Goal: Transaction & Acquisition: Purchase product/service

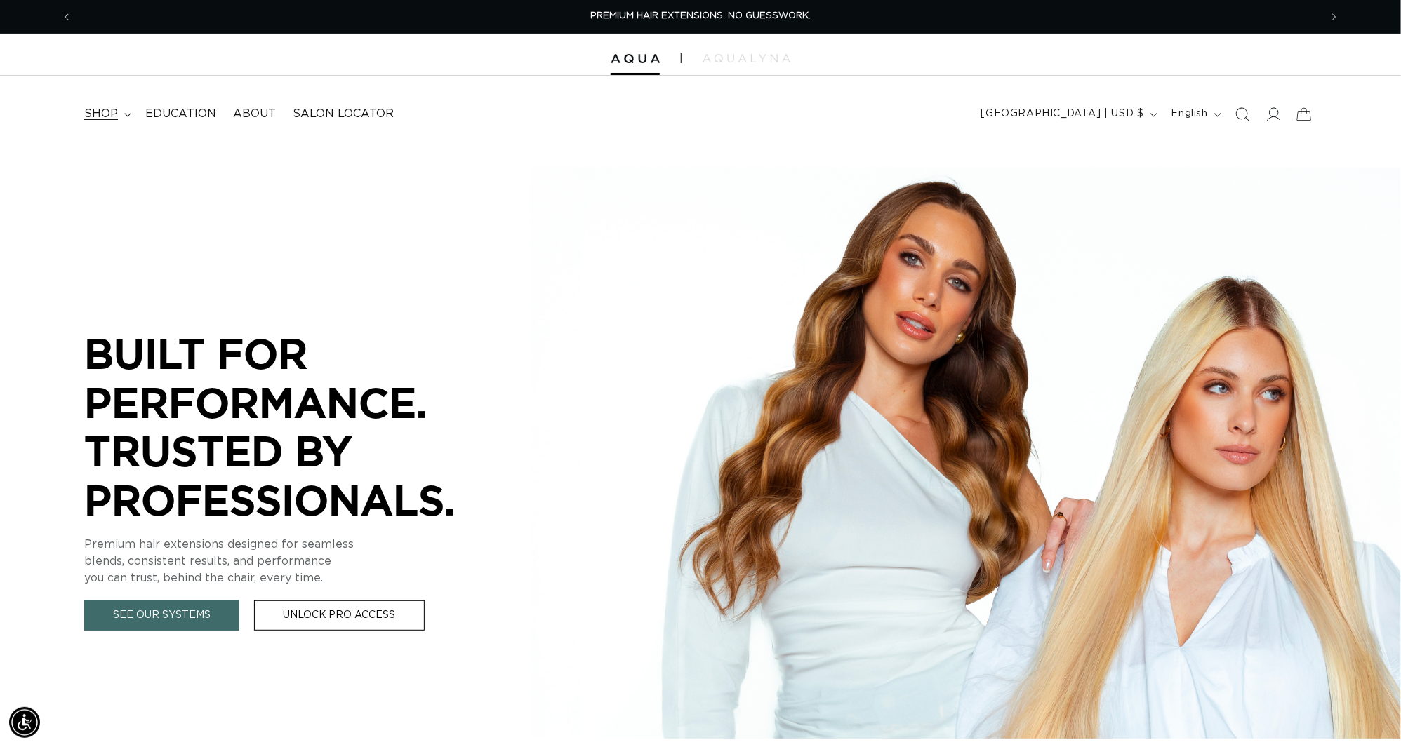
click at [124, 122] on summary "shop" at bounding box center [106, 114] width 61 height 32
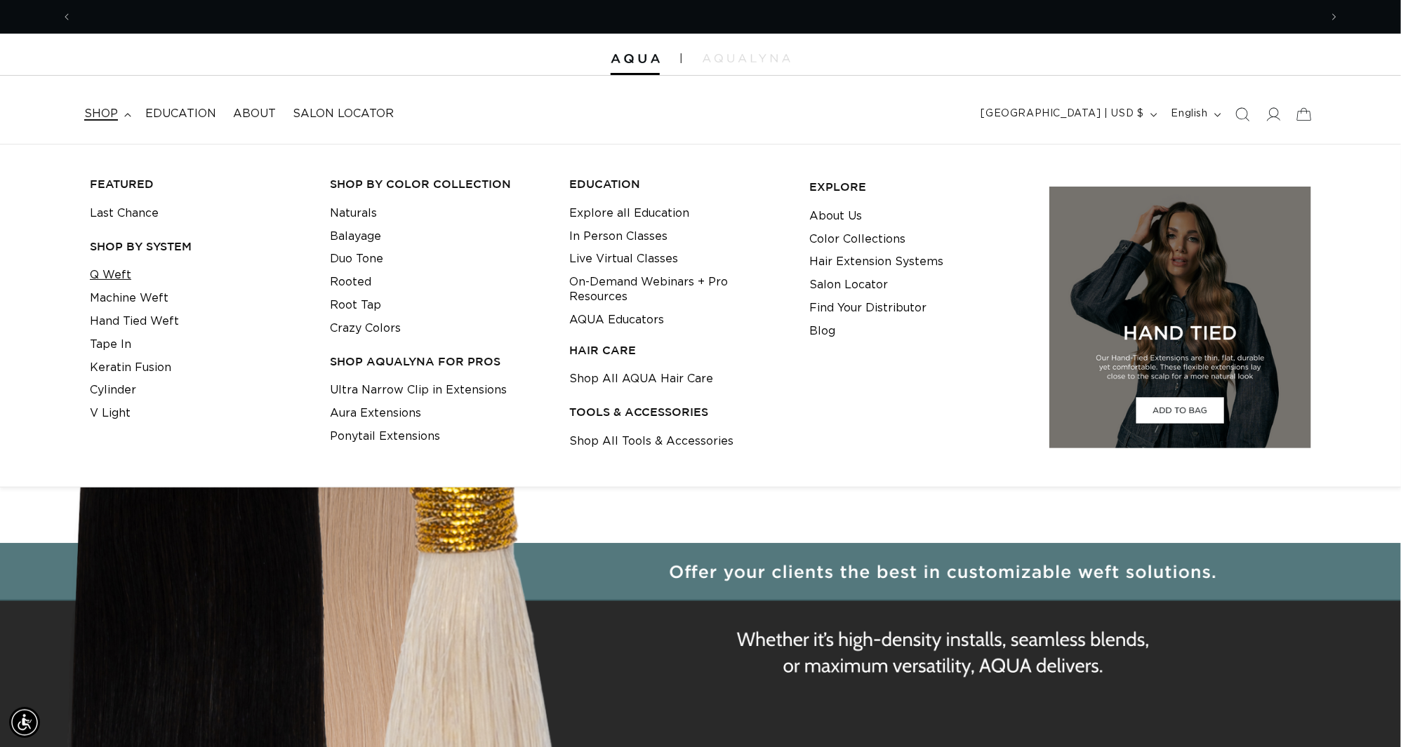
scroll to position [0, 1298]
click at [117, 277] on link "Q Weft" at bounding box center [110, 275] width 41 height 23
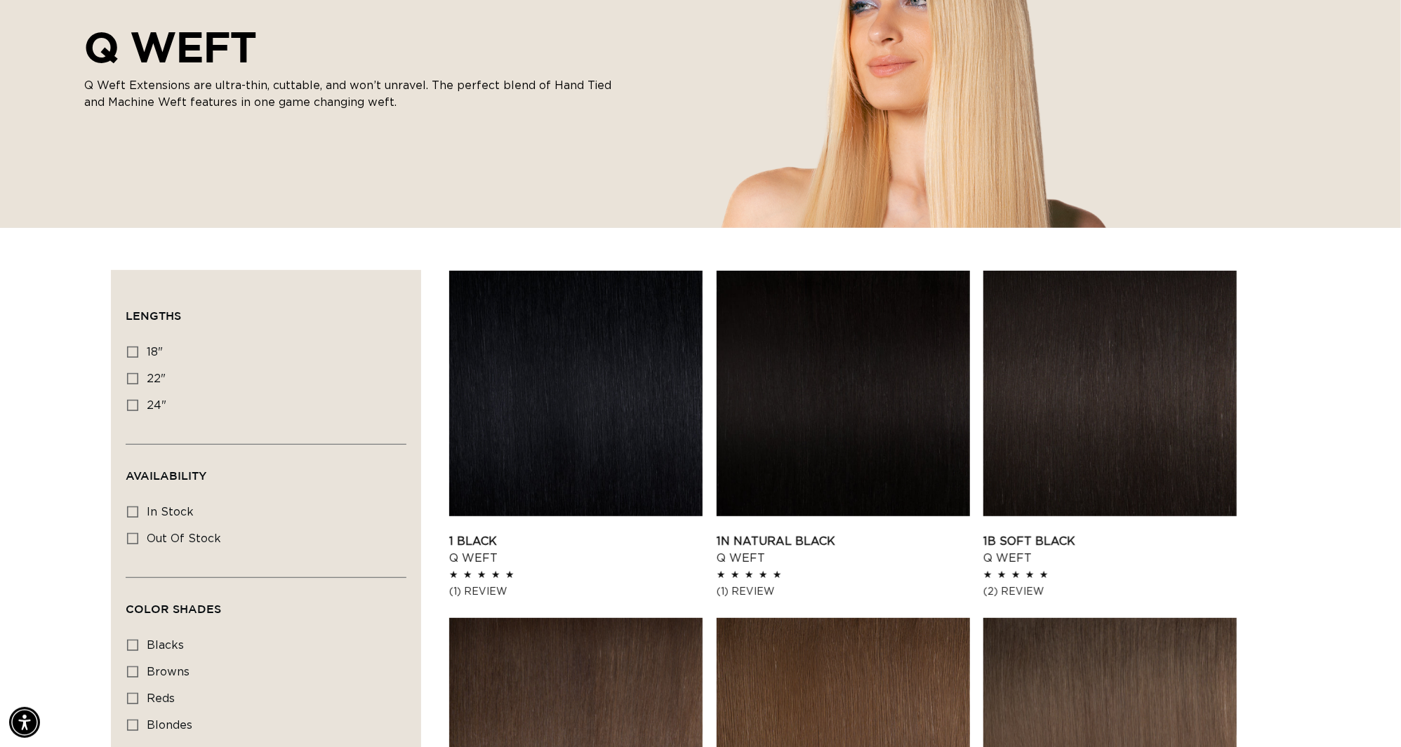
scroll to position [0, 2598]
click at [550, 533] on link "1 Black Q Weft" at bounding box center [575, 550] width 253 height 34
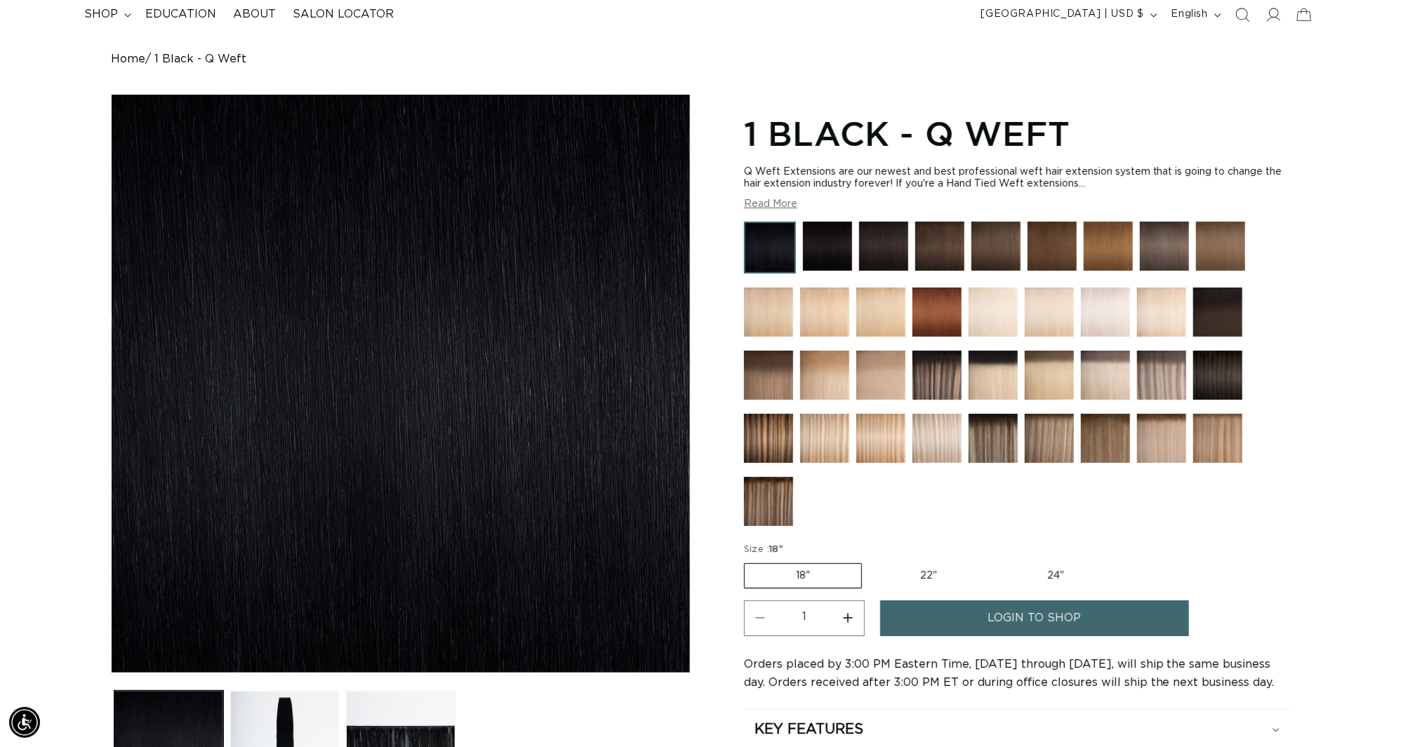
scroll to position [246, 0]
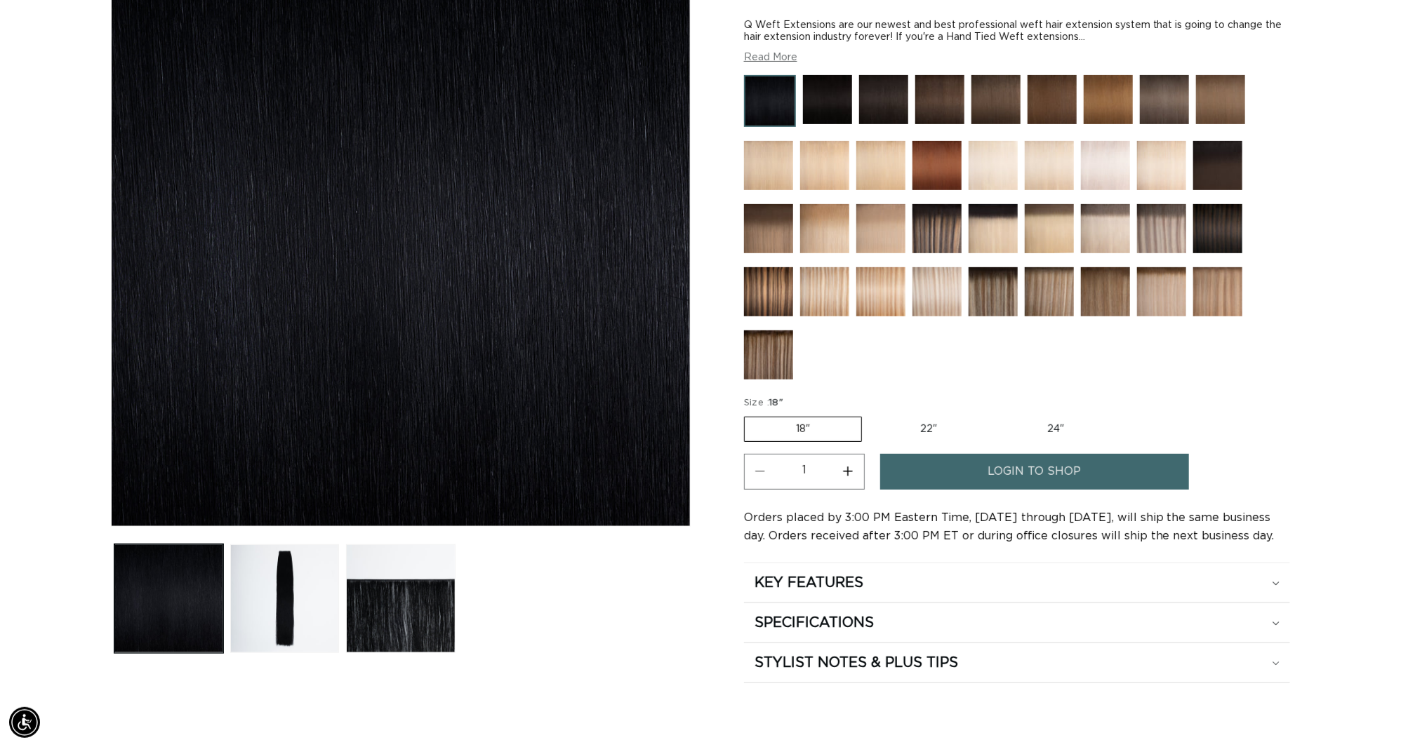
click at [1012, 480] on span "login to shop" at bounding box center [1034, 472] width 93 height 36
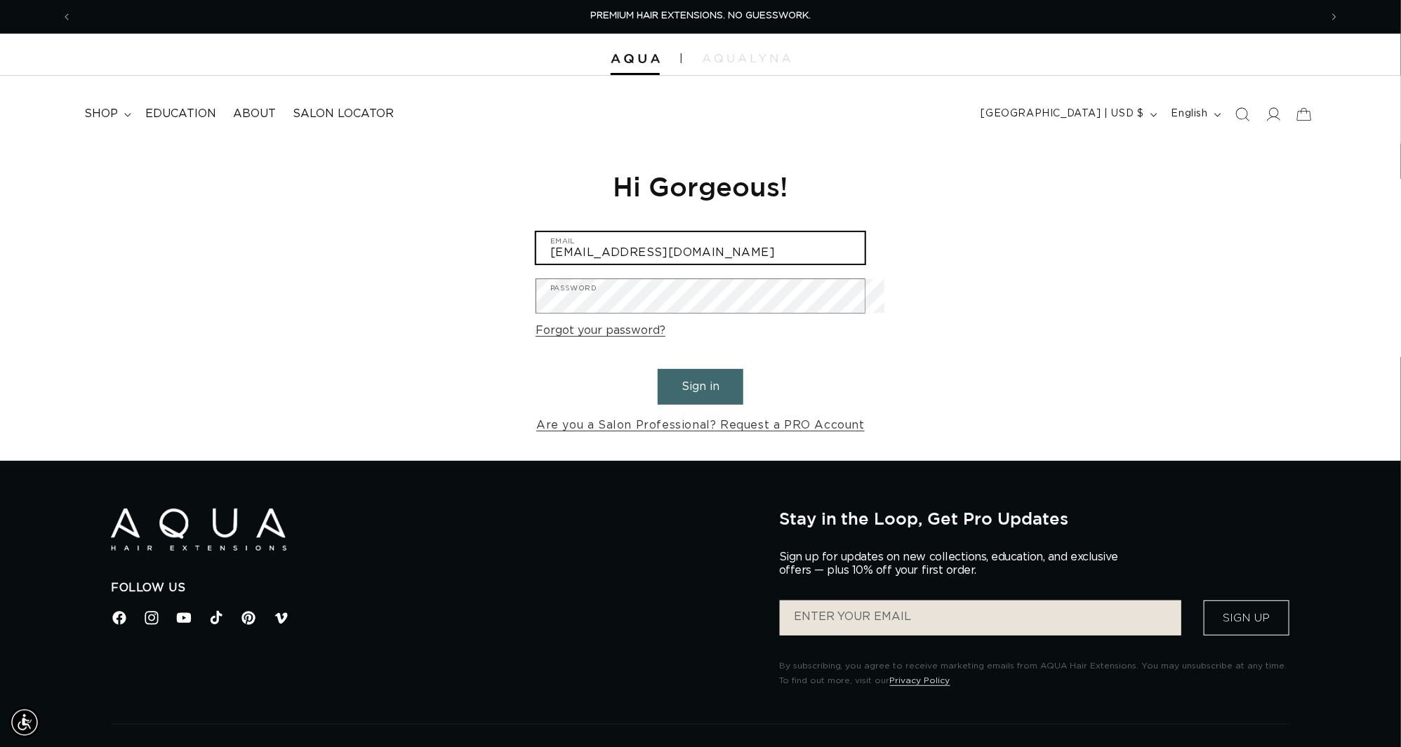
type input "[EMAIL_ADDRESS][DOMAIN_NAME]"
click at [700, 394] on button "Sign in" at bounding box center [701, 387] width 86 height 36
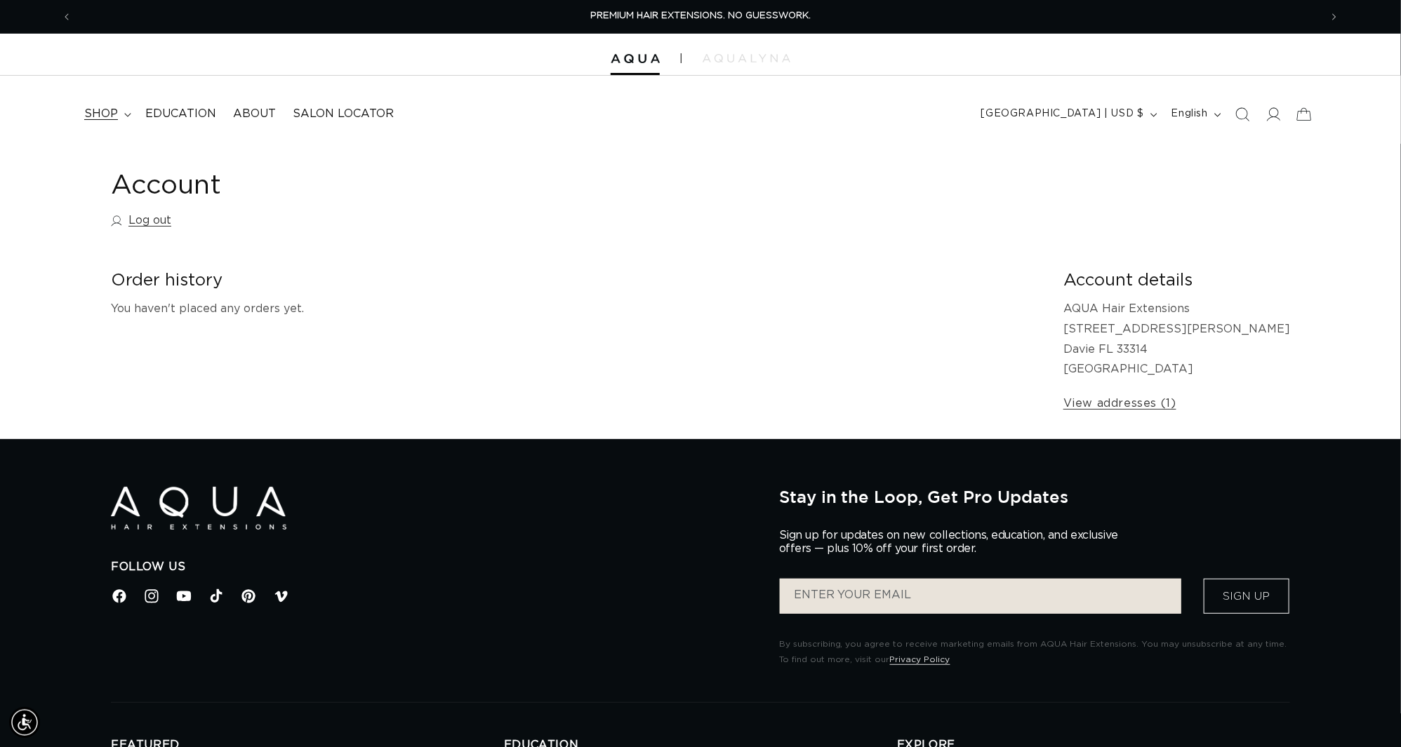
click at [134, 125] on summary "shop" at bounding box center [106, 114] width 61 height 32
click at [114, 113] on span "shop" at bounding box center [101, 114] width 34 height 15
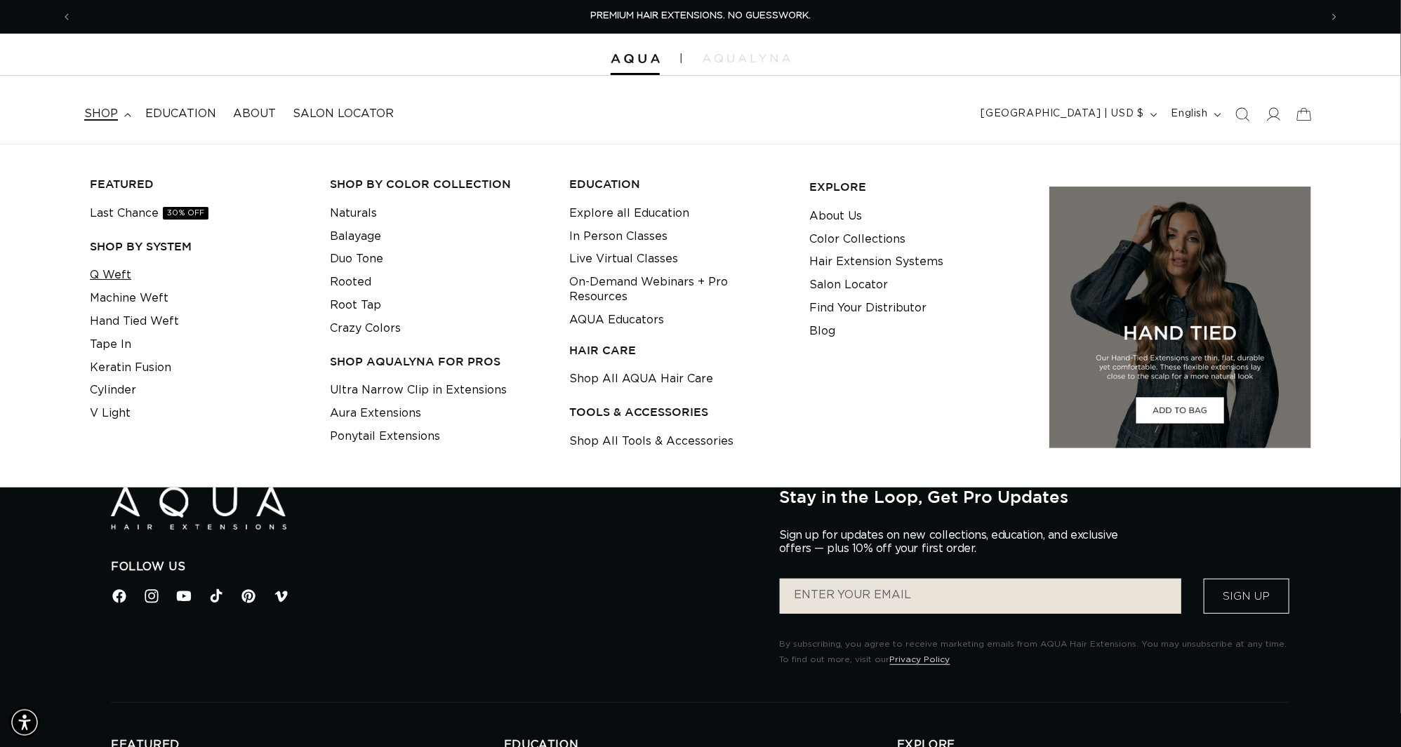
click at [118, 273] on link "Q Weft" at bounding box center [110, 275] width 41 height 23
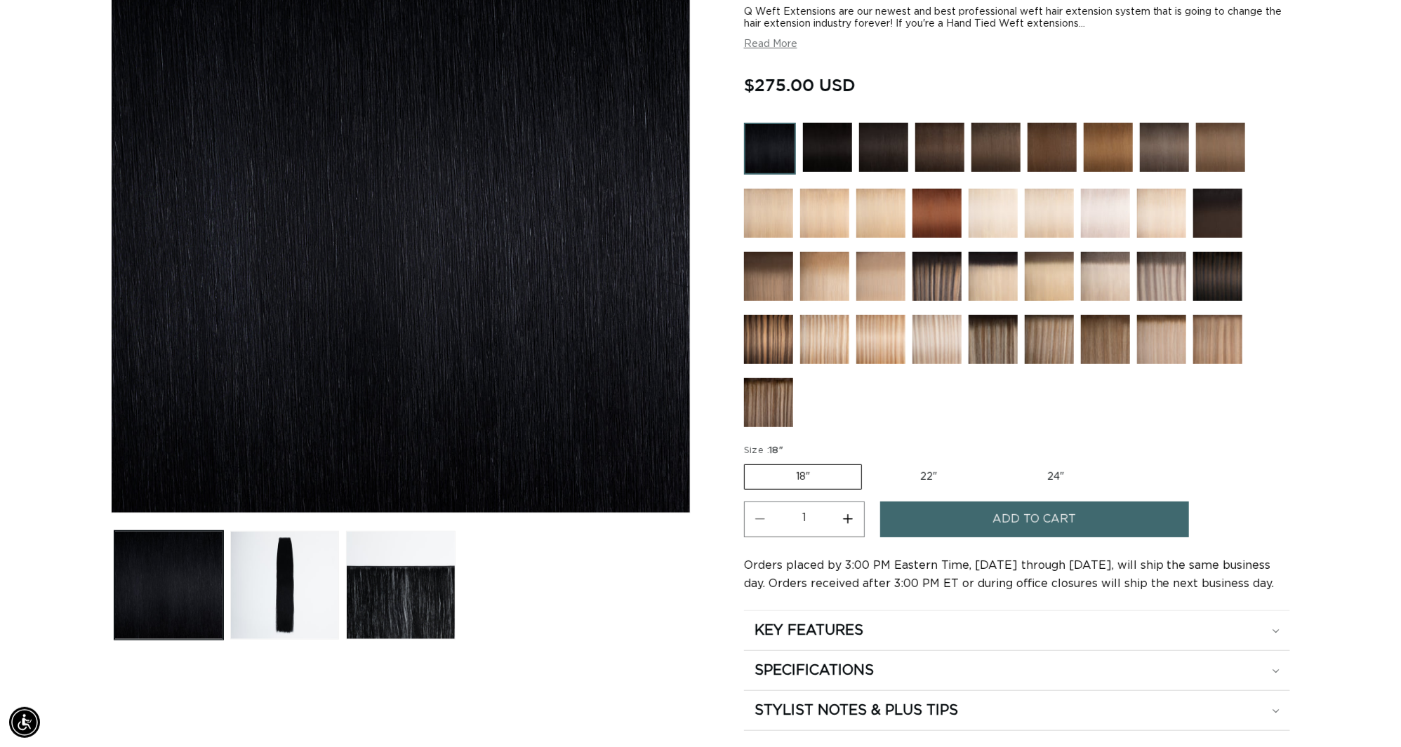
scroll to position [161, 0]
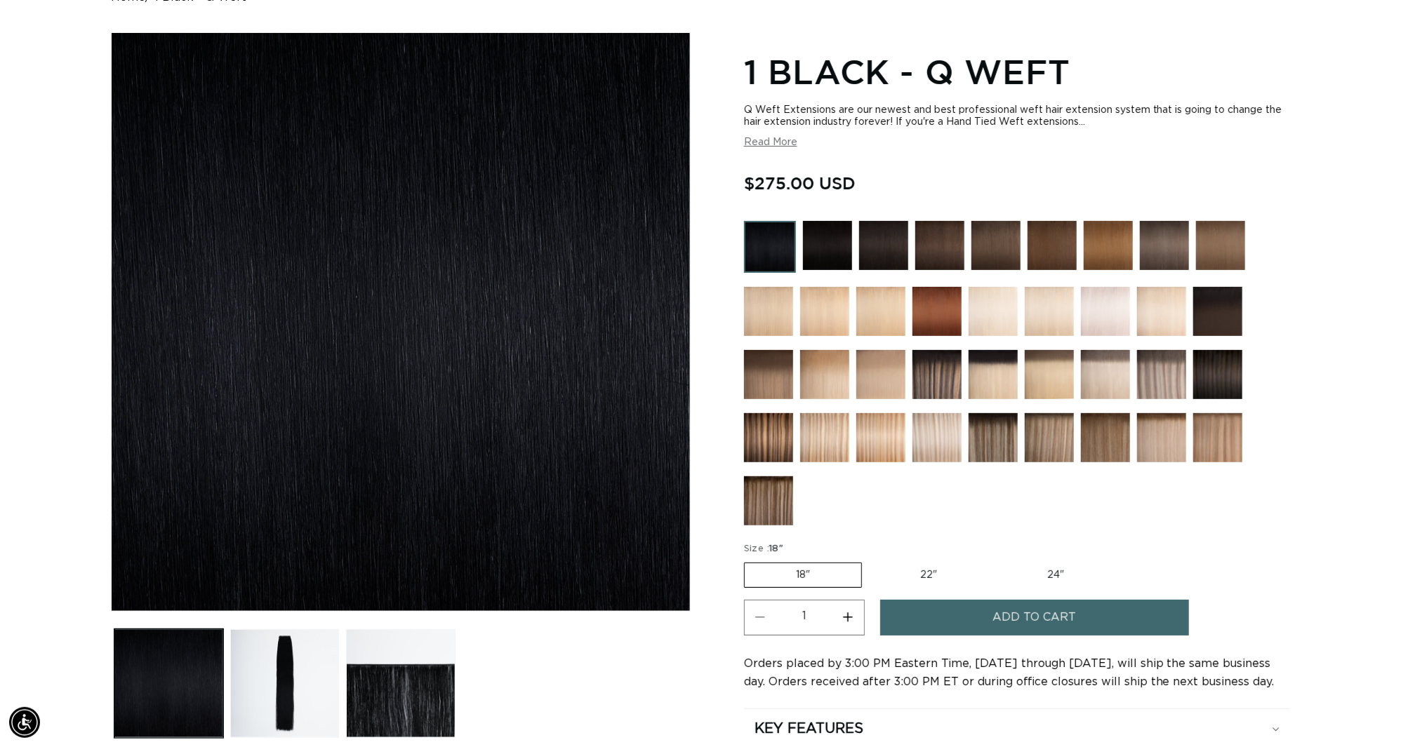
click at [928, 564] on label "22" Variant sold out or unavailable" at bounding box center [928, 576] width 119 height 24
click at [870, 560] on input "22" Variant sold out or unavailable" at bounding box center [869, 560] width 1 height 1
radio input "true"
click at [1072, 564] on label "24" Variant sold out or unavailable" at bounding box center [1055, 576] width 119 height 24
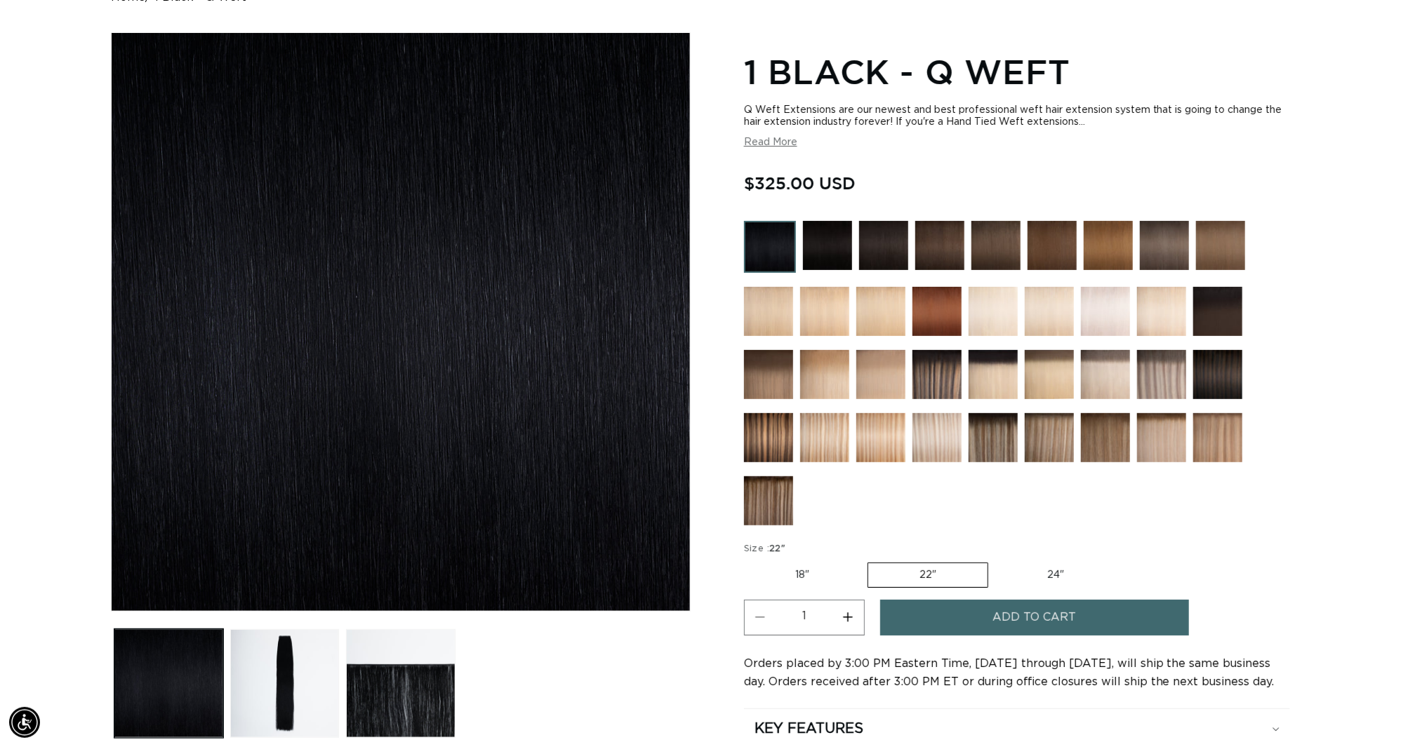
click at [996, 560] on input "24" Variant sold out or unavailable" at bounding box center [995, 560] width 1 height 1
radio input "true"
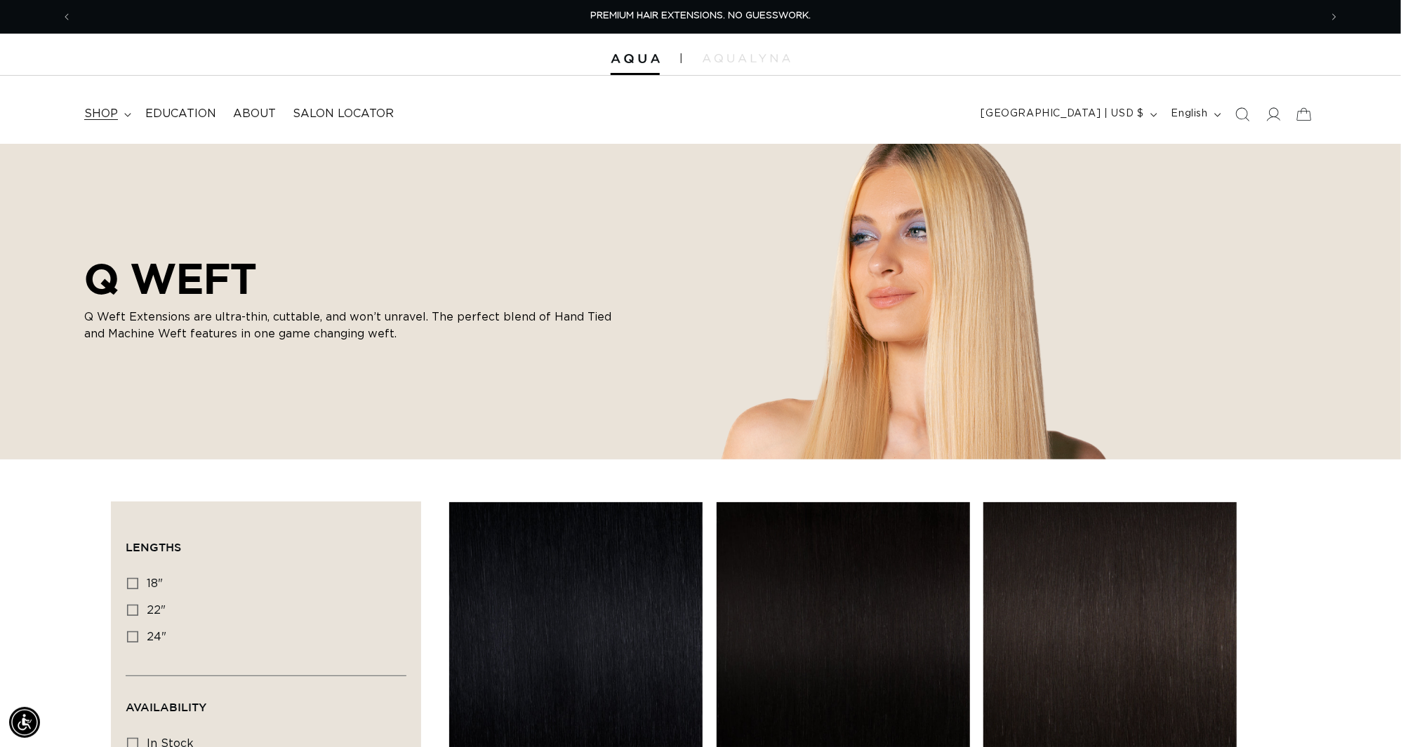
click at [105, 115] on span "shop" at bounding box center [101, 114] width 34 height 15
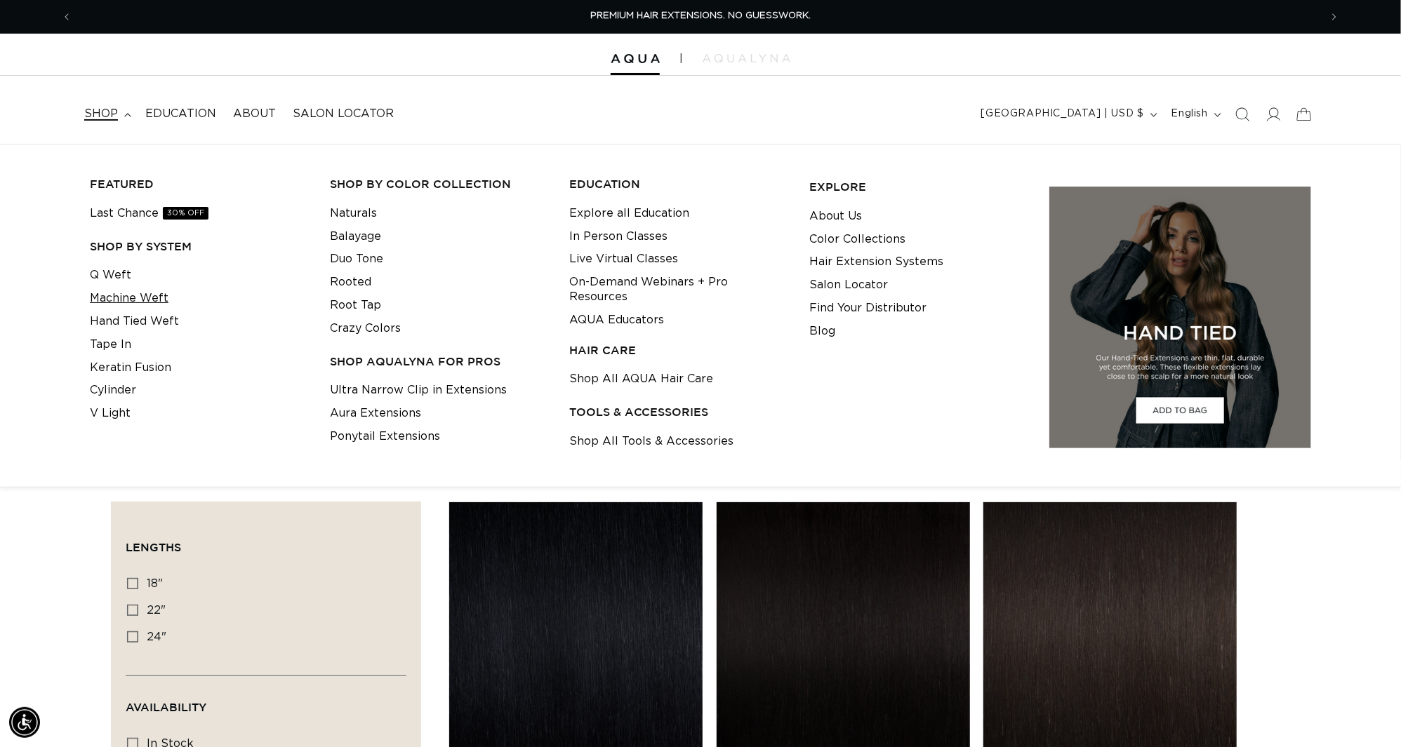
click at [113, 303] on link "Machine Weft" at bounding box center [129, 298] width 79 height 23
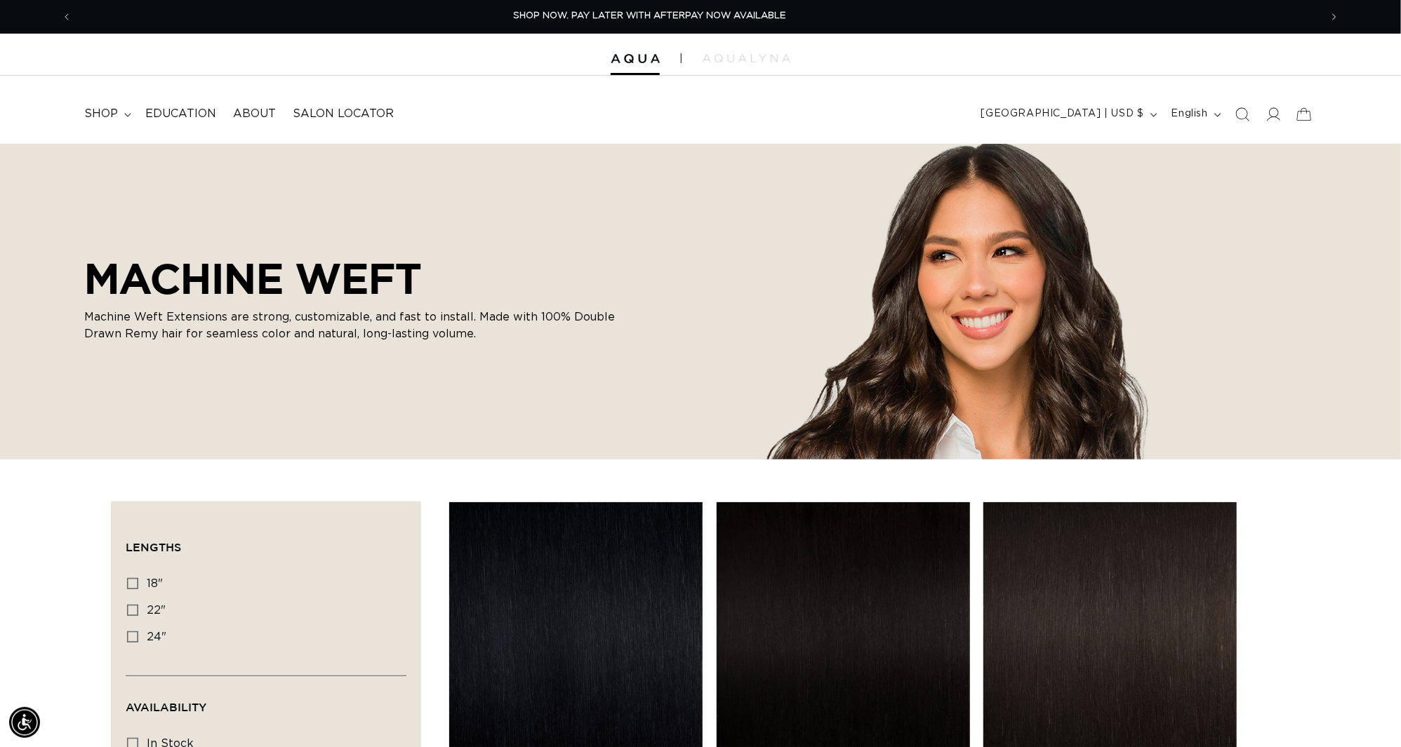
scroll to position [21, 0]
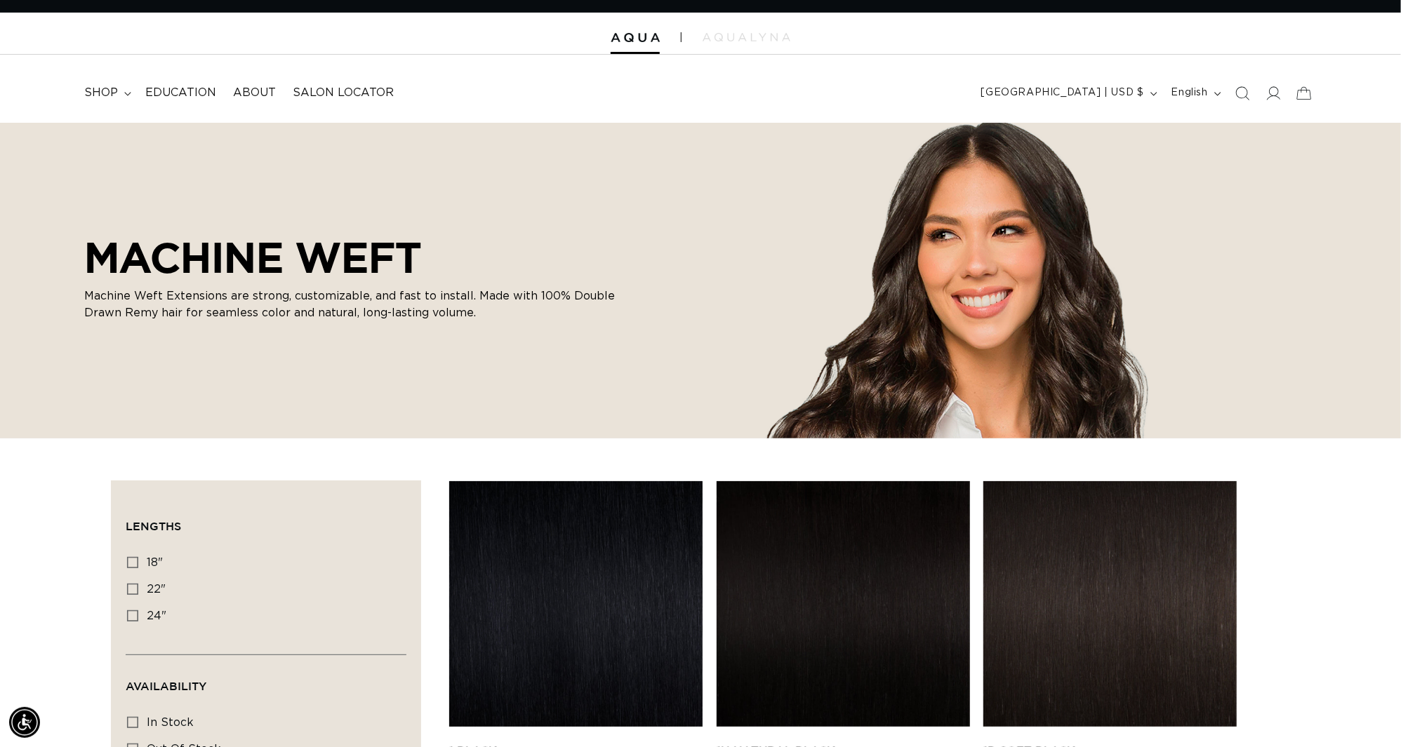
click at [541, 744] on link "1 Black Machine Weft" at bounding box center [575, 761] width 253 height 34
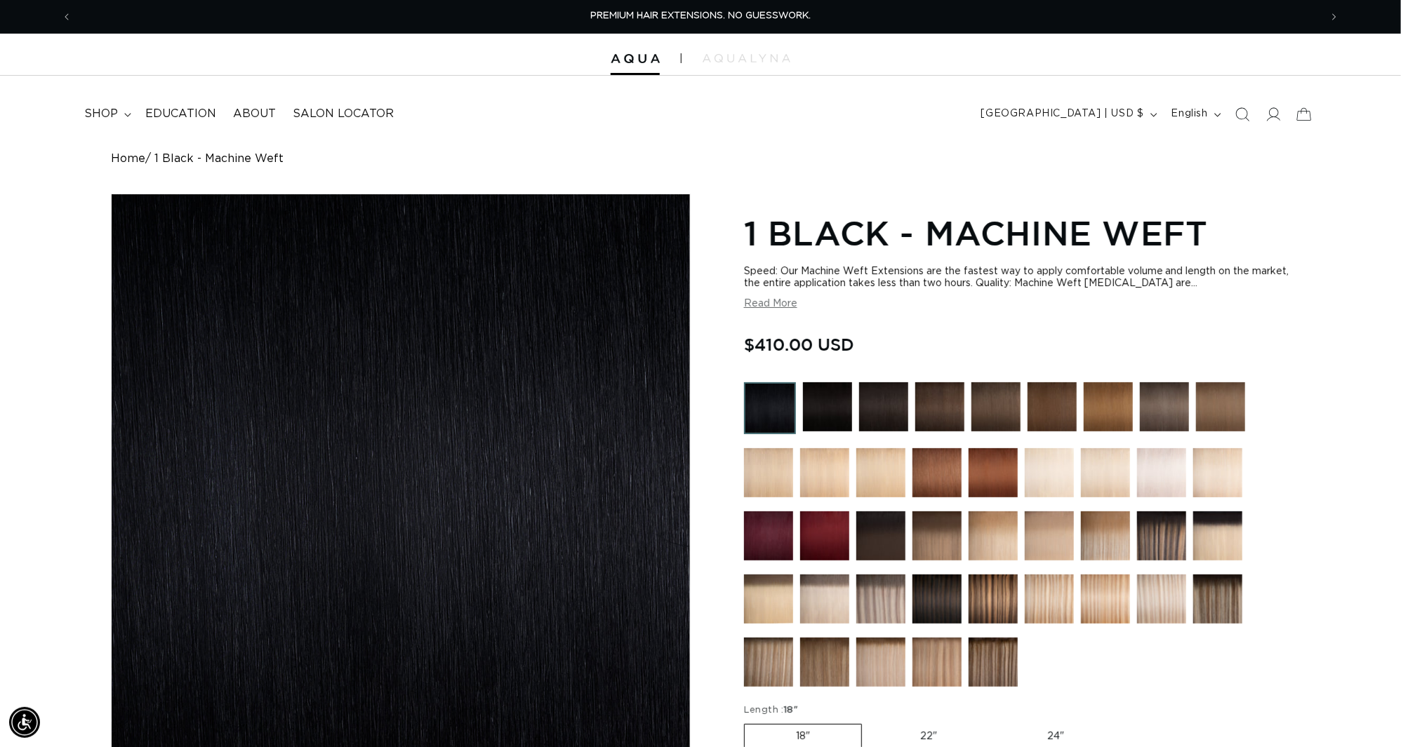
scroll to position [328, 0]
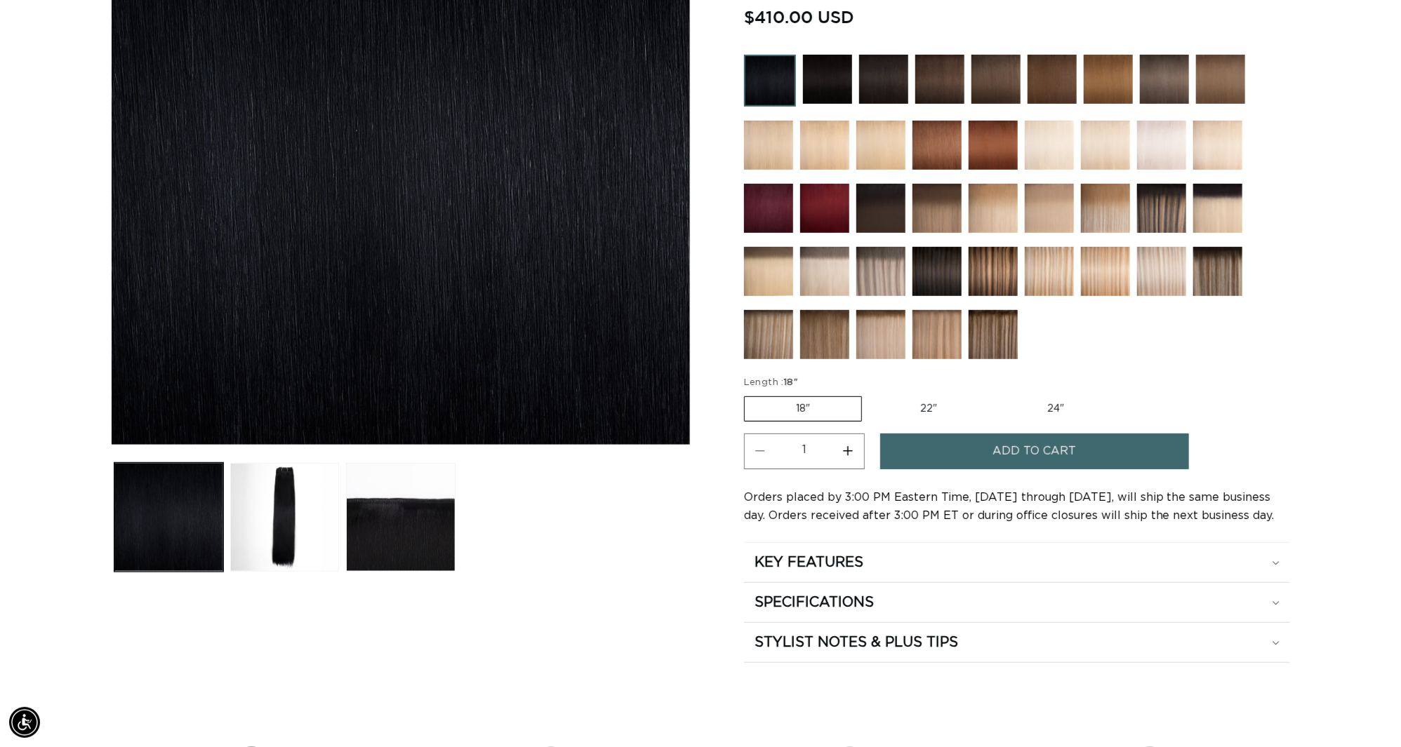
click at [940, 408] on label "22" Variant sold out or unavailable" at bounding box center [928, 409] width 119 height 24
click at [870, 394] on input "22" Variant sold out or unavailable" at bounding box center [869, 394] width 1 height 1
radio input "true"
click at [1055, 412] on label "24" Variant sold out or unavailable" at bounding box center [1055, 409] width 119 height 24
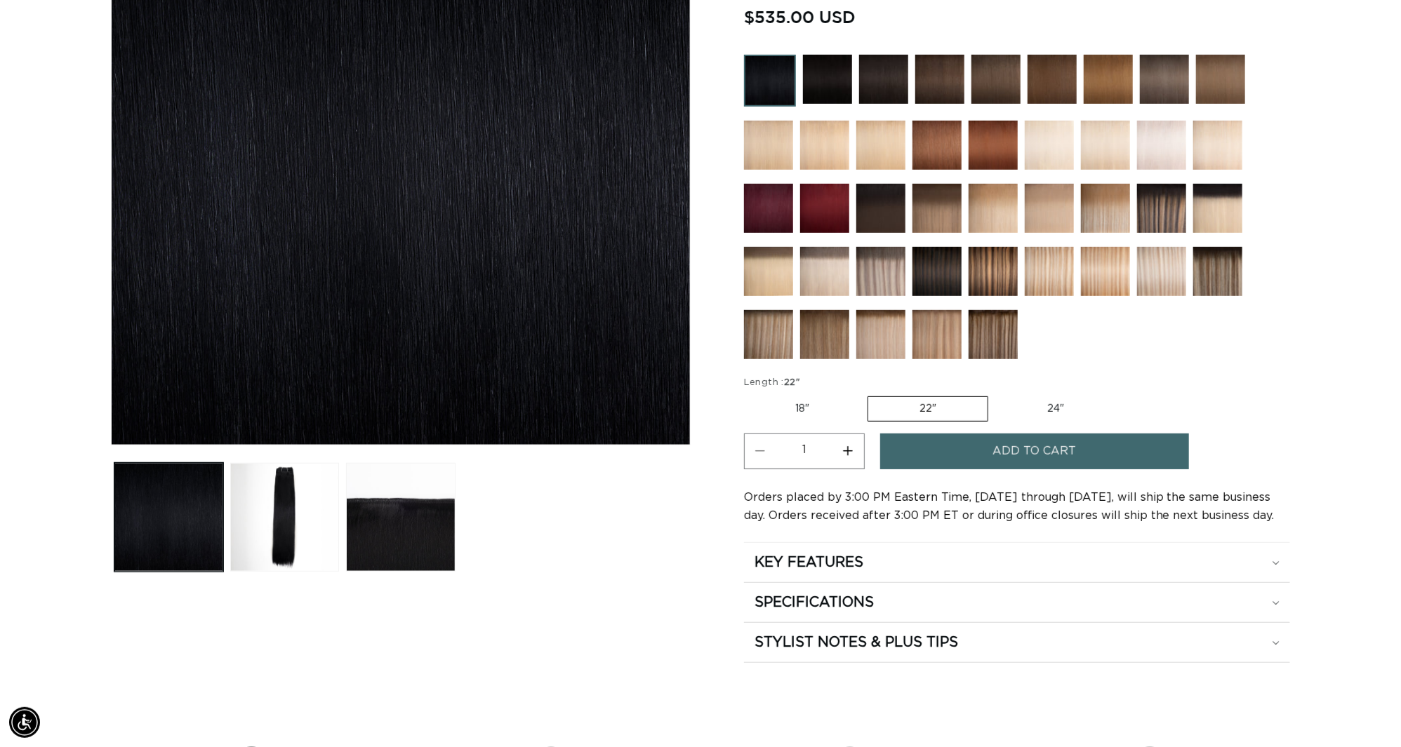
click at [996, 394] on input "24" Variant sold out or unavailable" at bounding box center [995, 394] width 1 height 1
radio input "true"
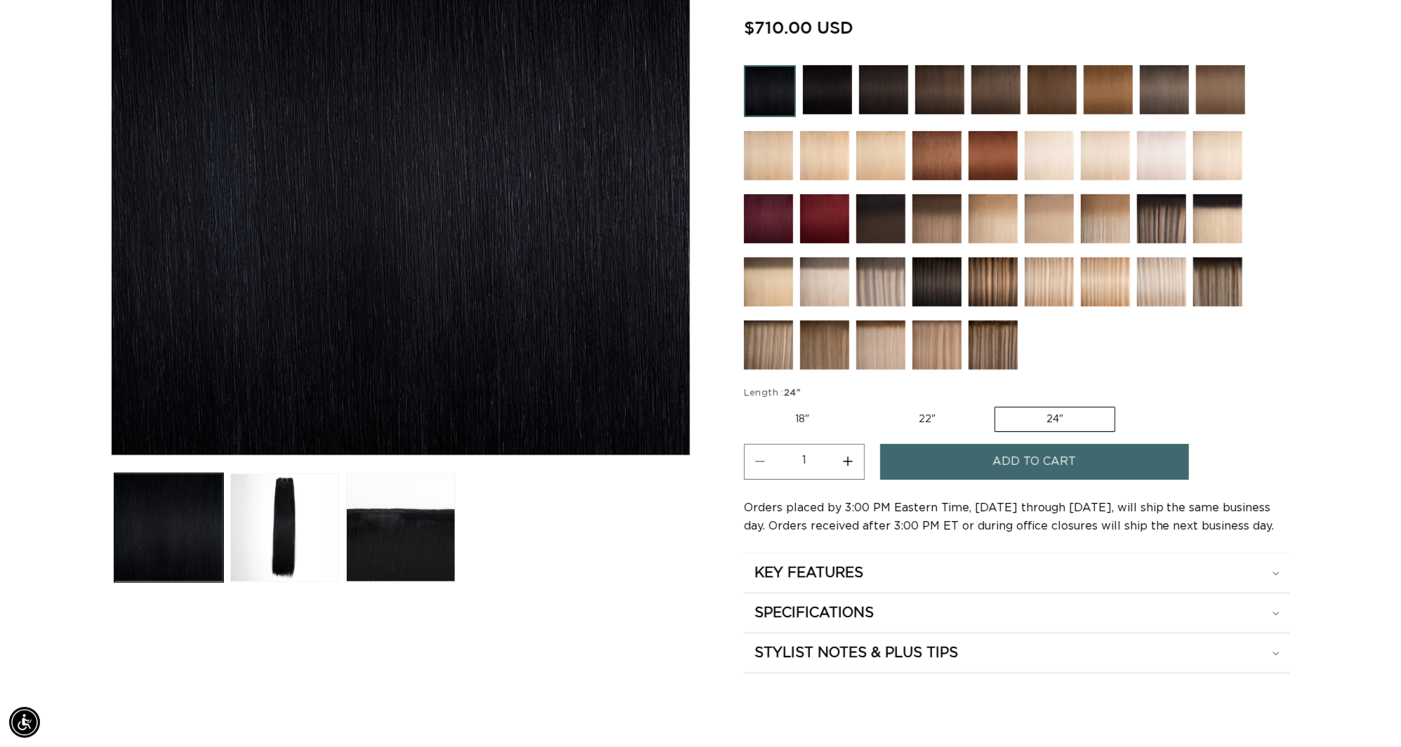
scroll to position [298, 0]
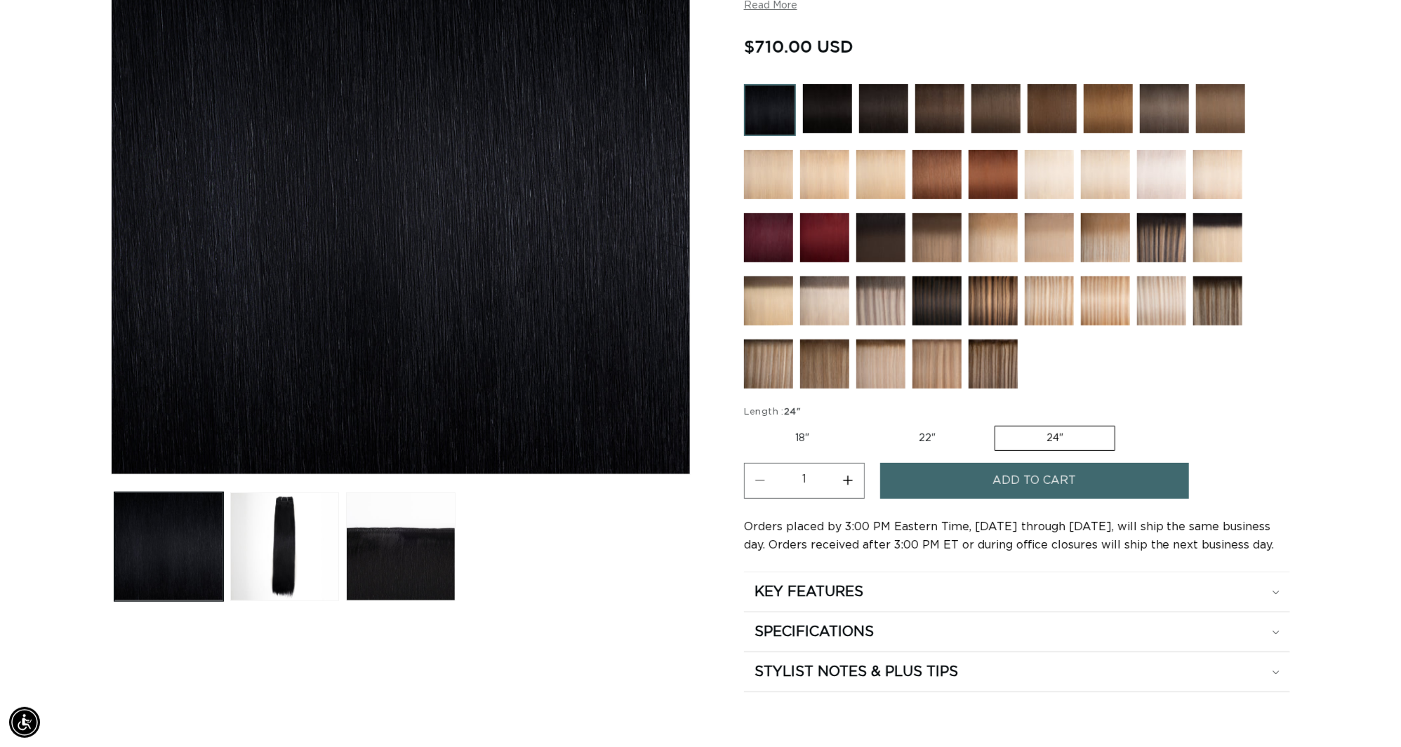
click at [942, 436] on label "22" Variant sold out or unavailable" at bounding box center [926, 439] width 119 height 24
click at [868, 424] on input "22" Variant sold out or unavailable" at bounding box center [867, 423] width 1 height 1
radio input "true"
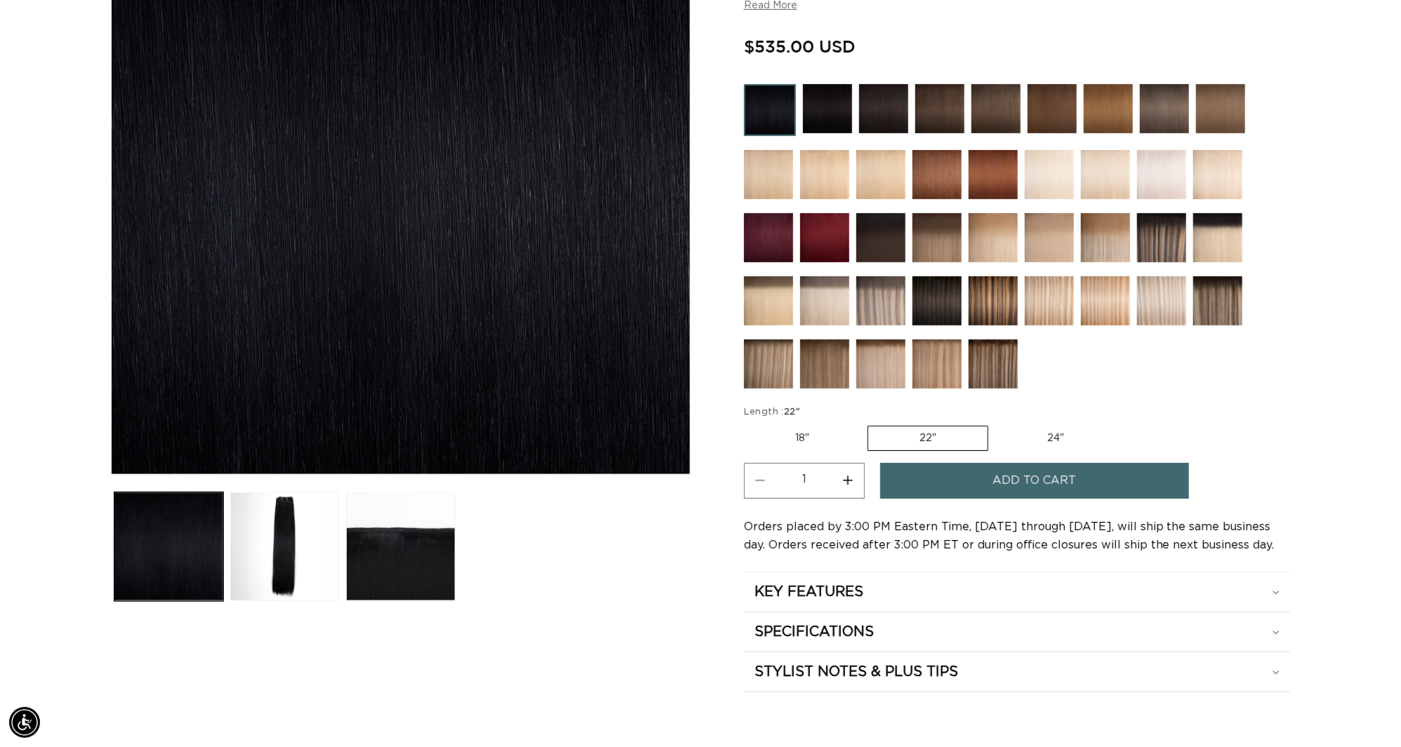
click at [1068, 443] on label "24" Variant sold out or unavailable" at bounding box center [1055, 439] width 119 height 24
click at [996, 424] on input "24" Variant sold out or unavailable" at bounding box center [995, 423] width 1 height 1
radio input "true"
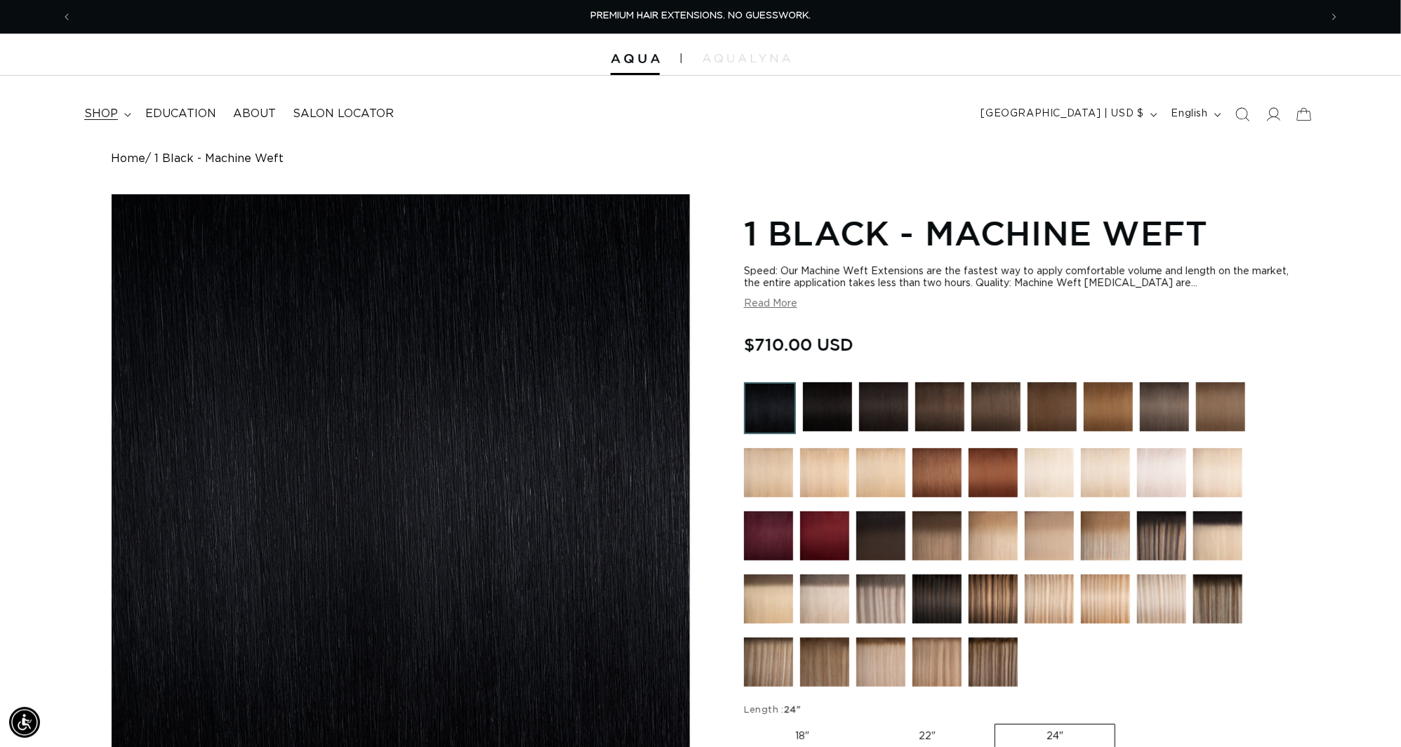
click at [102, 114] on span "shop" at bounding box center [101, 114] width 34 height 15
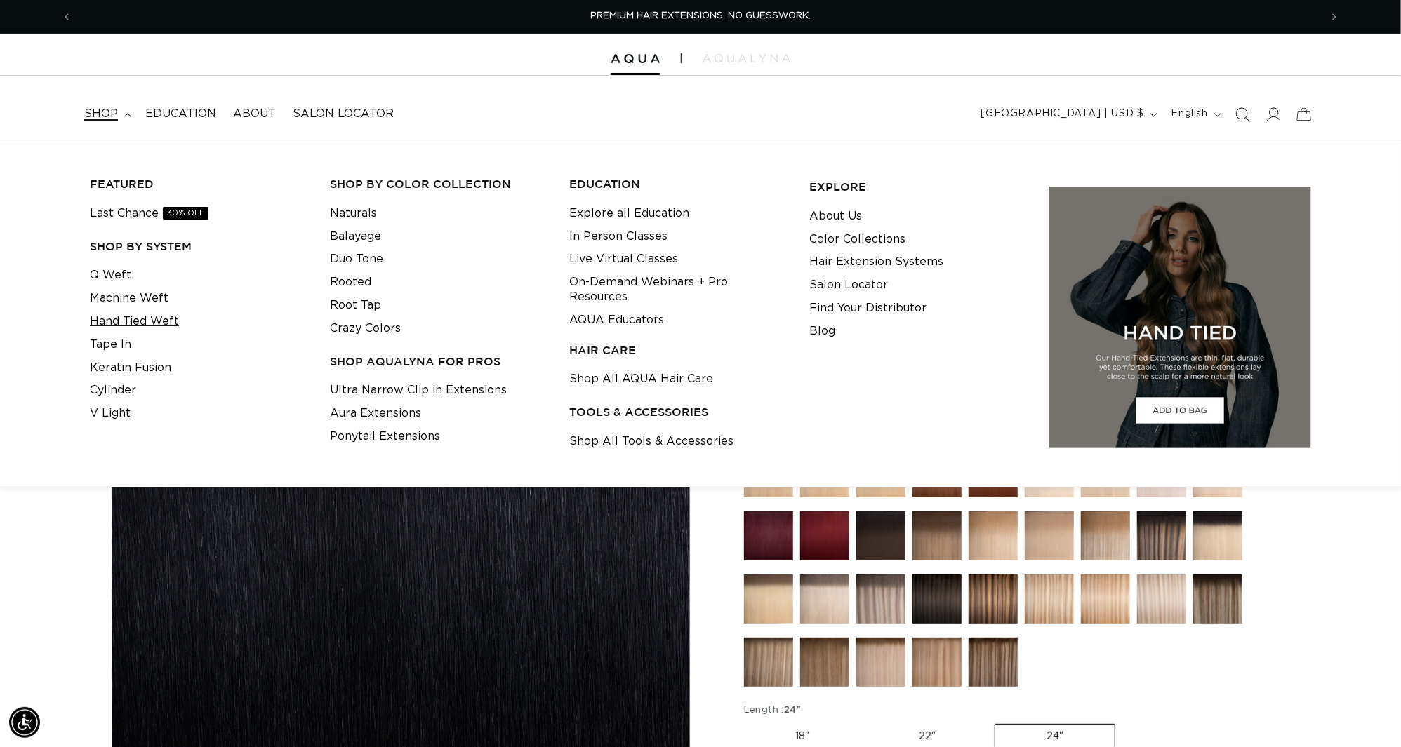
click at [125, 325] on link "Hand Tied Weft" at bounding box center [134, 321] width 89 height 23
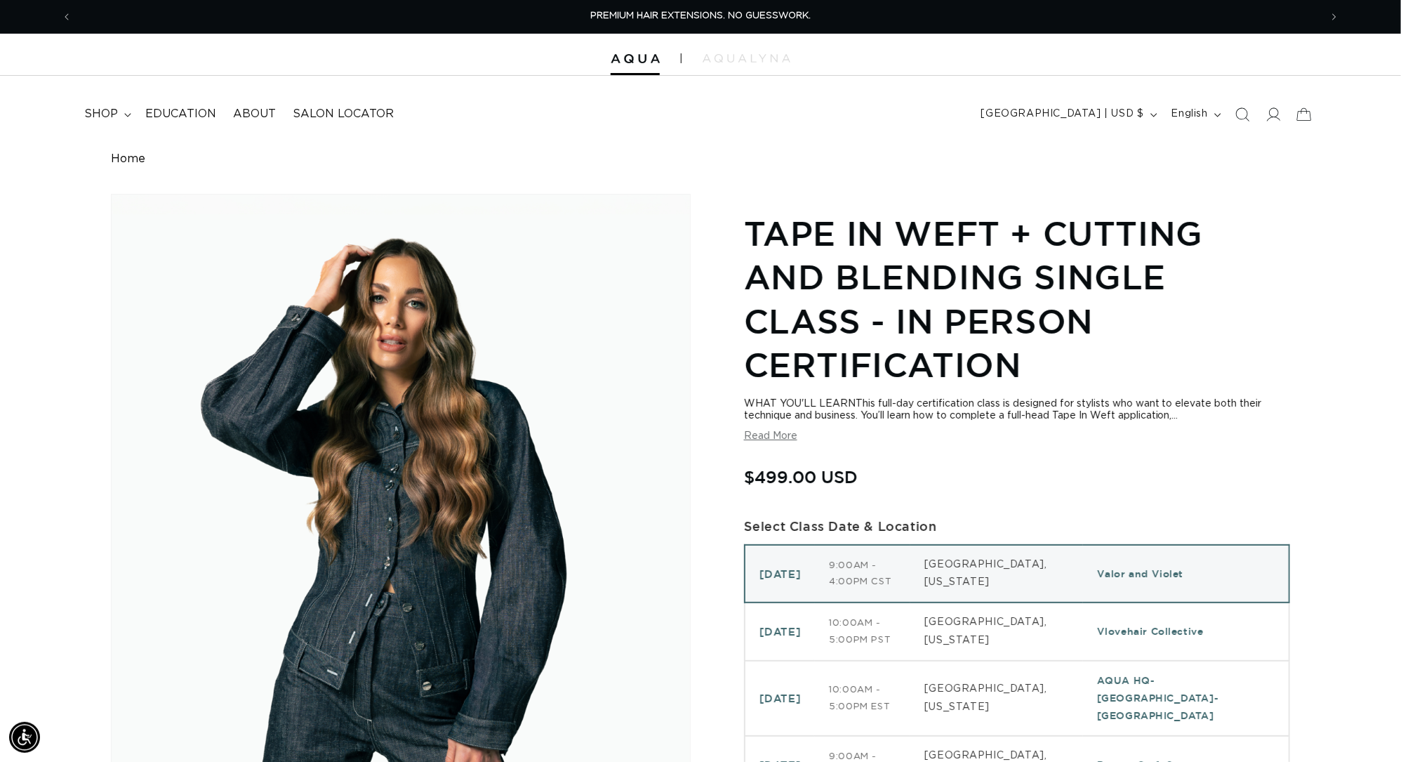
scroll to position [0, 2598]
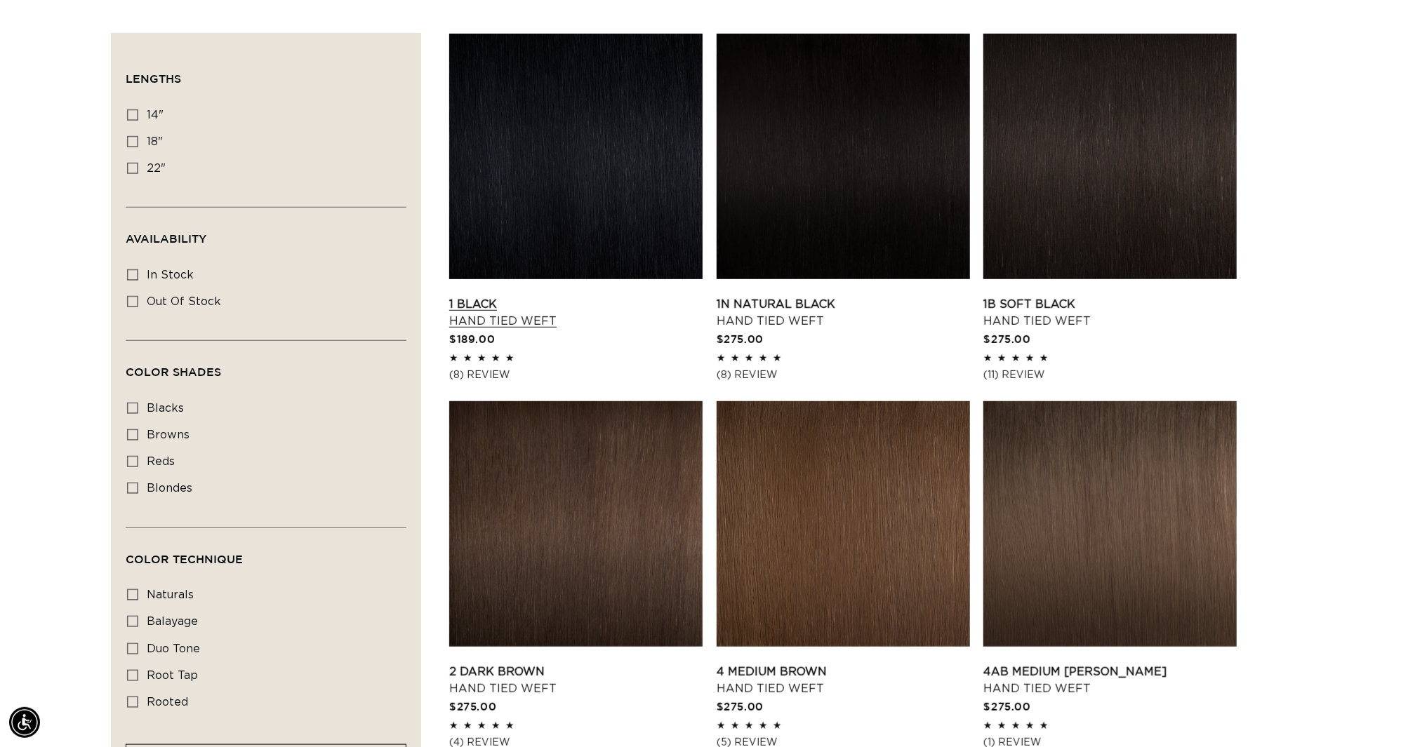
scroll to position [371, 0]
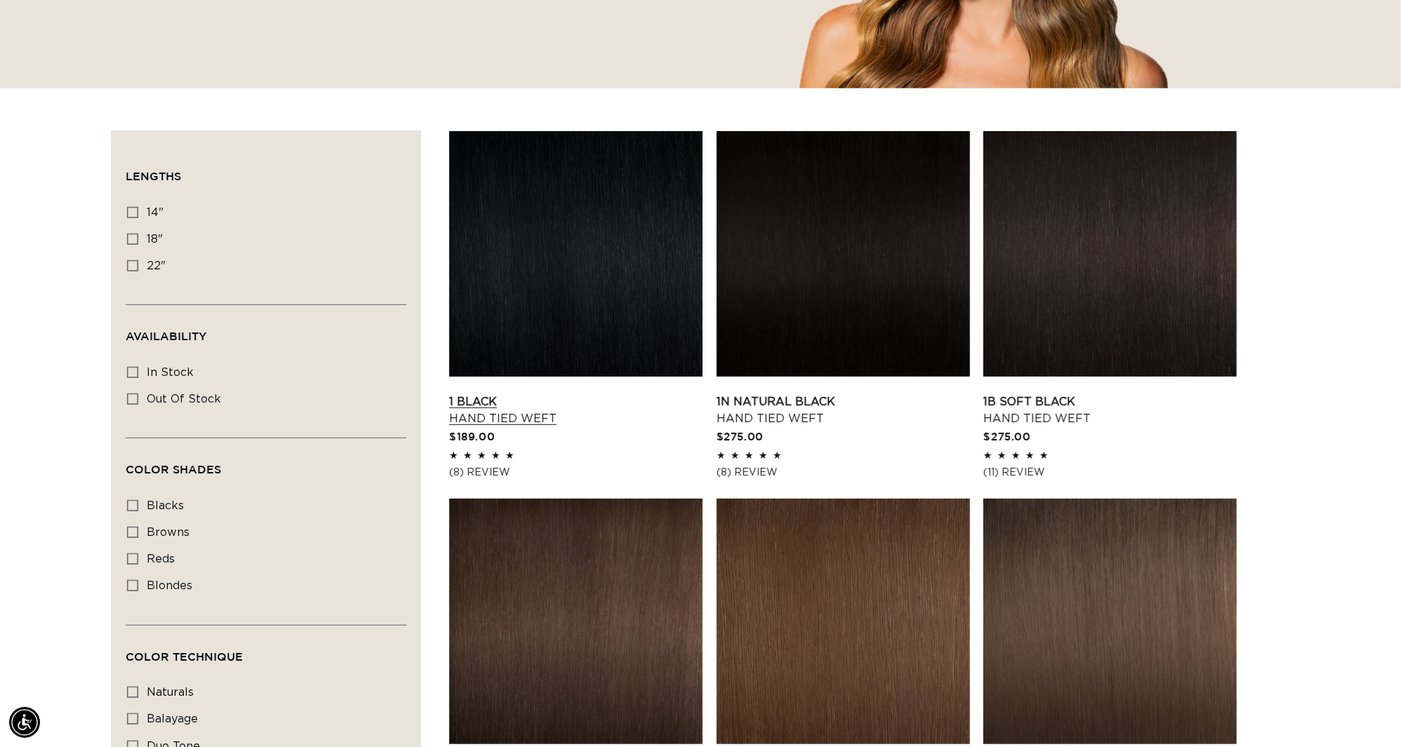
click at [564, 394] on link "1 Black Hand Tied Weft" at bounding box center [575, 411] width 253 height 34
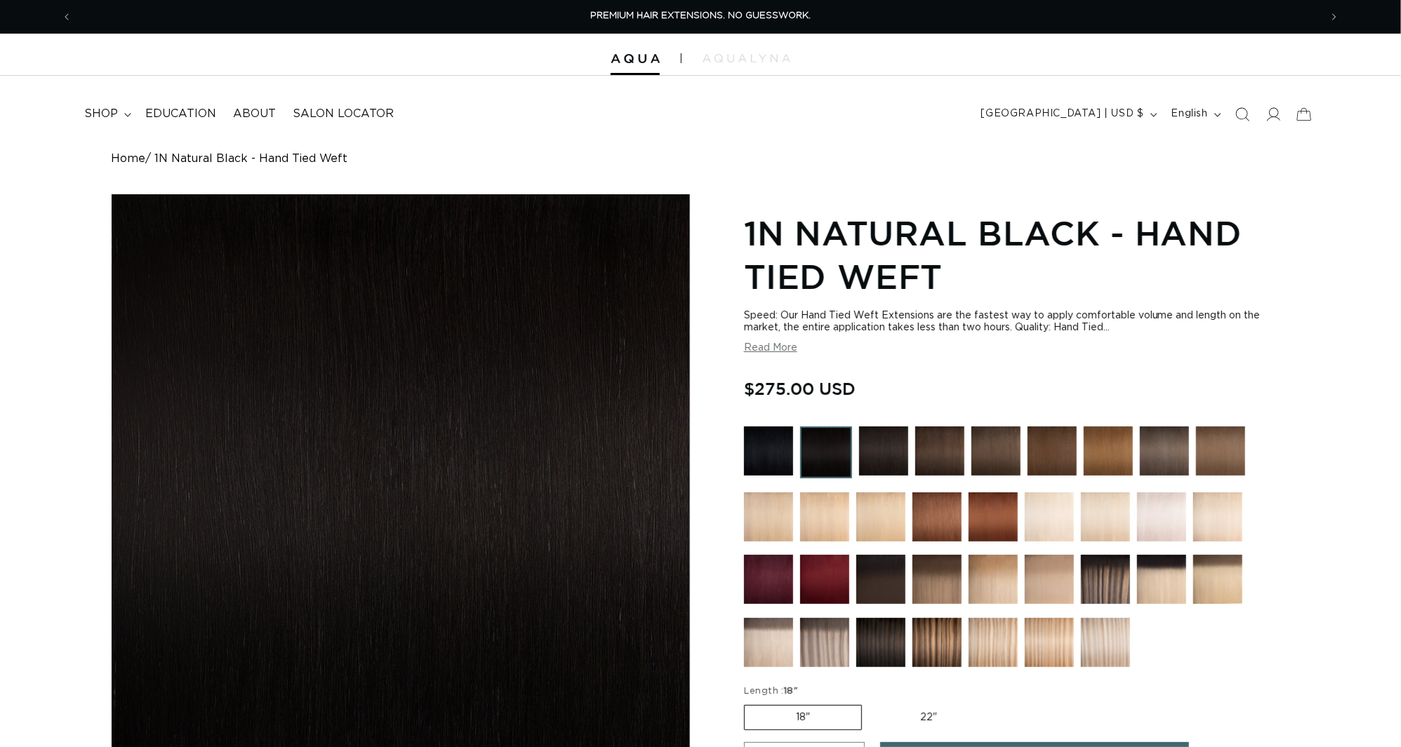
scroll to position [152, 0]
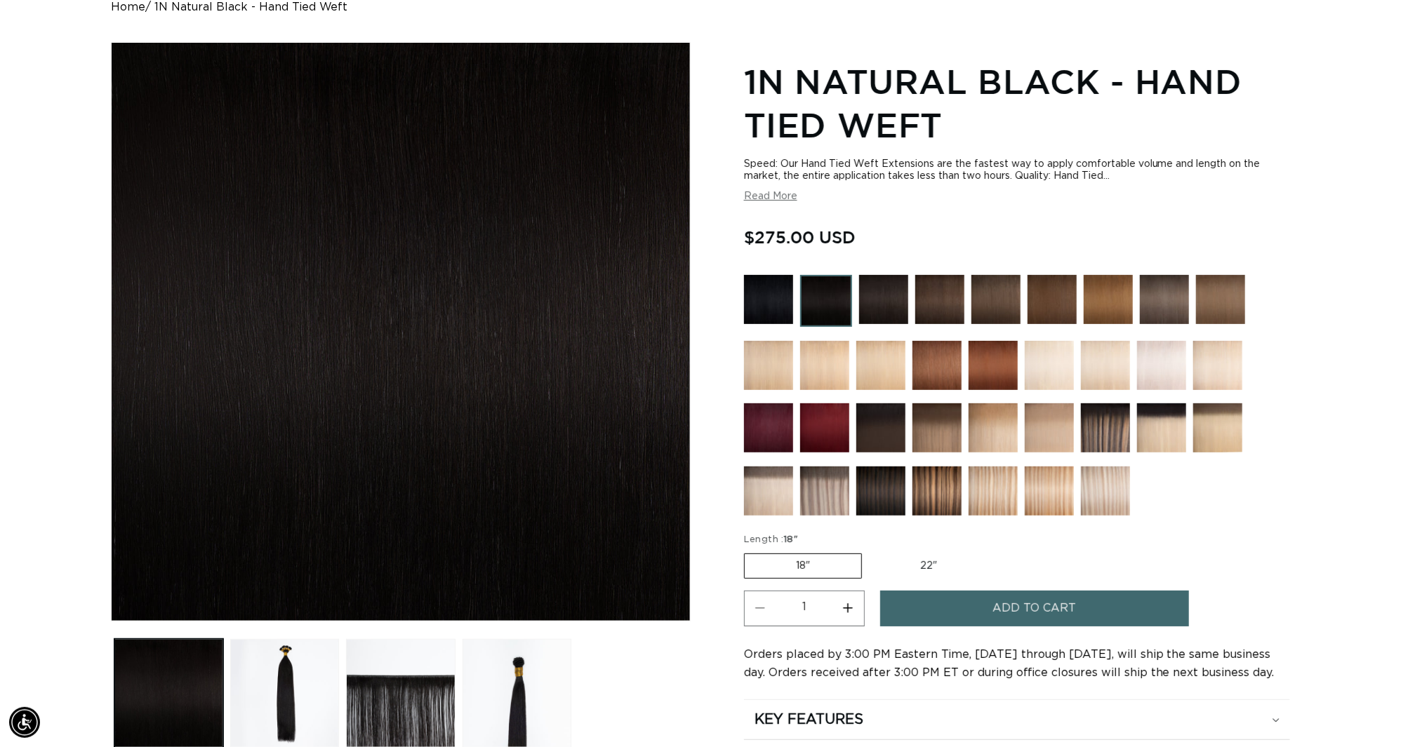
click at [931, 576] on label "22" Variant sold out or unavailable" at bounding box center [928, 566] width 119 height 24
click at [870, 552] on input "22" Variant sold out or unavailable" at bounding box center [869, 551] width 1 height 1
radio input "true"
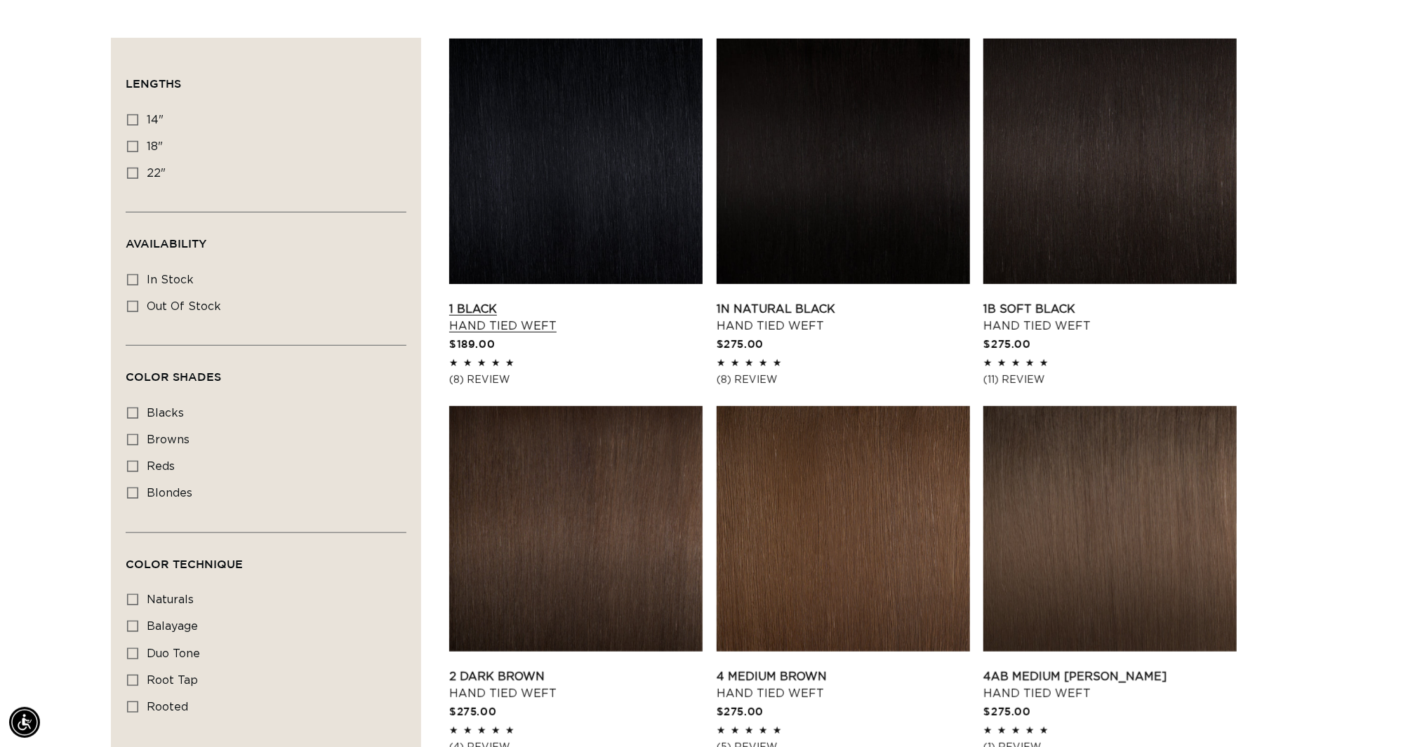
scroll to position [0, 1298]
click at [615, 301] on link "1 Black Hand Tied Weft" at bounding box center [575, 318] width 253 height 34
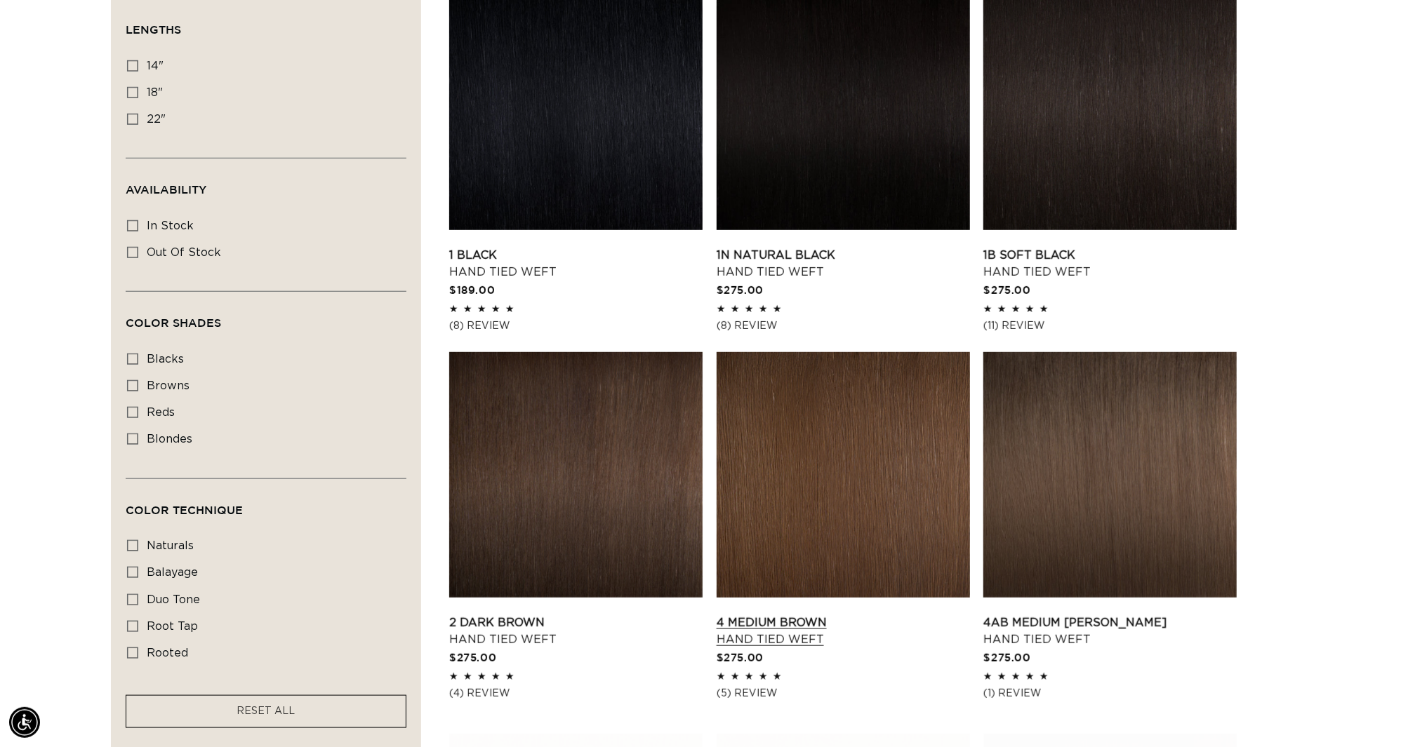
scroll to position [0, 1298]
click at [843, 615] on link "4 Medium Brown Hand Tied Weft" at bounding box center [843, 632] width 253 height 34
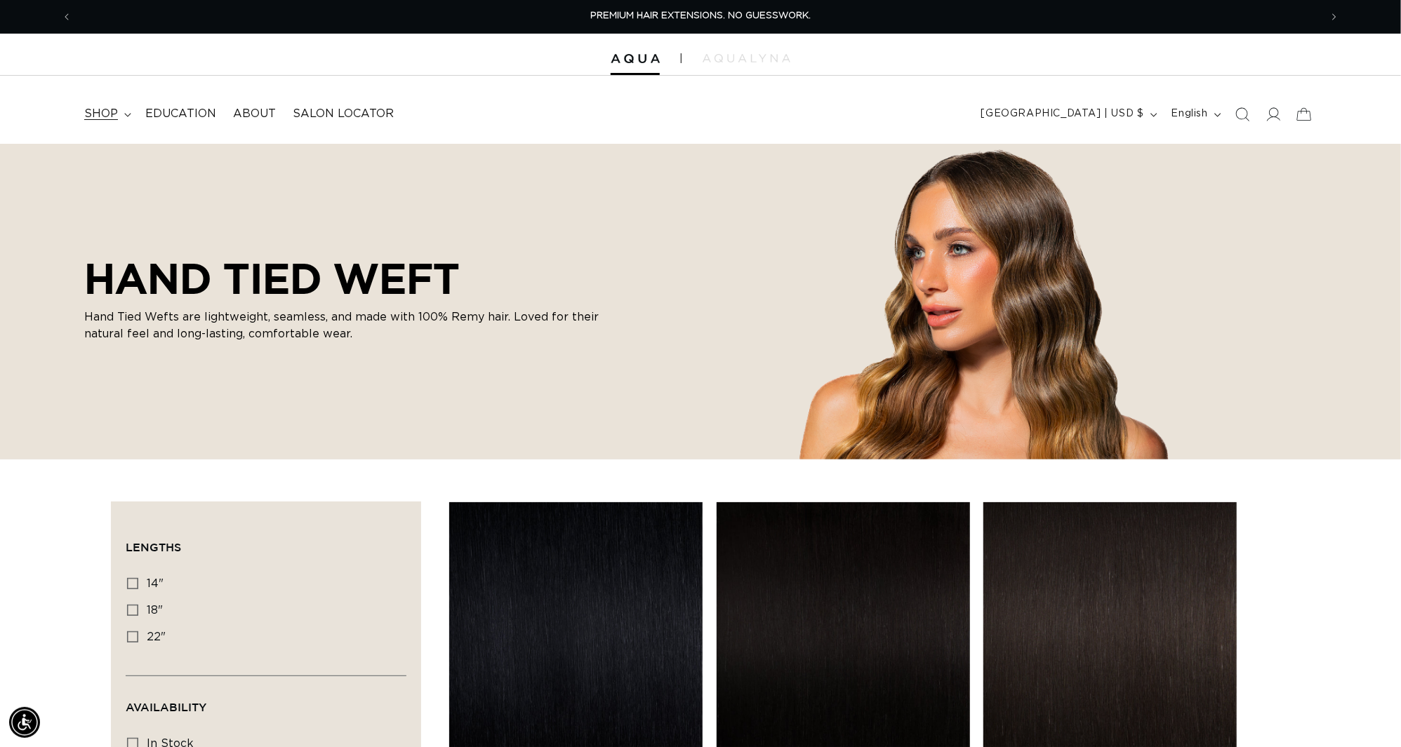
click at [116, 105] on summary "shop" at bounding box center [106, 114] width 61 height 32
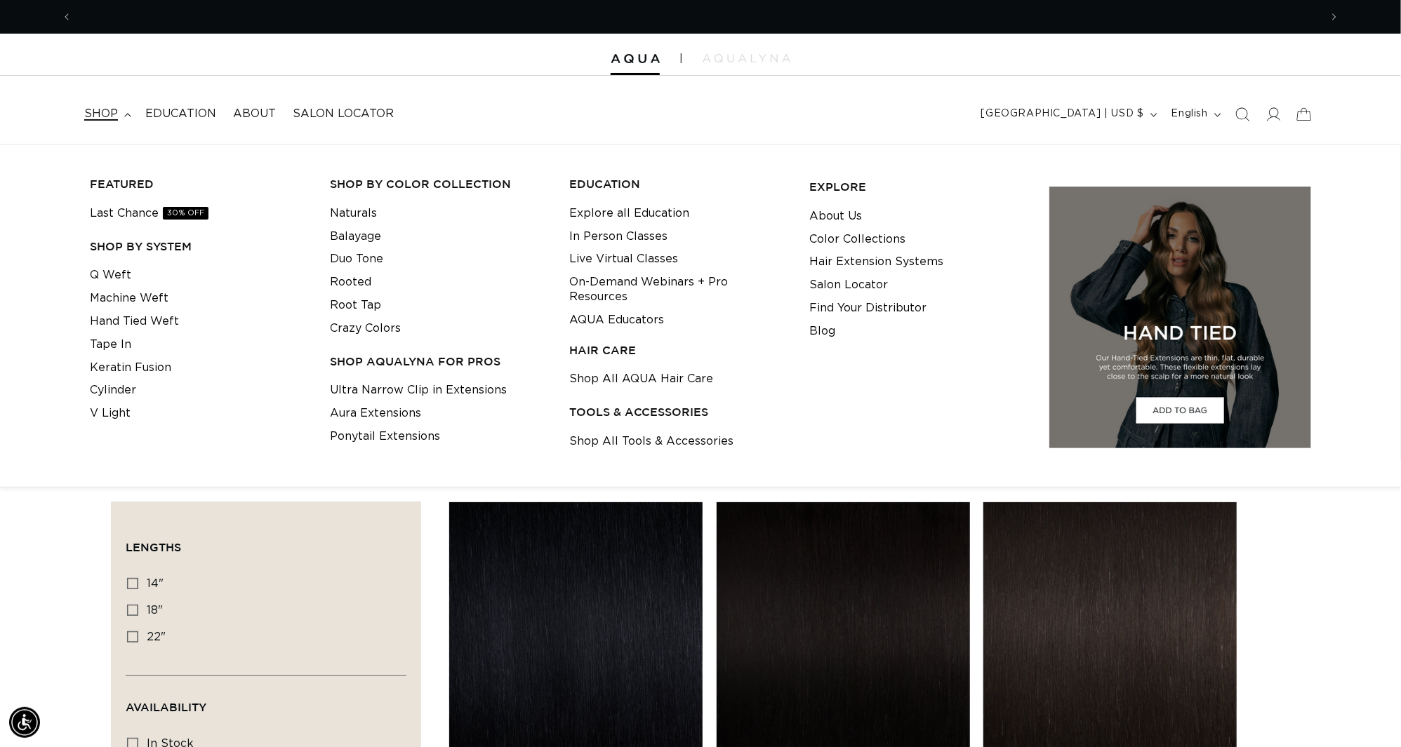
scroll to position [0, 1298]
click at [119, 273] on link "Q Weft" at bounding box center [110, 275] width 41 height 23
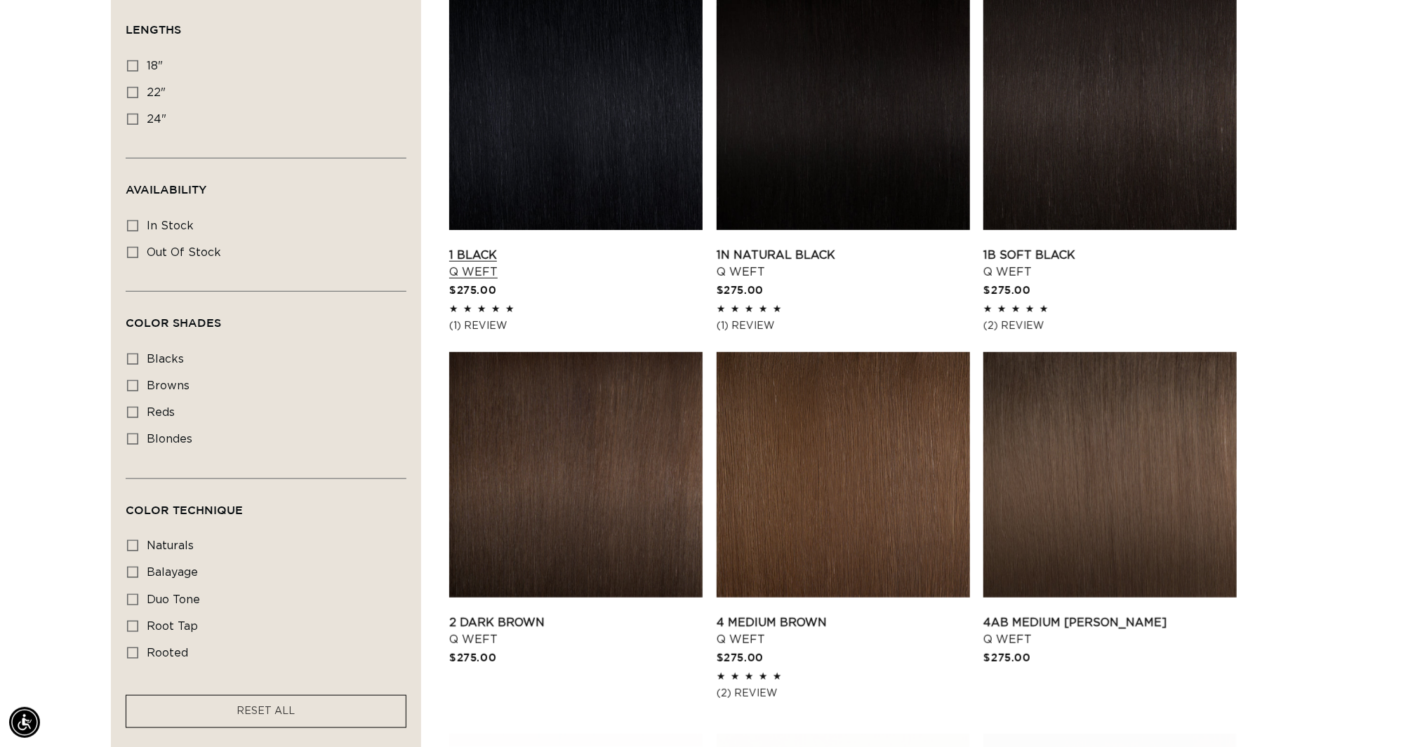
click at [606, 247] on link "1 Black Q Weft" at bounding box center [575, 264] width 253 height 34
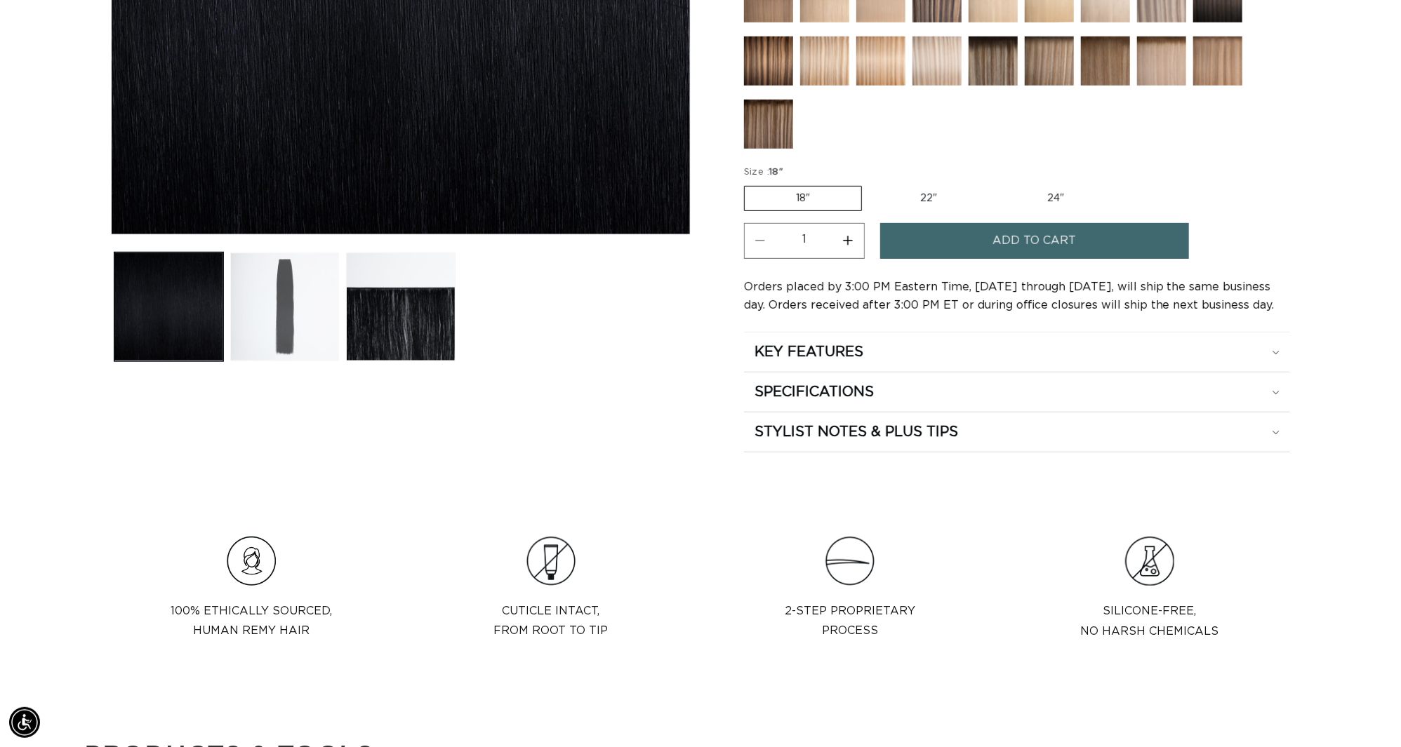
click at [262, 328] on button "Load image 2 in gallery view" at bounding box center [284, 307] width 109 height 109
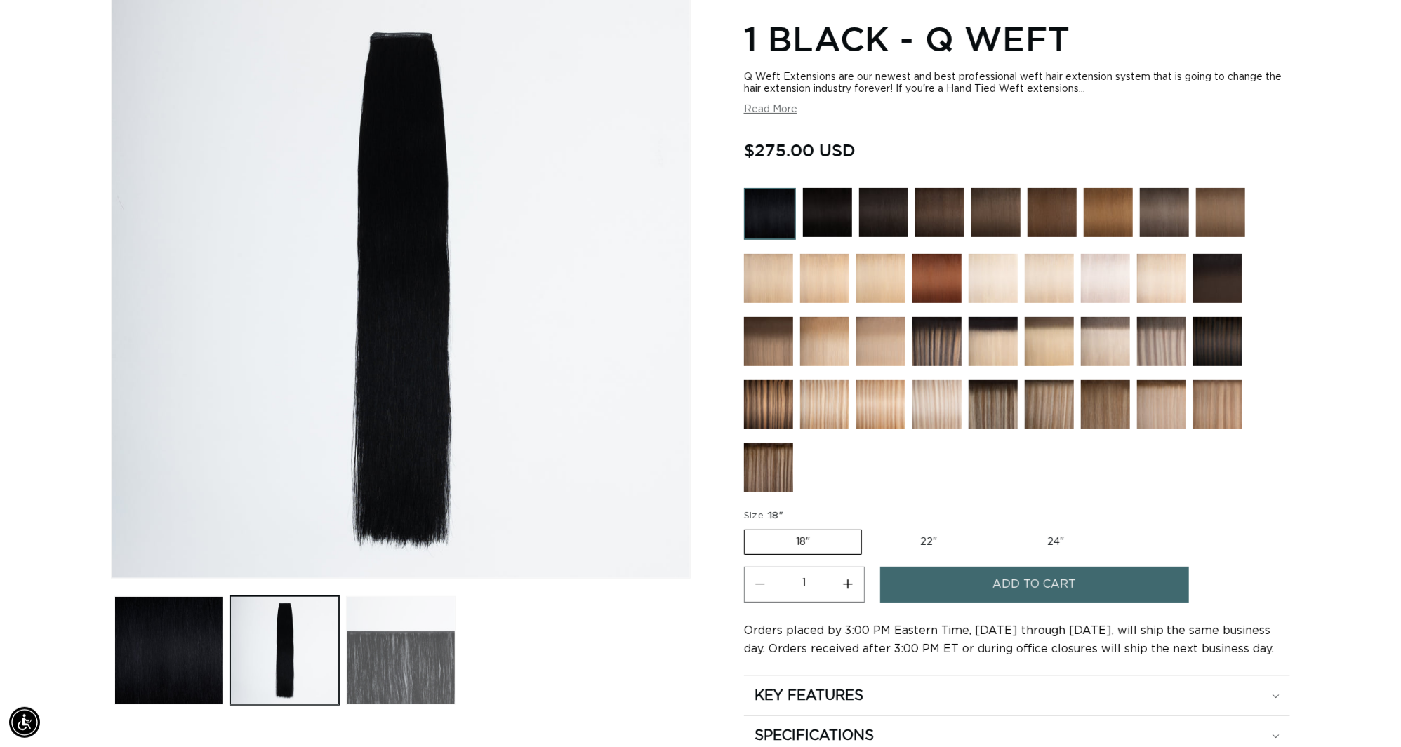
scroll to position [0, 1298]
click at [398, 677] on button "Load image 3 in gallery view" at bounding box center [400, 651] width 109 height 109
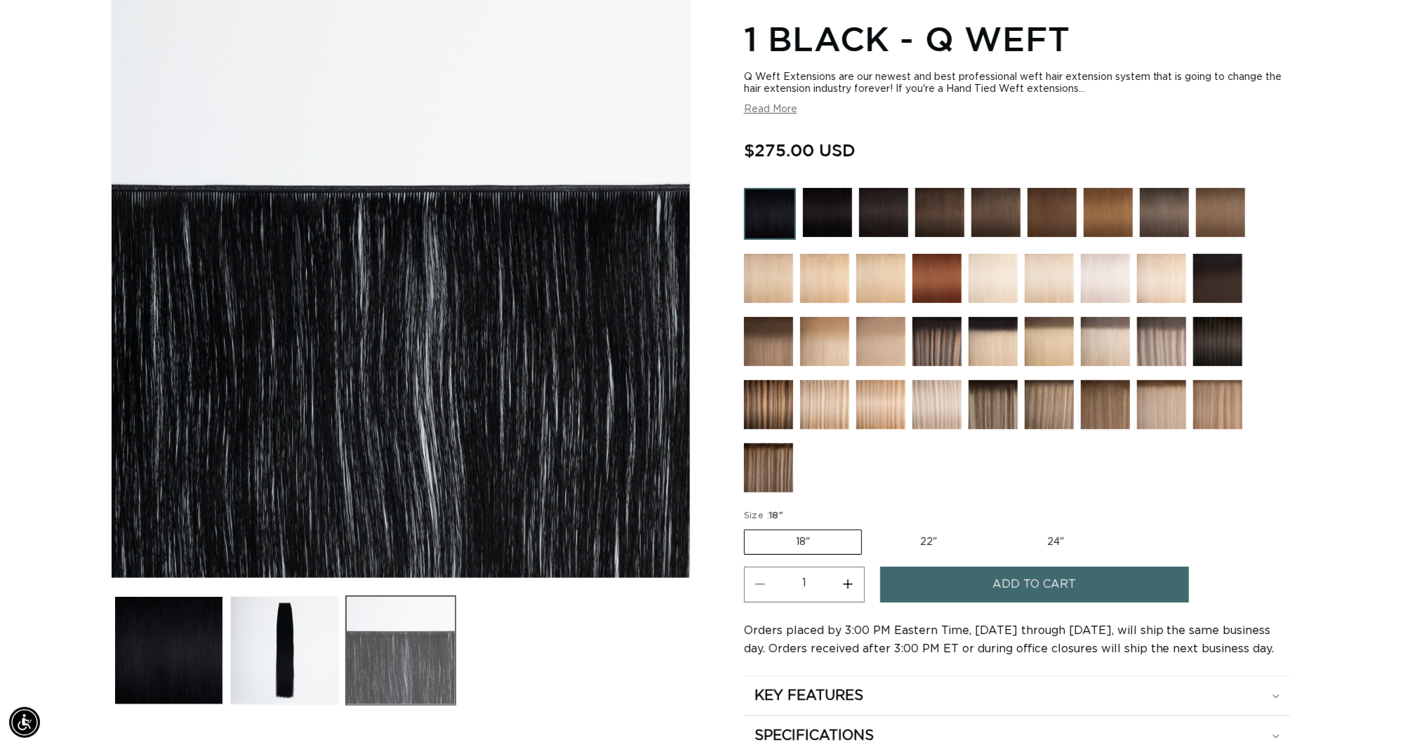
scroll to position [0, 2598]
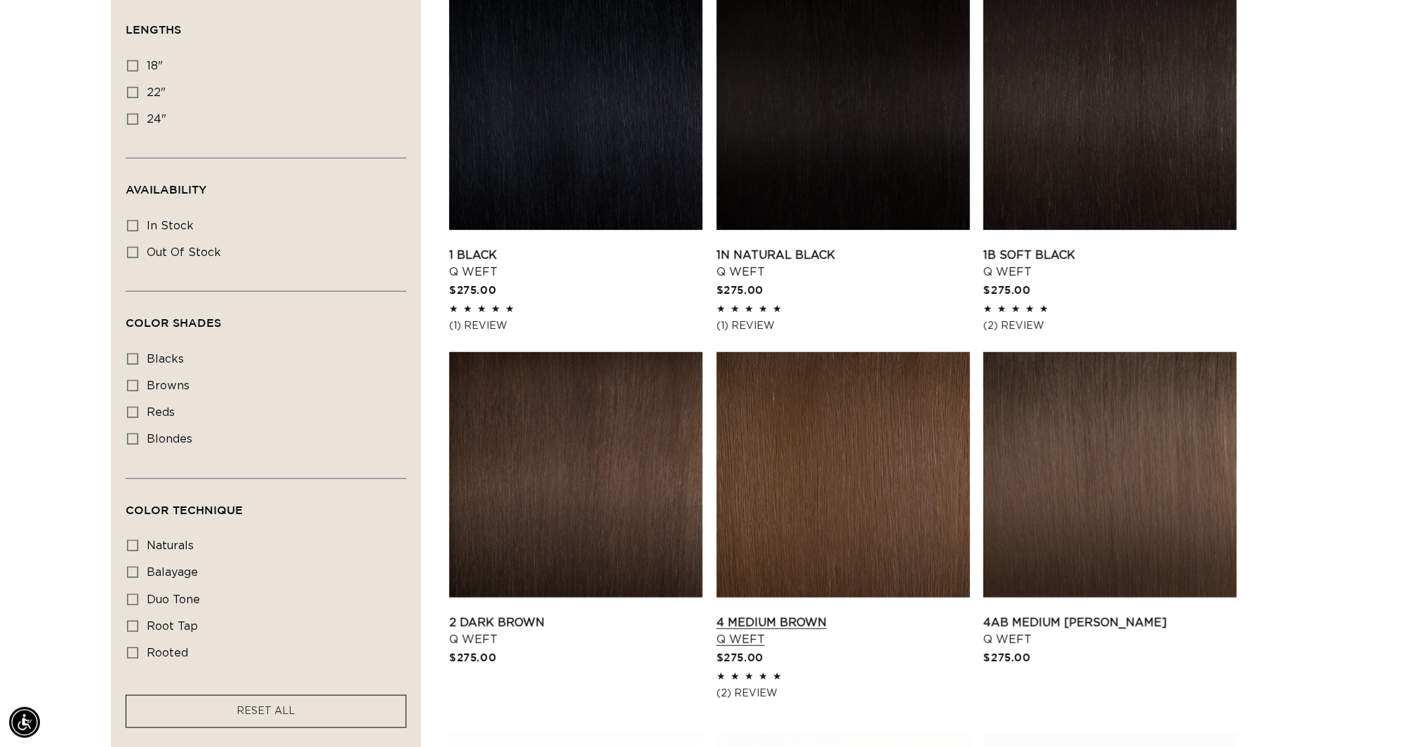
click at [819, 615] on link "4 Medium Brown Q Weft" at bounding box center [843, 632] width 253 height 34
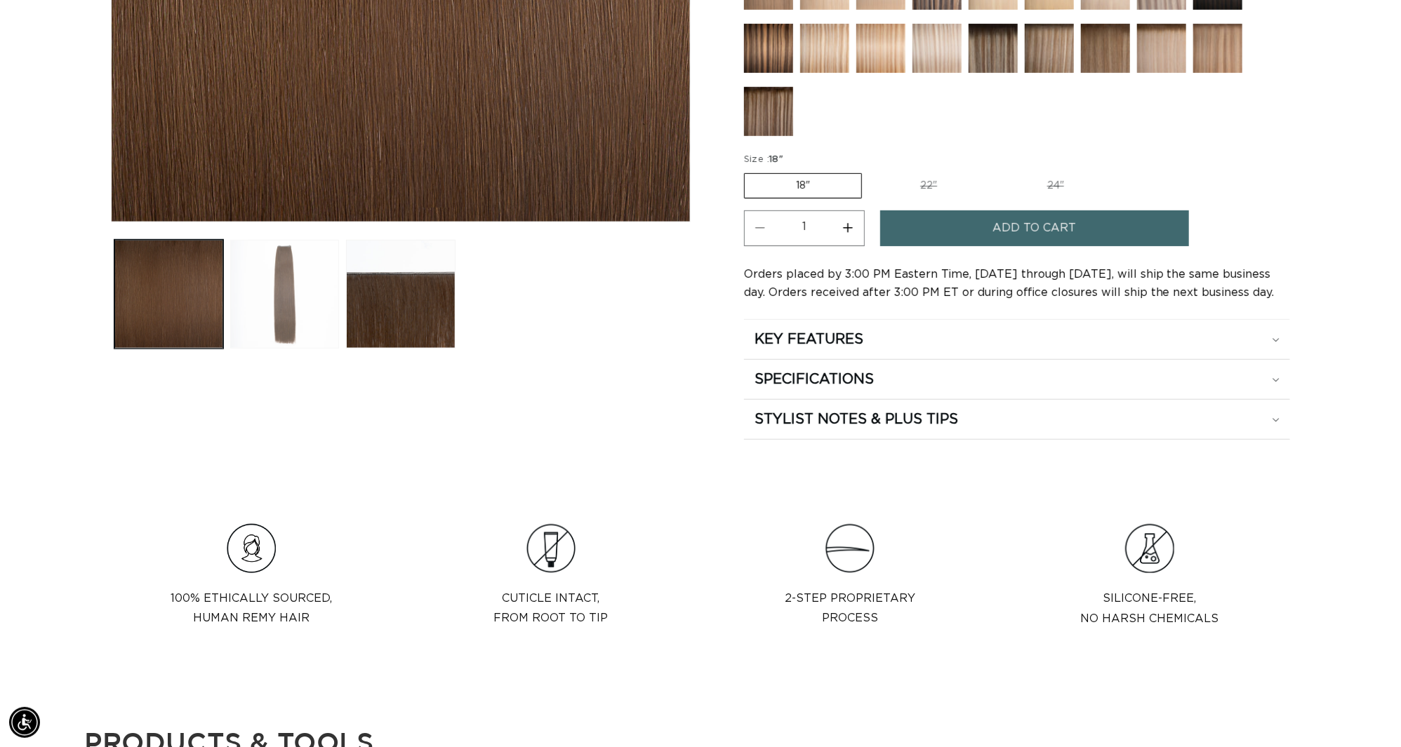
click at [265, 314] on button "Load image 2 in gallery view" at bounding box center [284, 294] width 109 height 109
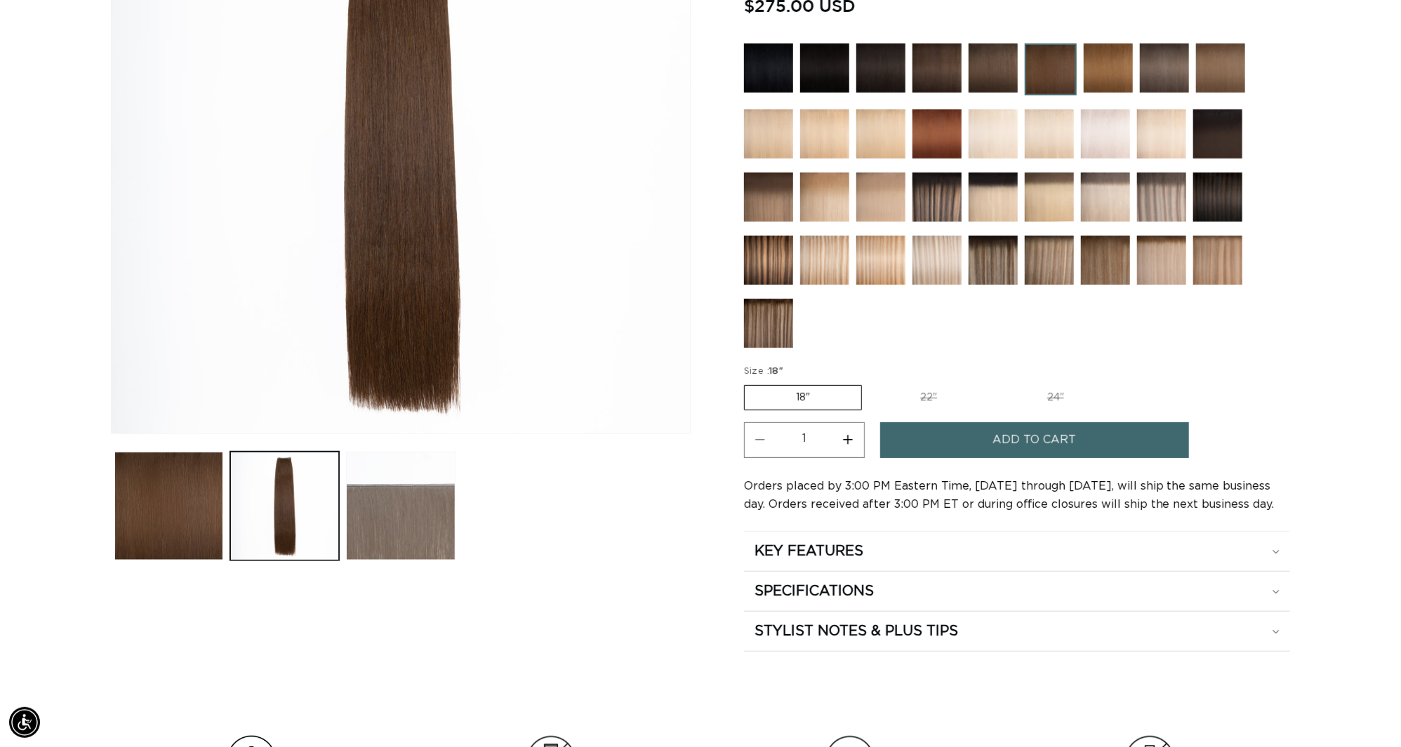
scroll to position [0, 2598]
click at [384, 543] on button "Load image 3 in gallery view" at bounding box center [400, 506] width 109 height 109
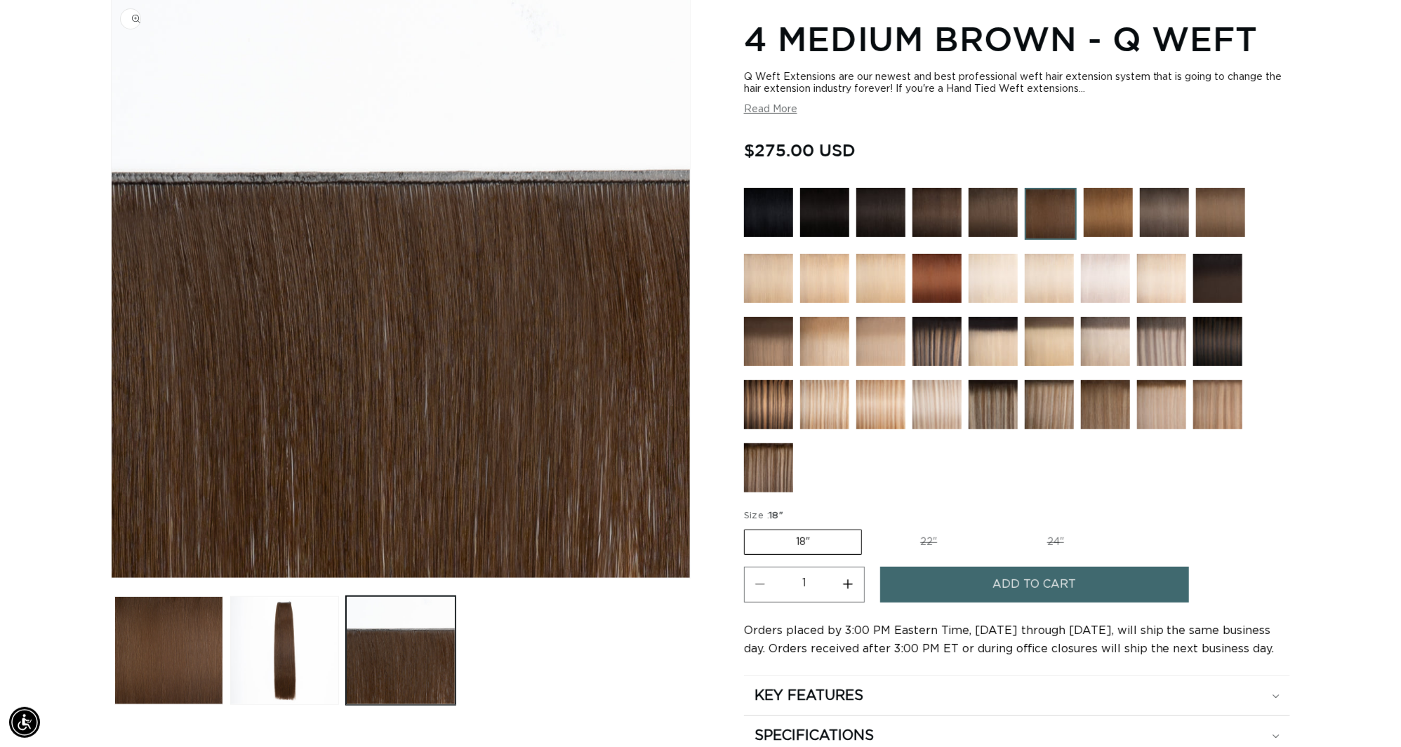
scroll to position [0, 0]
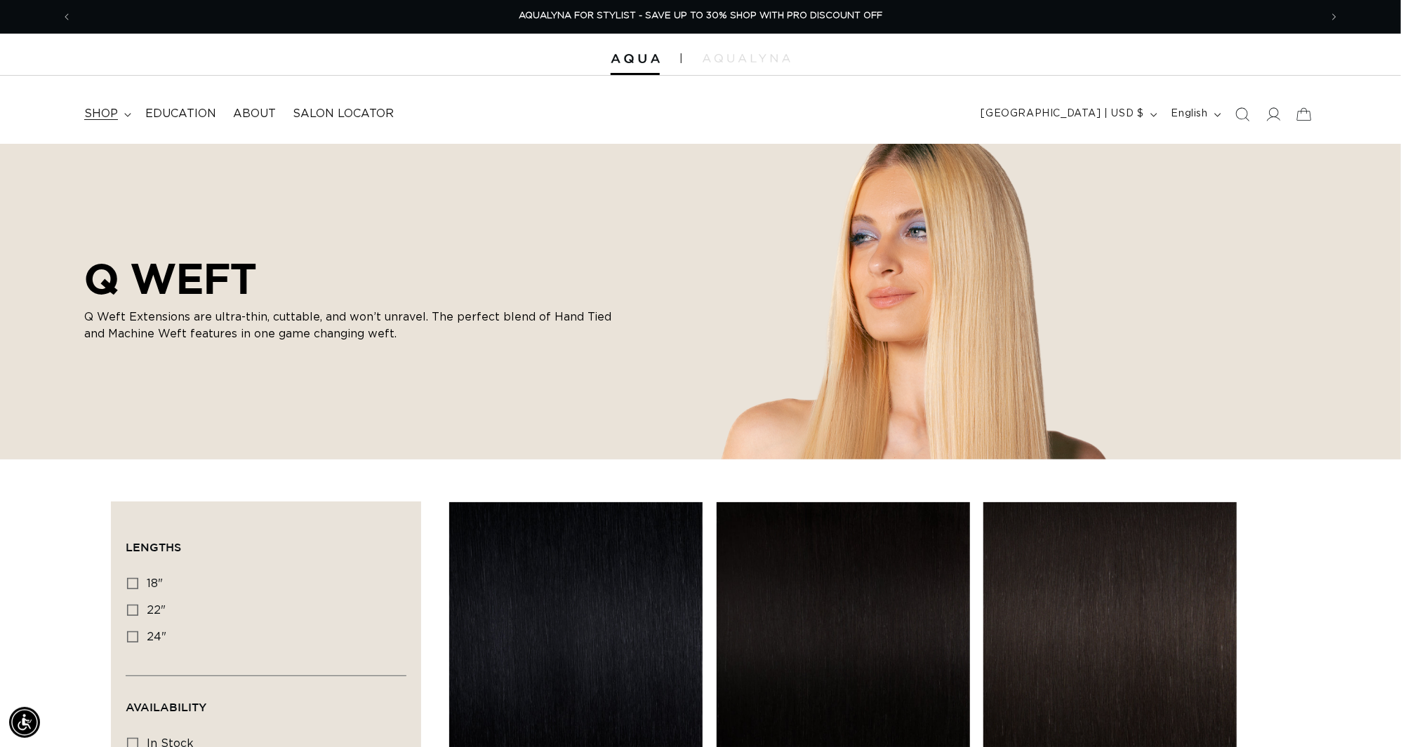
click at [114, 117] on span "shop" at bounding box center [101, 114] width 34 height 15
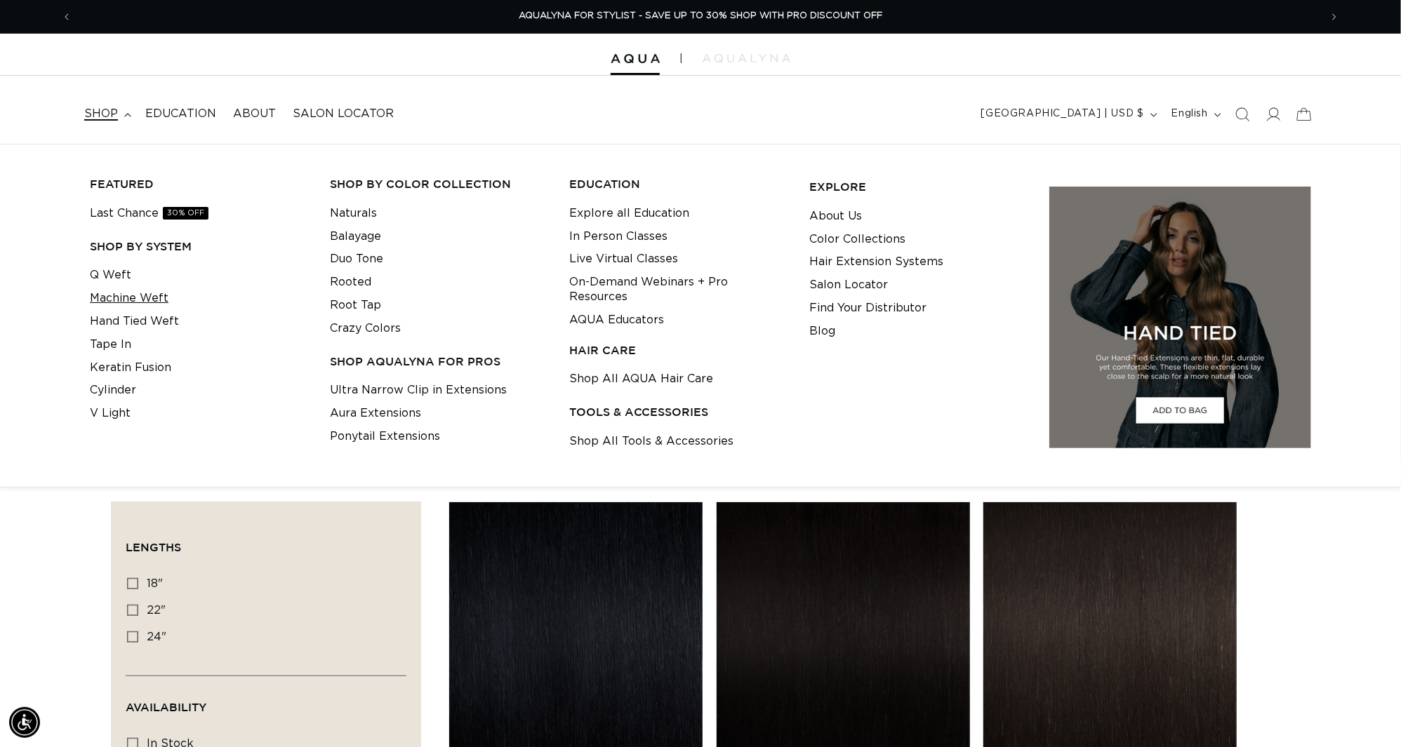
click at [128, 300] on link "Machine Weft" at bounding box center [129, 298] width 79 height 23
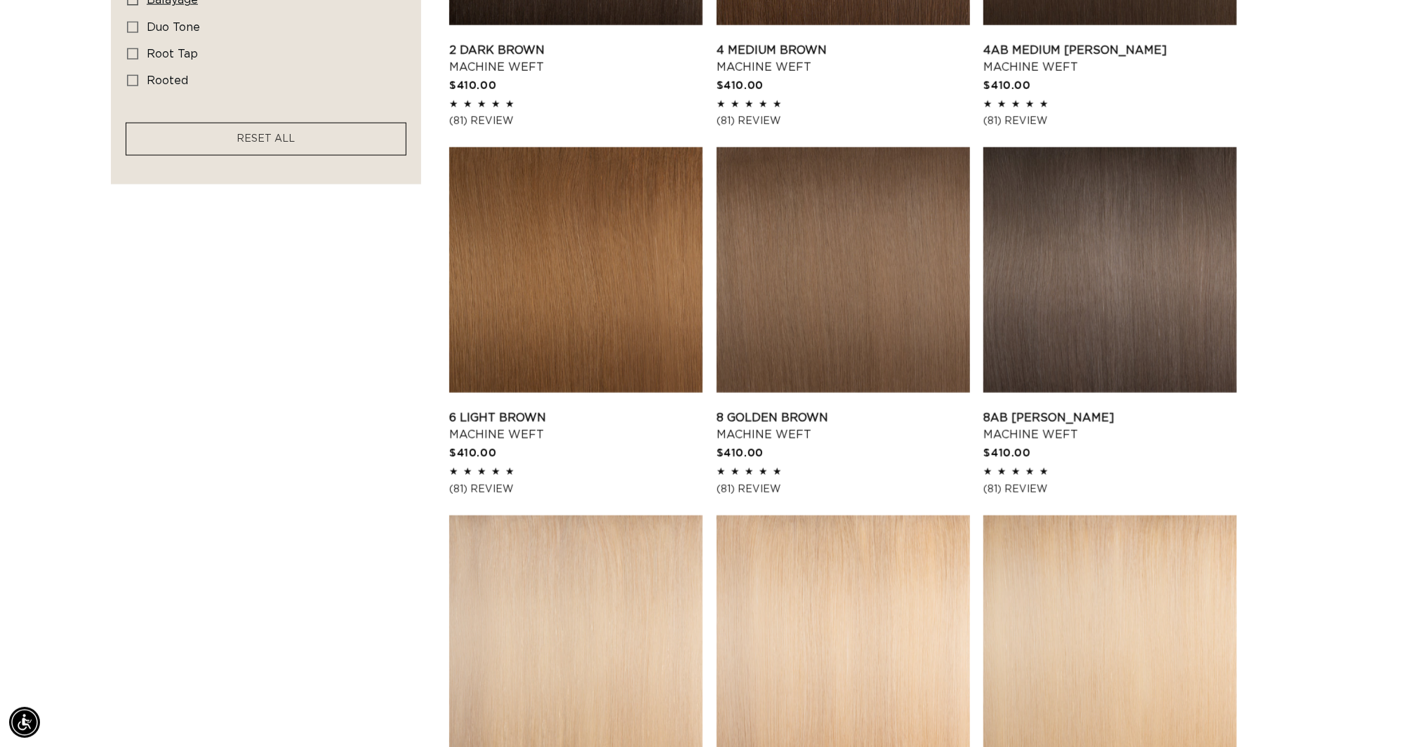
scroll to position [0, 1298]
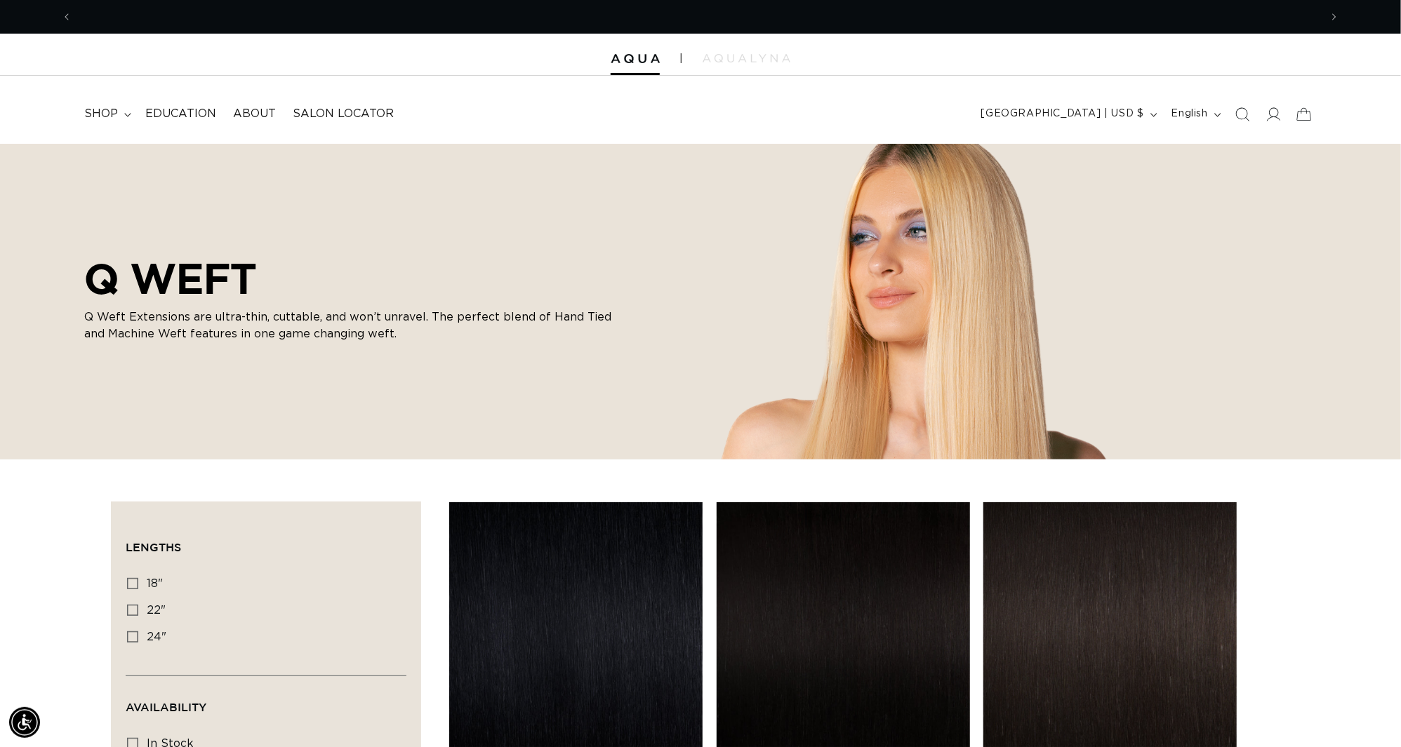
scroll to position [0, 1298]
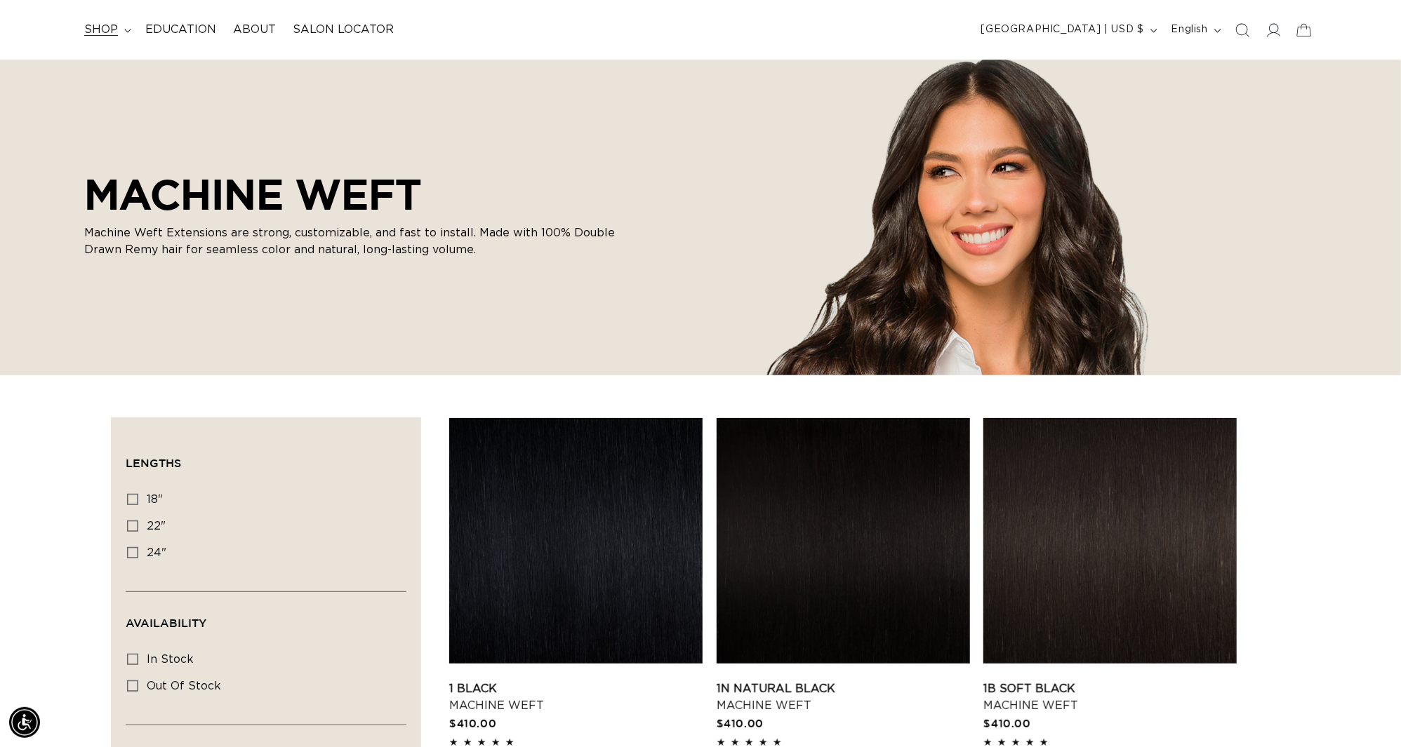
click at [118, 26] on span "shop" at bounding box center [101, 29] width 34 height 15
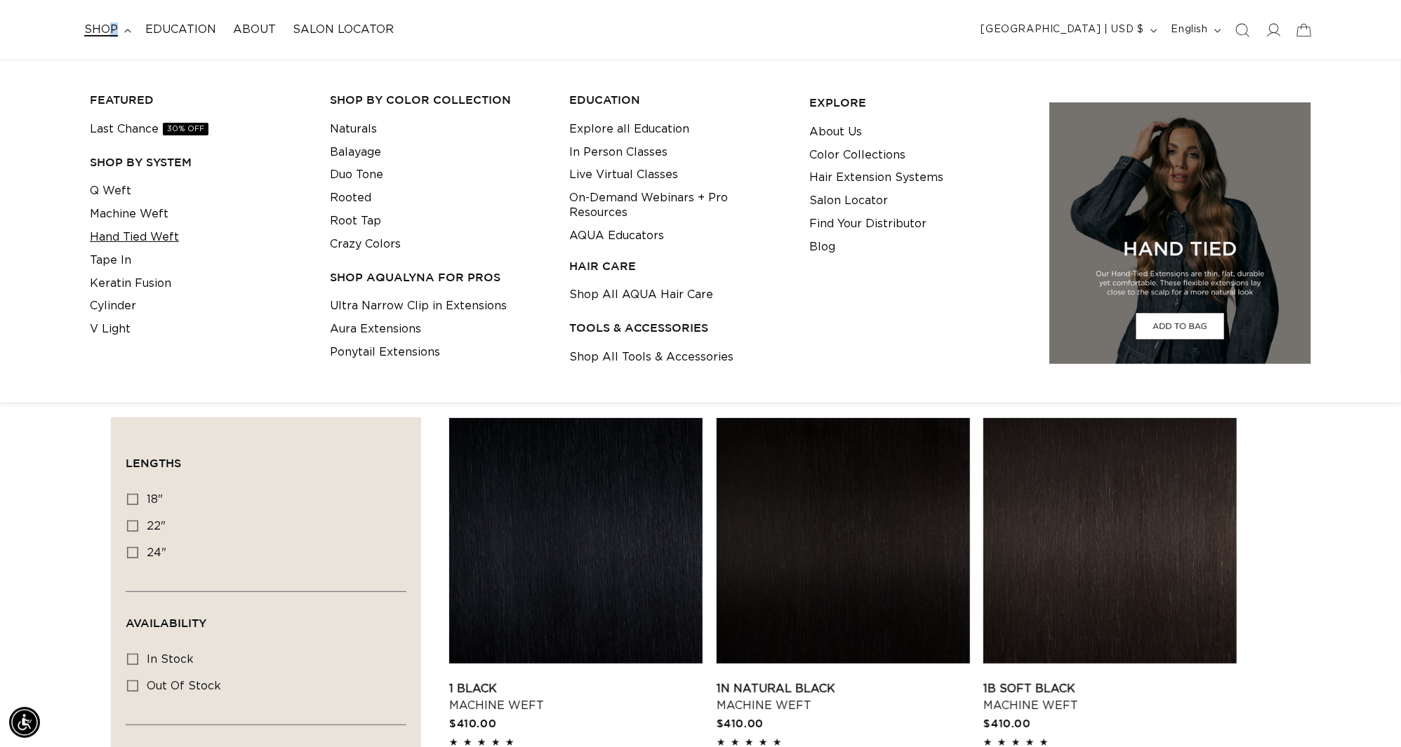
click at [127, 238] on link "Hand Tied Weft" at bounding box center [134, 237] width 89 height 23
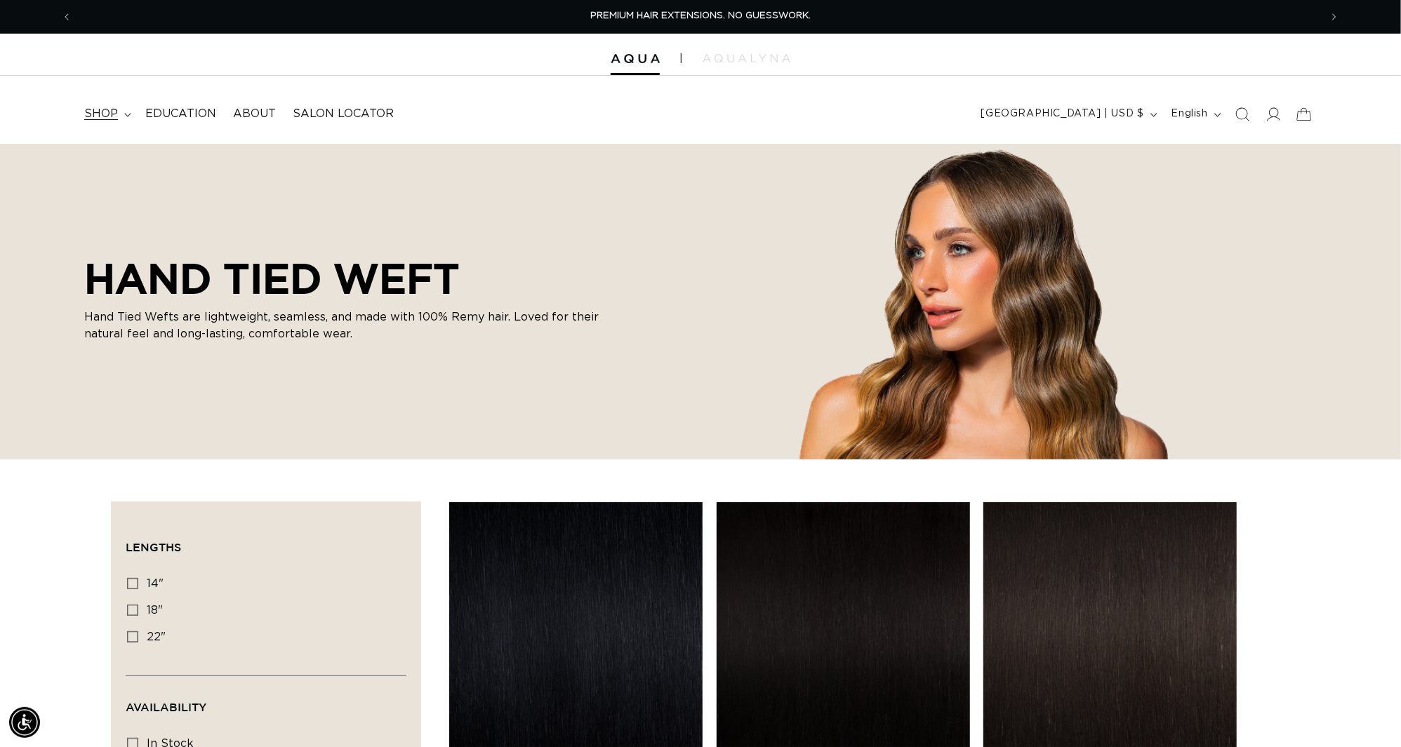
click at [113, 110] on span "shop" at bounding box center [101, 114] width 34 height 15
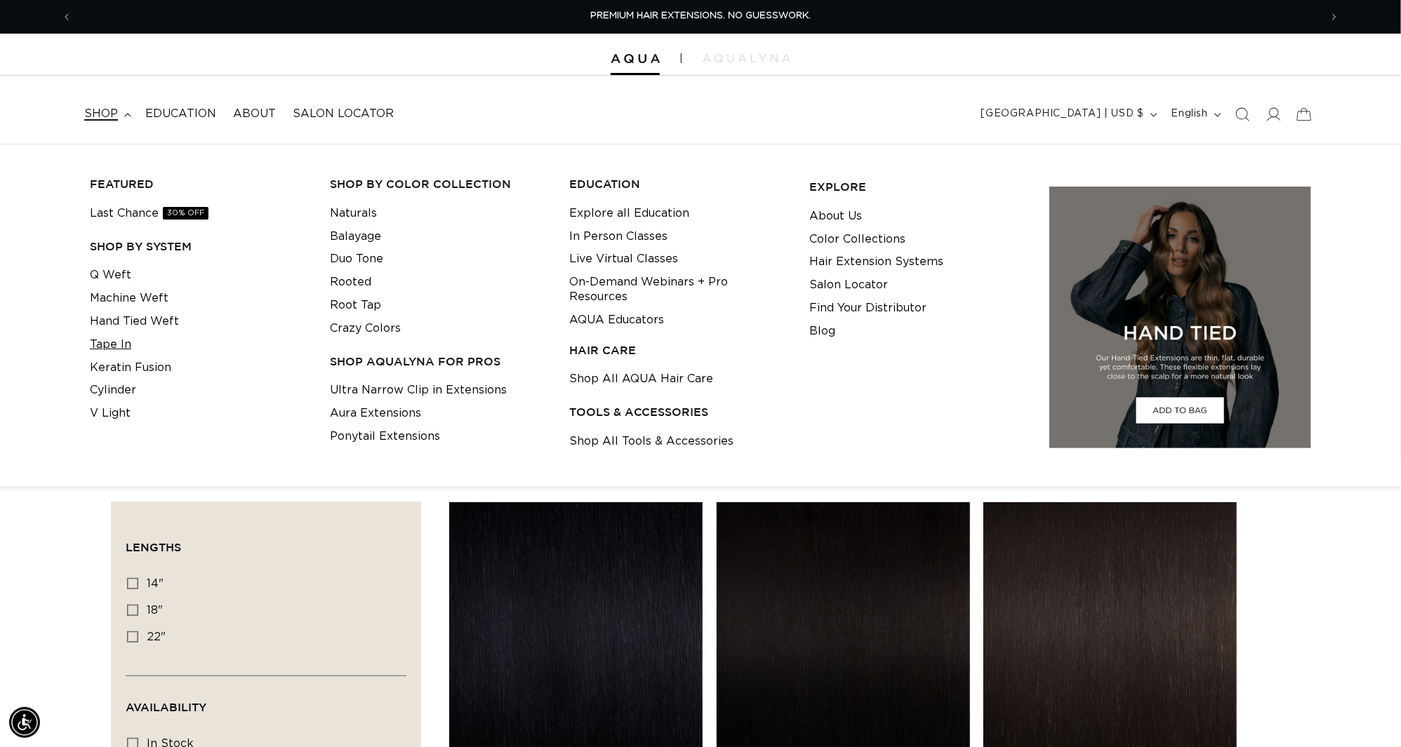
click at [118, 350] on link "Tape In" at bounding box center [110, 344] width 41 height 23
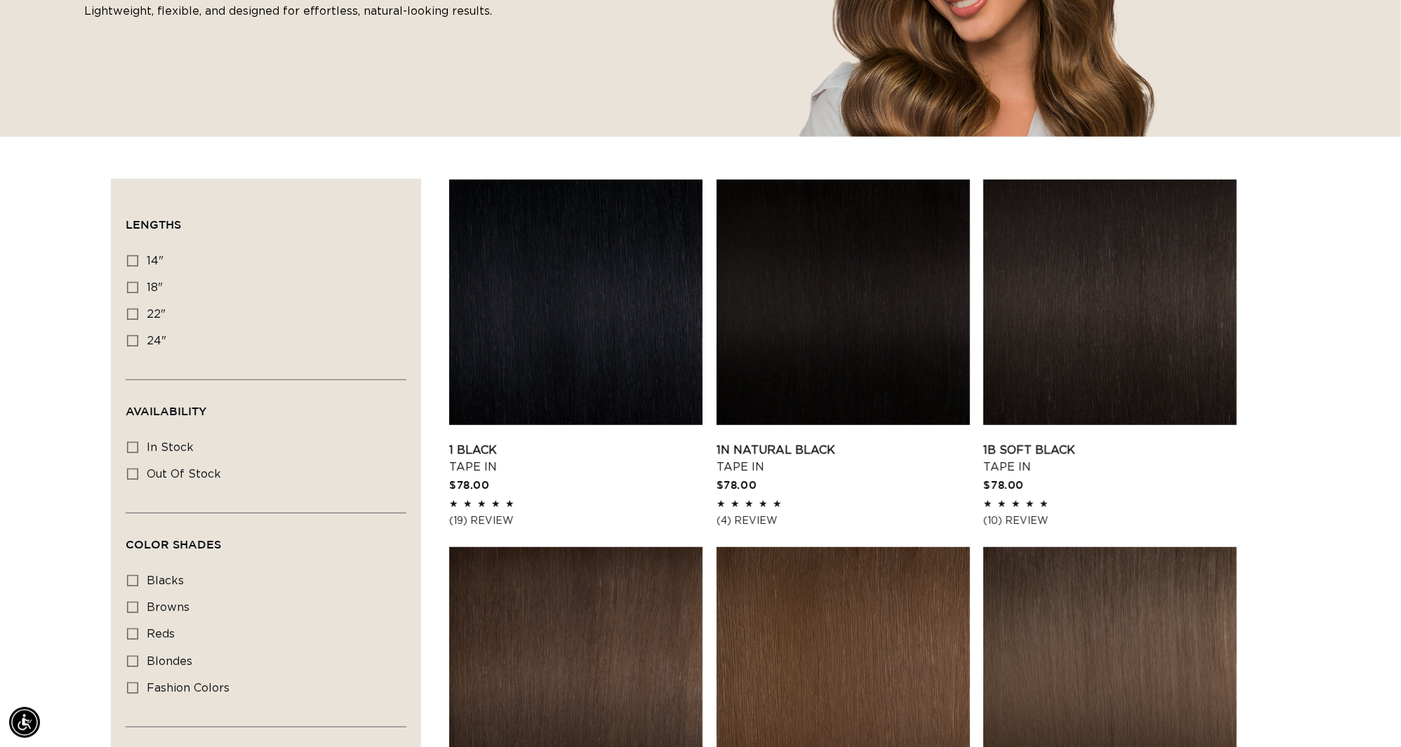
scroll to position [0, 1298]
click at [579, 442] on link "1 Black Tape In" at bounding box center [575, 459] width 253 height 34
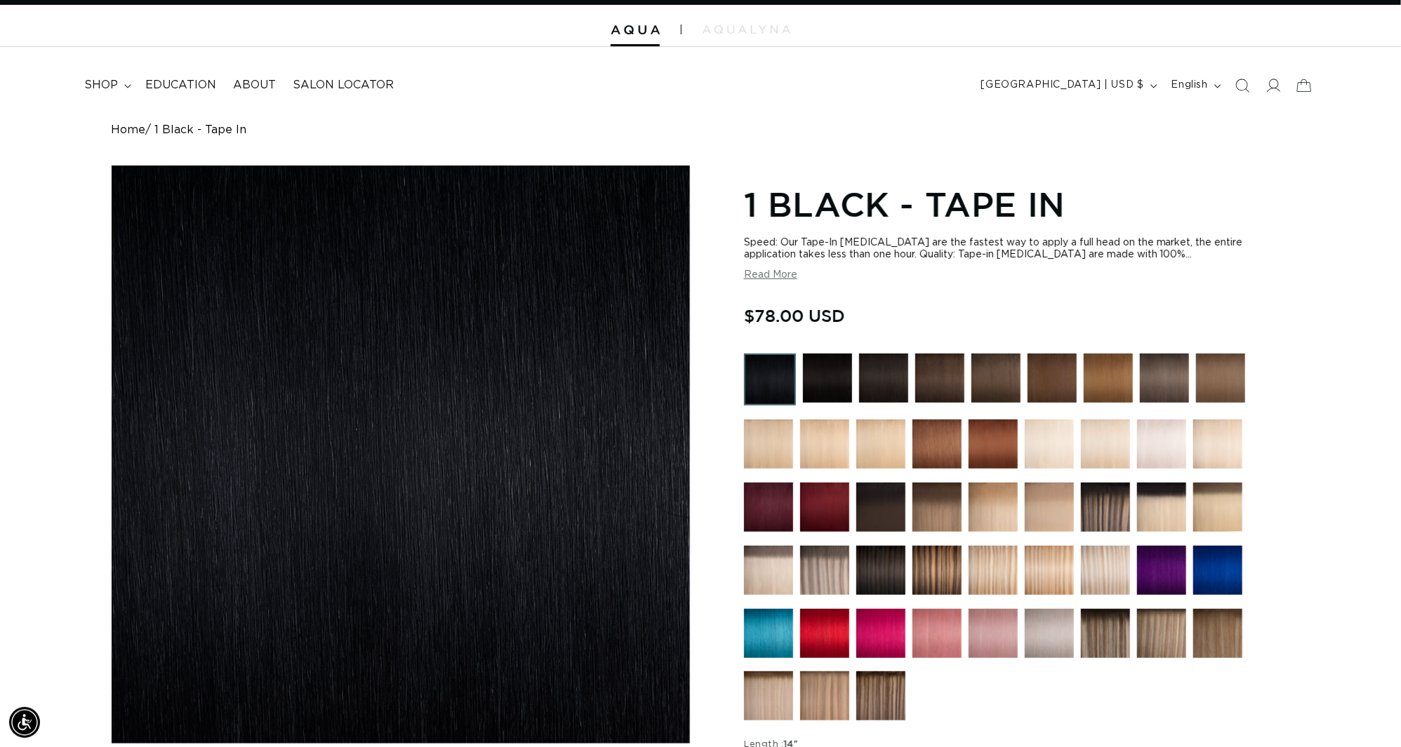
scroll to position [373, 0]
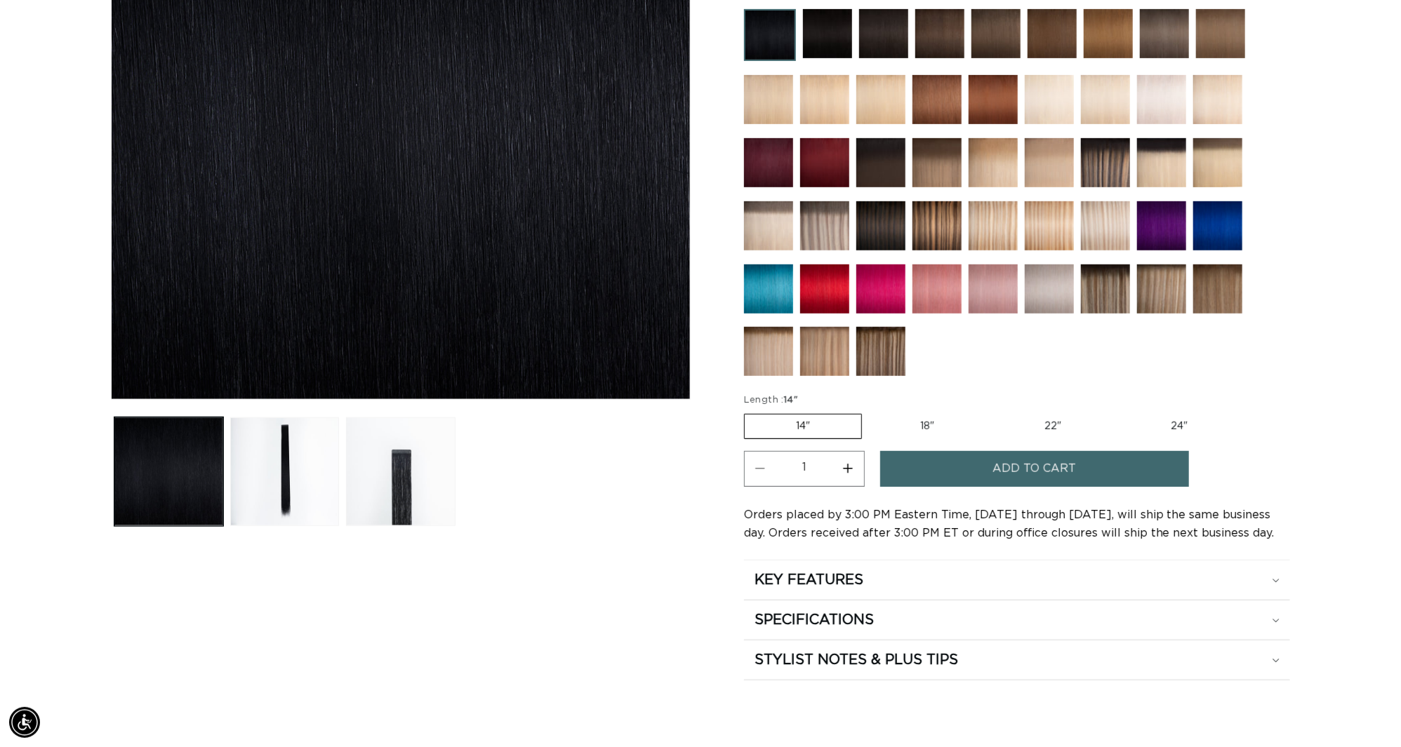
click at [941, 415] on label "18" Variant sold out or unavailable" at bounding box center [927, 427] width 117 height 24
click at [870, 411] on input "18" Variant sold out or unavailable" at bounding box center [869, 411] width 1 height 1
radio input "true"
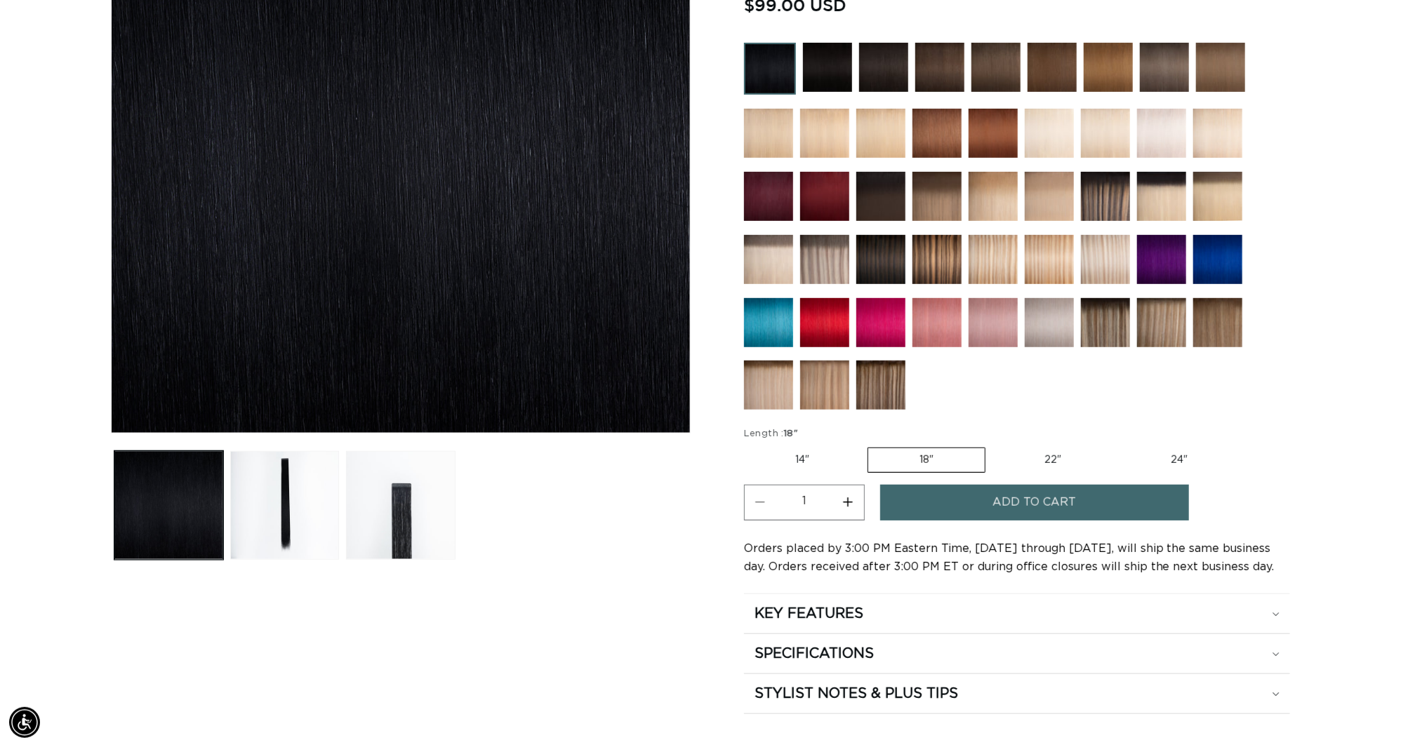
scroll to position [246, 0]
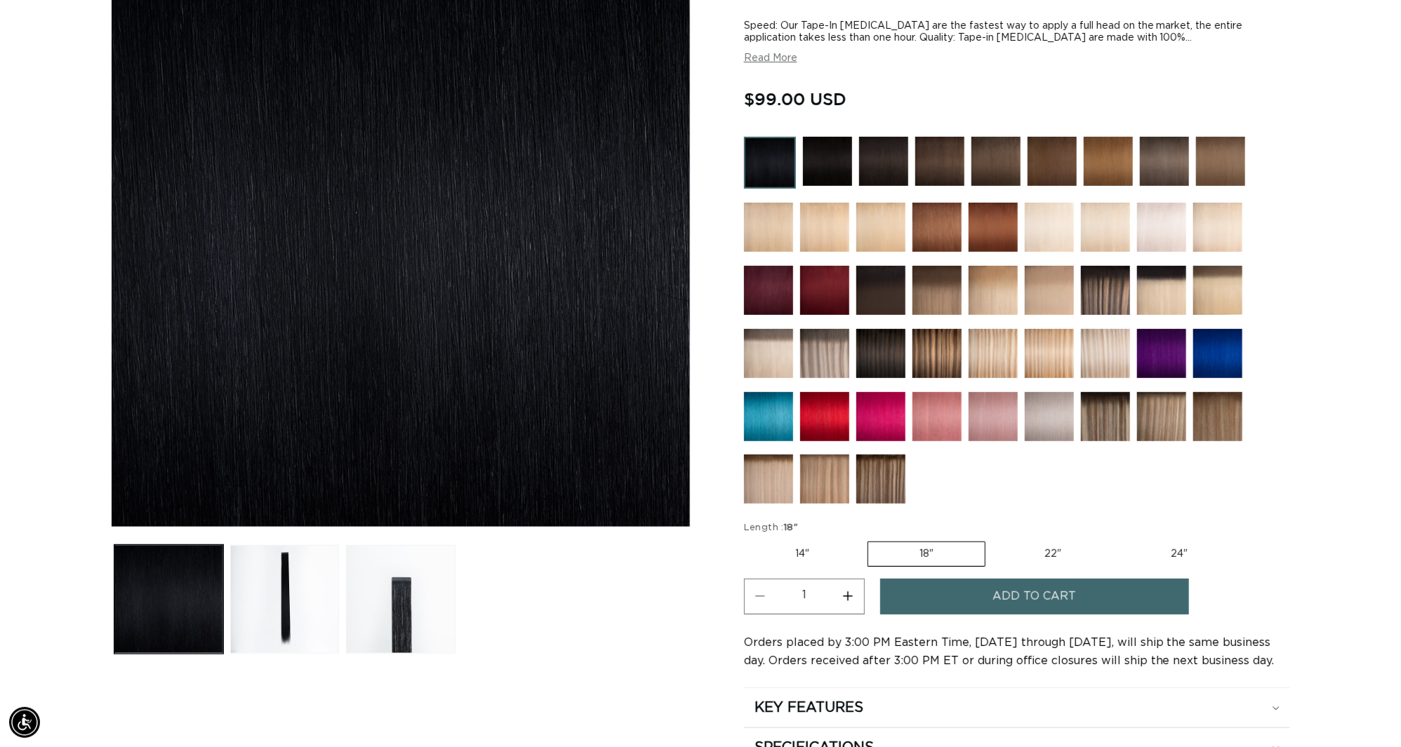
click at [1046, 543] on label "22" Variant sold out or unavailable" at bounding box center [1052, 555] width 119 height 24
click at [993, 539] on input "22" Variant sold out or unavailable" at bounding box center [992, 539] width 1 height 1
radio input "true"
click at [1188, 543] on label "24" Variant sold out or unavailable" at bounding box center [1178, 555] width 119 height 24
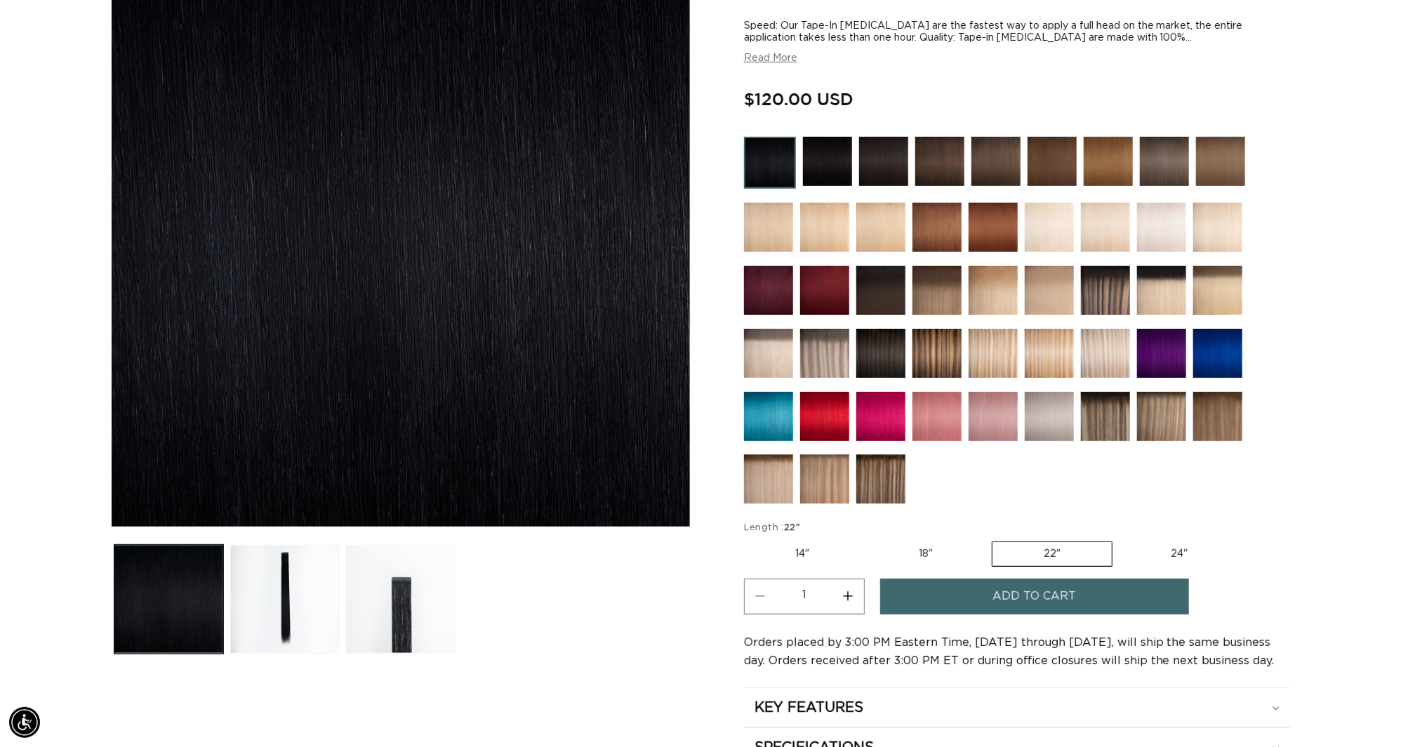
click at [1120, 539] on input "24" Variant sold out or unavailable" at bounding box center [1119, 539] width 1 height 1
radio input "true"
click at [258, 616] on button "Load image 2 in gallery view" at bounding box center [284, 599] width 109 height 109
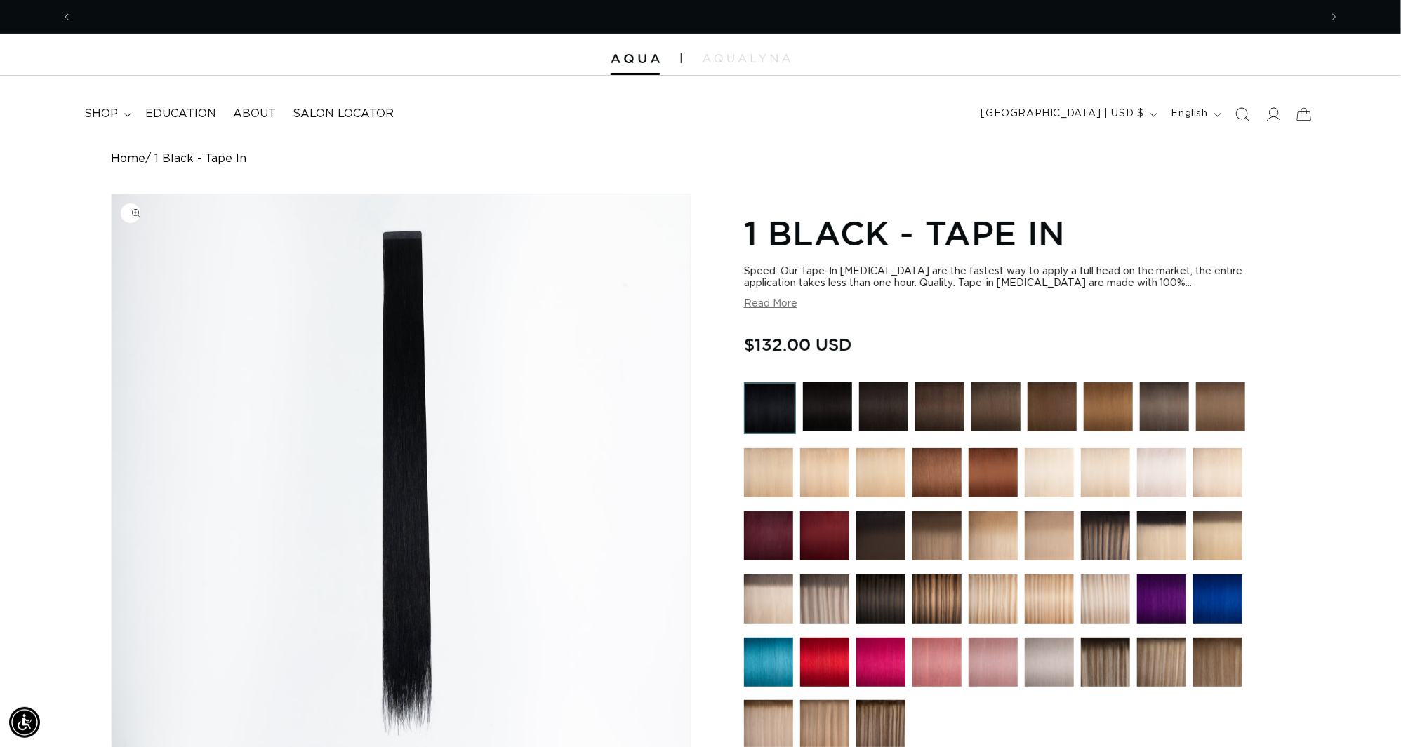
scroll to position [0, 1298]
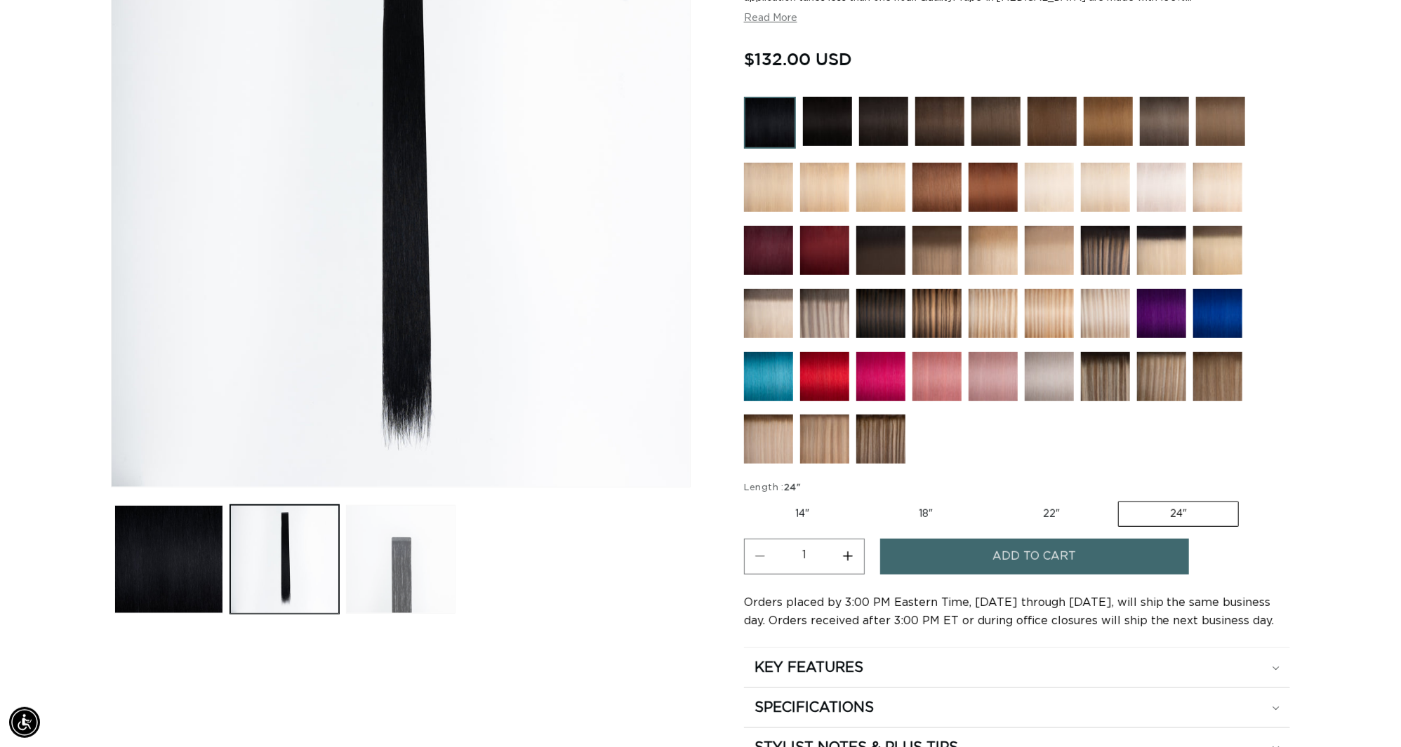
click at [397, 601] on button "Load image 3 in gallery view" at bounding box center [400, 559] width 109 height 109
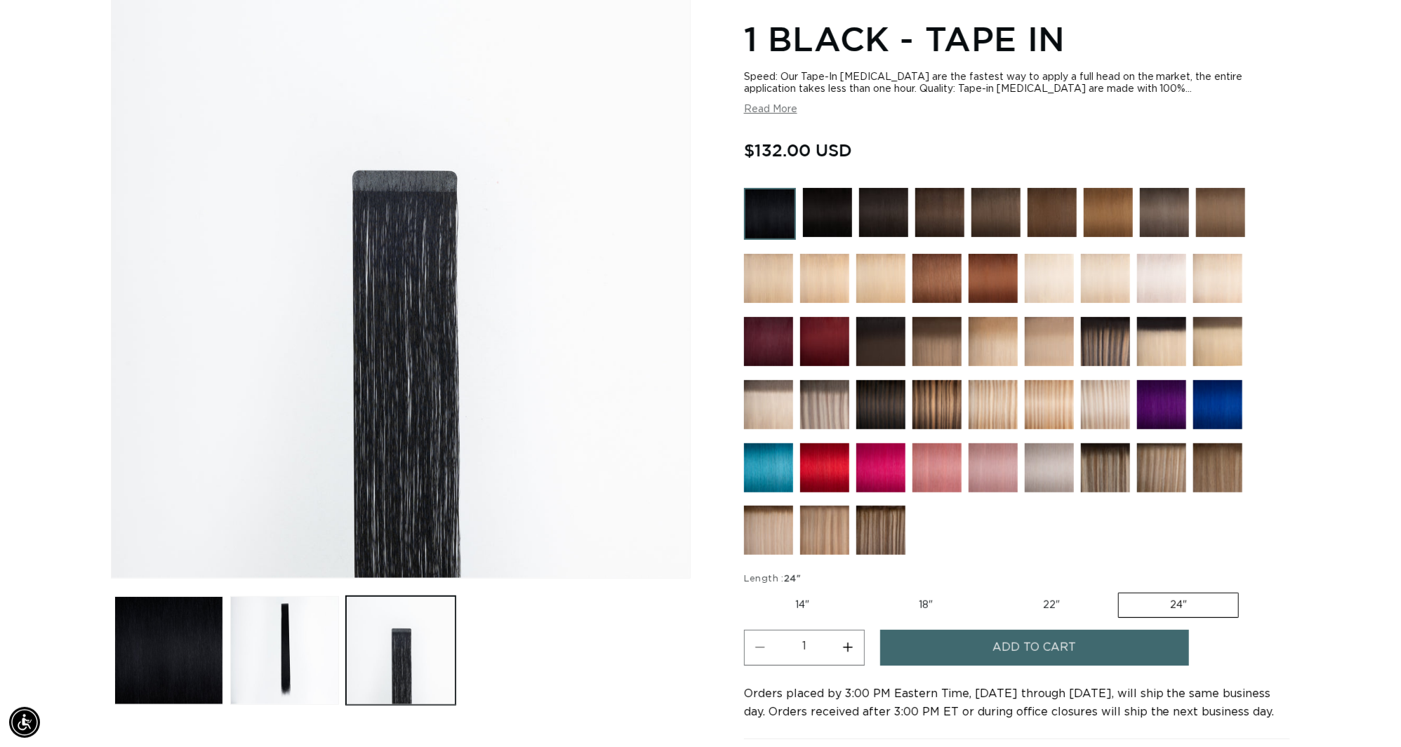
scroll to position [0, 2598]
click at [1051, 594] on label "22" Variant sold out or unavailable" at bounding box center [1051, 606] width 119 height 24
click at [992, 590] on input "22" Variant sold out or unavailable" at bounding box center [991, 590] width 1 height 1
radio input "true"
click at [293, 635] on button "Load image 2 in gallery view" at bounding box center [284, 651] width 109 height 109
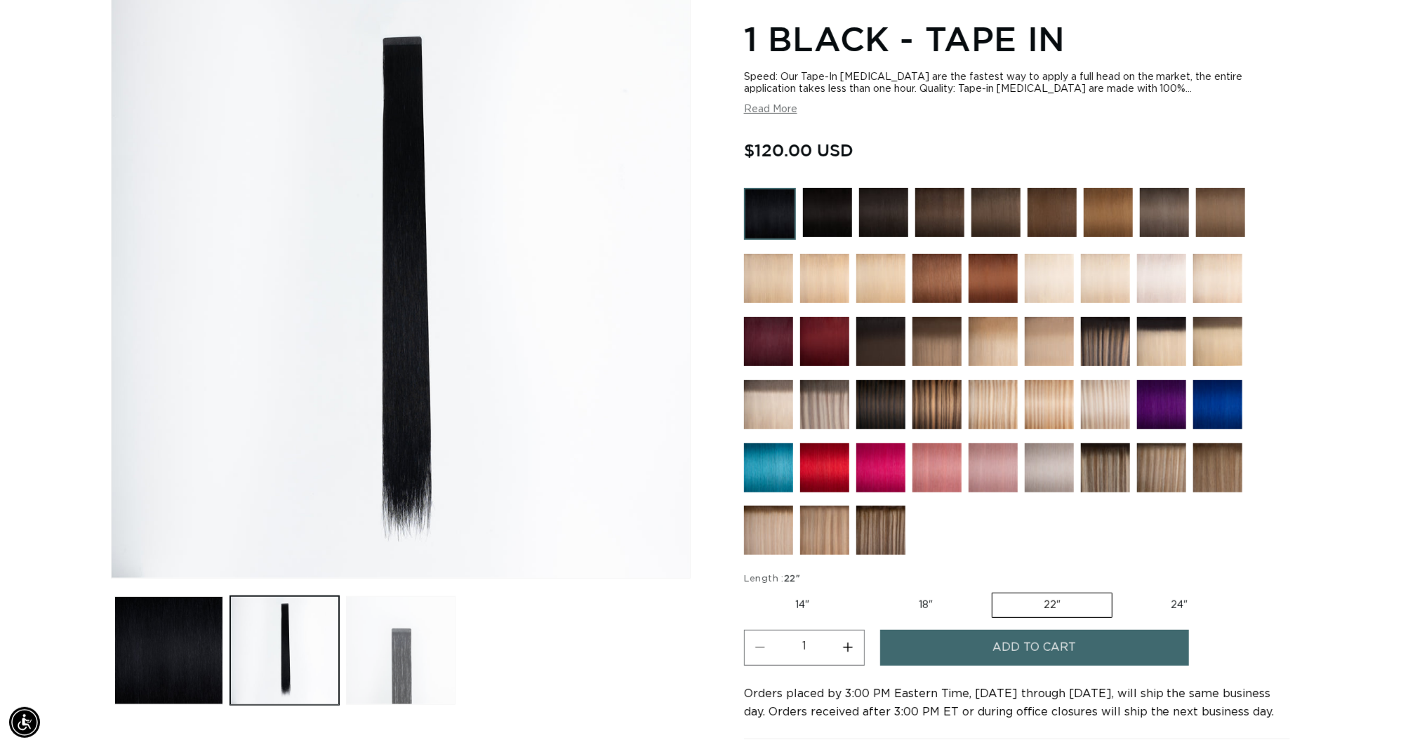
click at [385, 656] on button "Load image 3 in gallery view" at bounding box center [400, 651] width 109 height 109
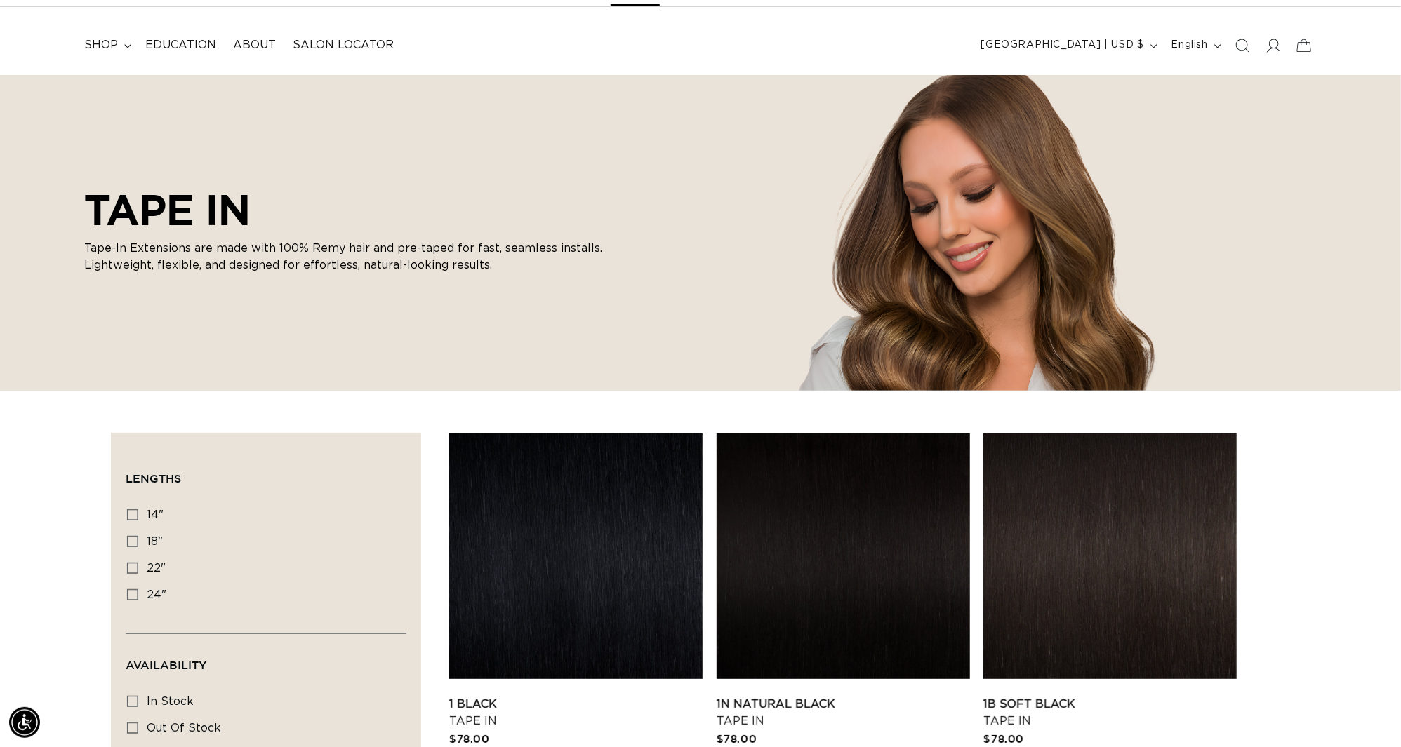
scroll to position [0, 1298]
click at [104, 39] on span "shop" at bounding box center [101, 45] width 34 height 15
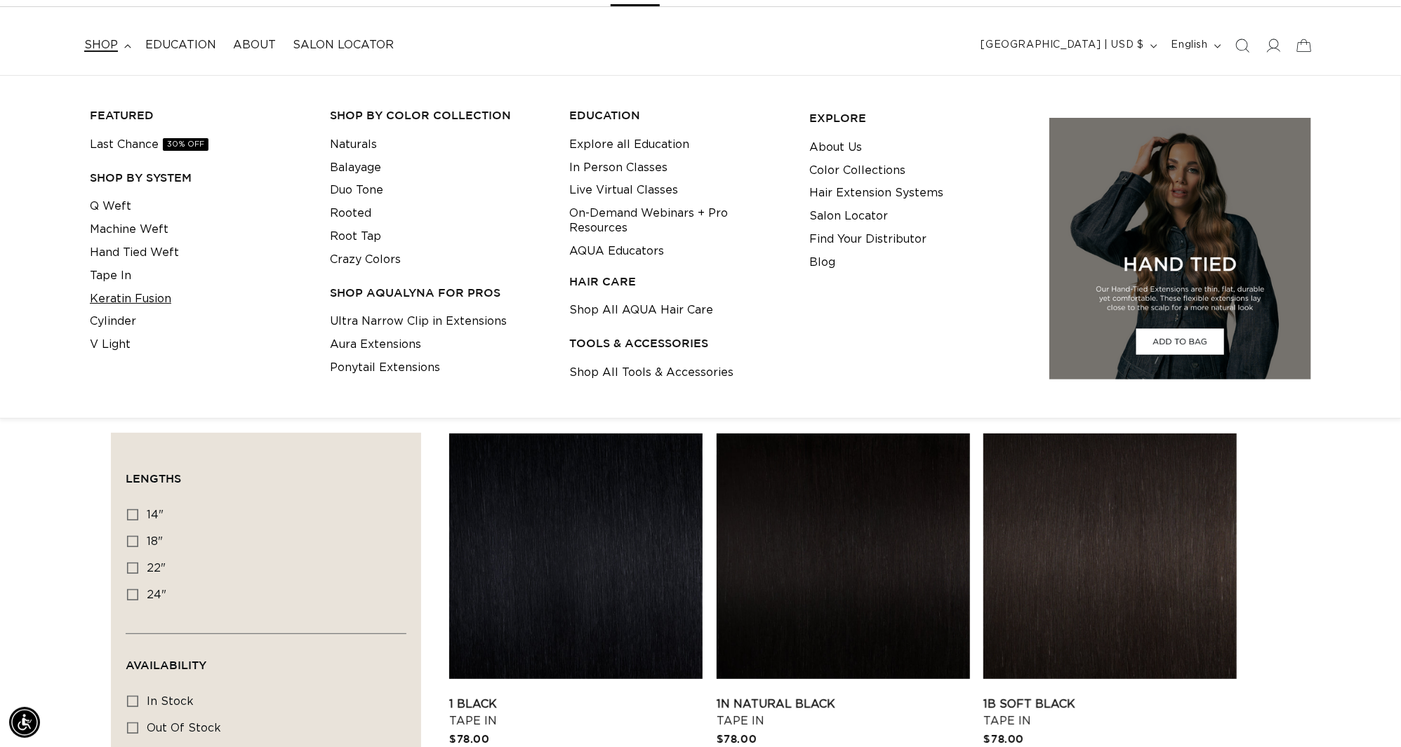
click at [109, 300] on link "Keratin Fusion" at bounding box center [130, 299] width 81 height 23
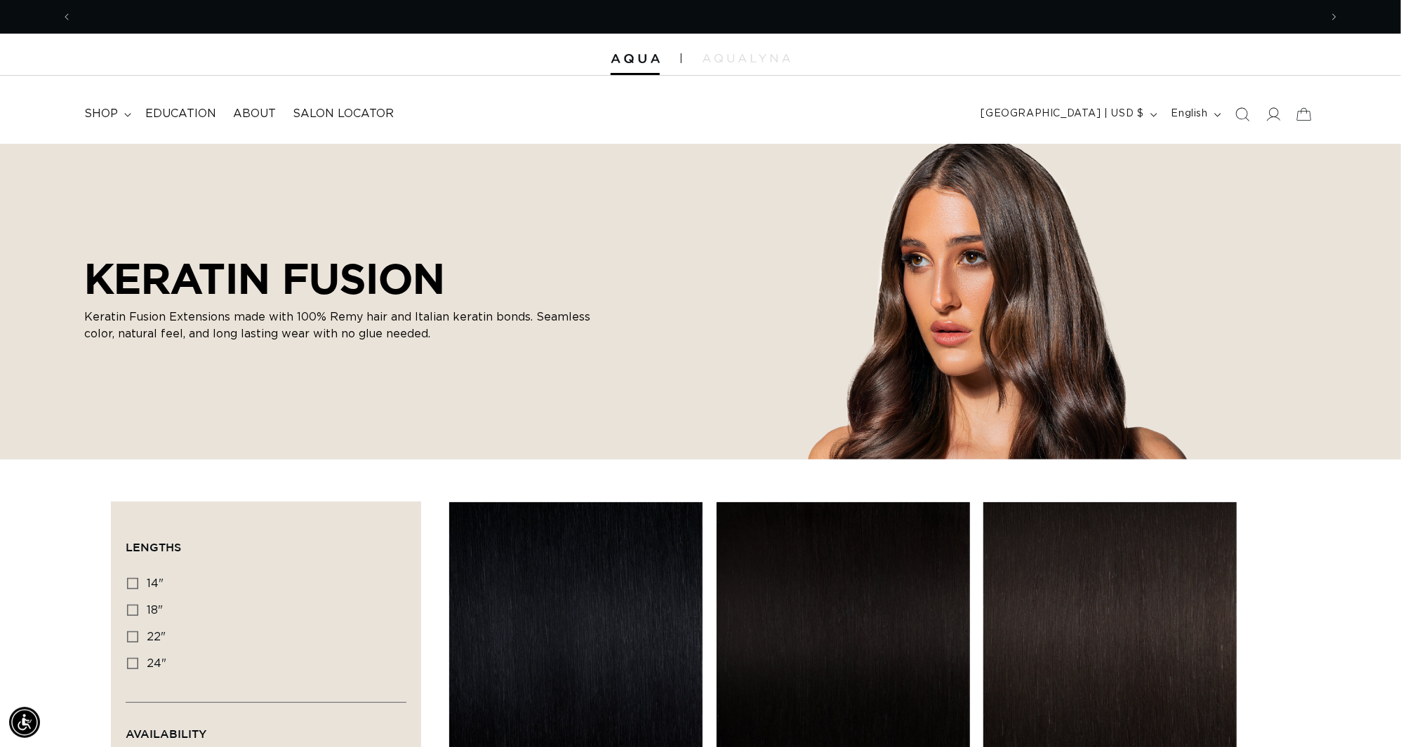
scroll to position [0, 1298]
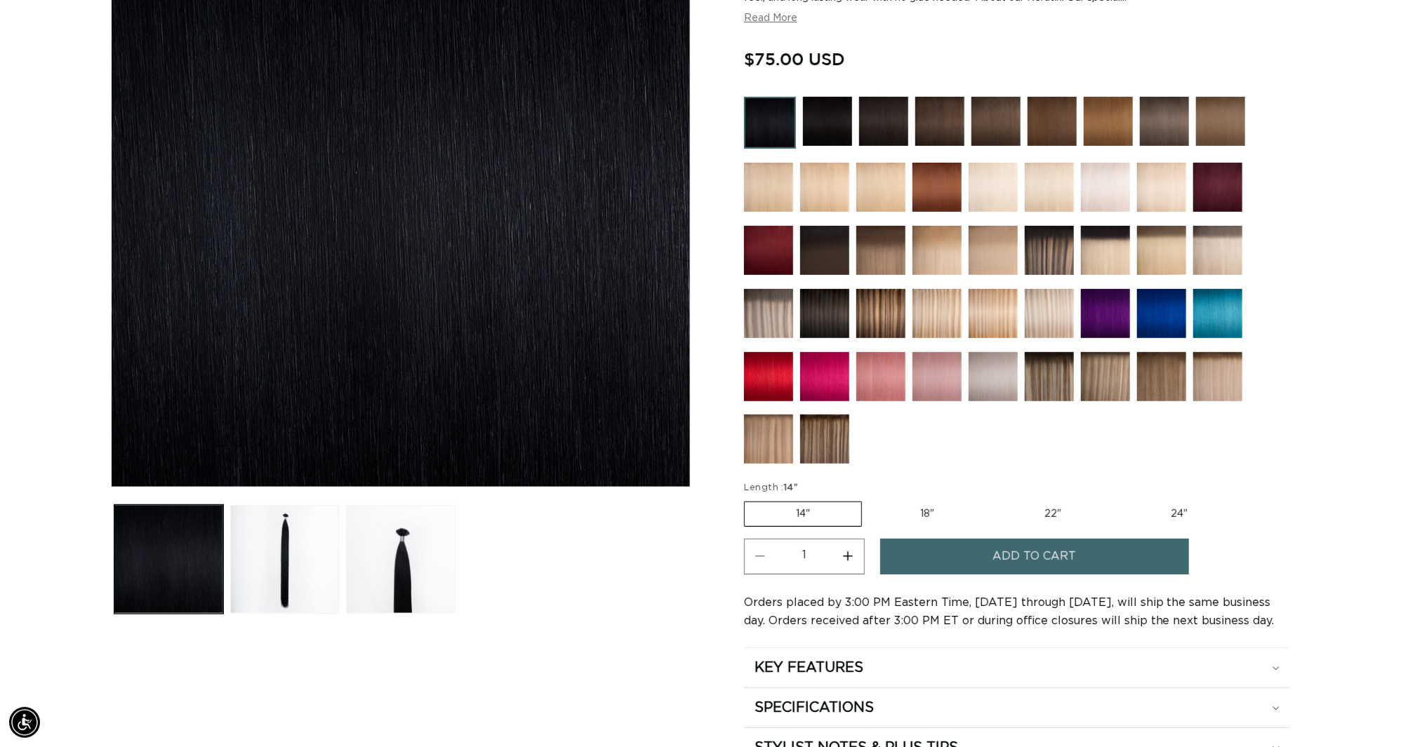
scroll to position [0, 1298]
click at [938, 503] on label "18" Variant sold out or unavailable" at bounding box center [927, 515] width 117 height 24
click at [870, 499] on input "18" Variant sold out or unavailable" at bounding box center [869, 499] width 1 height 1
radio input "true"
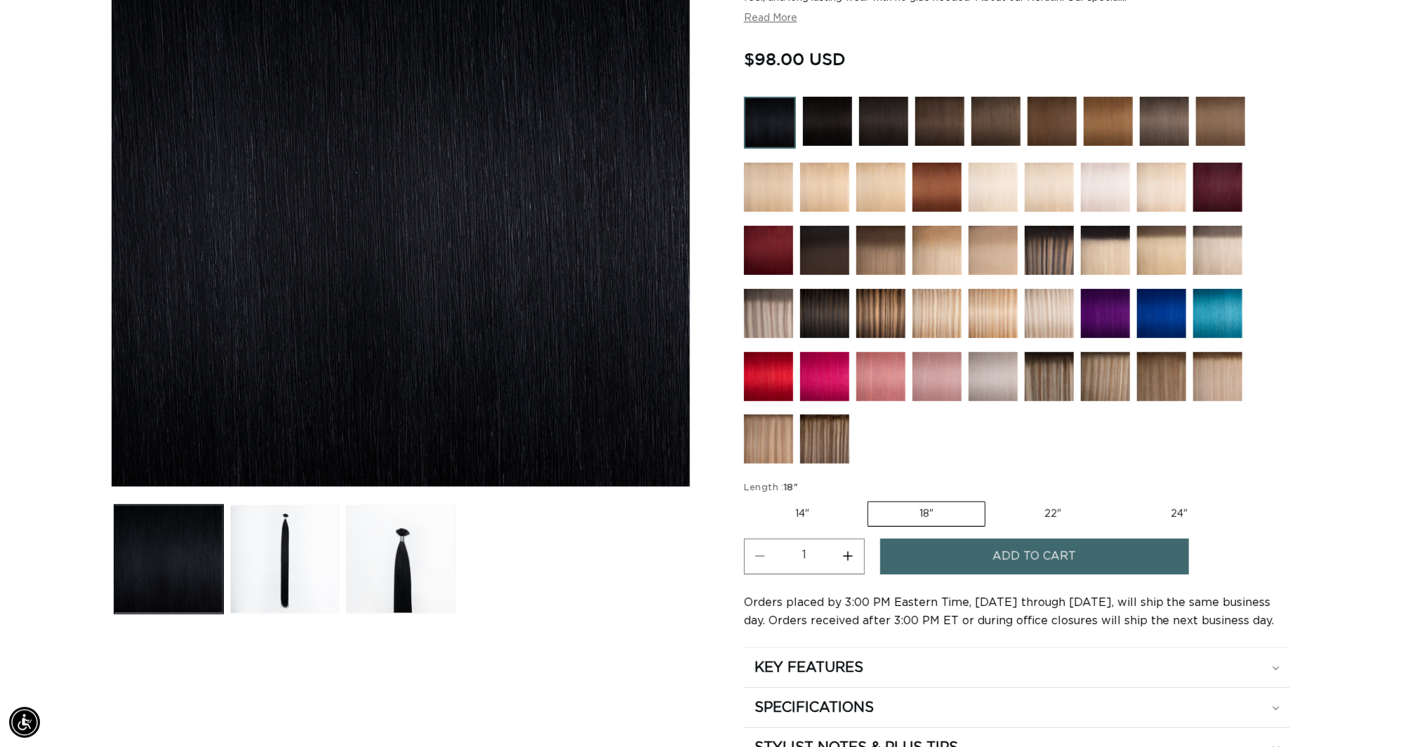
click at [1056, 503] on label "22" Variant sold out or unavailable" at bounding box center [1052, 515] width 119 height 24
click at [993, 499] on input "22" Variant sold out or unavailable" at bounding box center [992, 499] width 1 height 1
radio input "true"
click at [1186, 503] on label "24" Variant sold out or unavailable" at bounding box center [1178, 515] width 119 height 24
click at [1120, 499] on input "24" Variant sold out or unavailable" at bounding box center [1119, 499] width 1 height 1
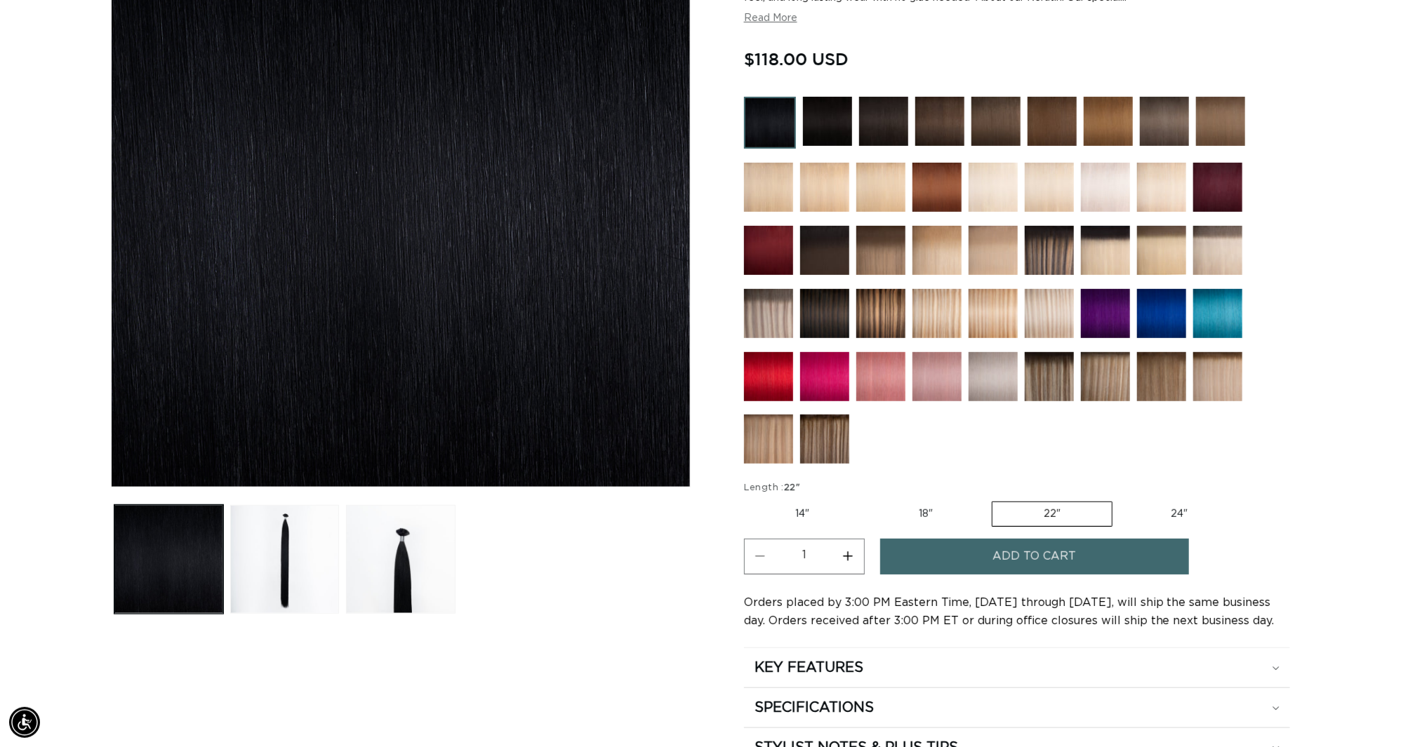
radio input "true"
click at [984, 124] on img at bounding box center [995, 121] width 49 height 49
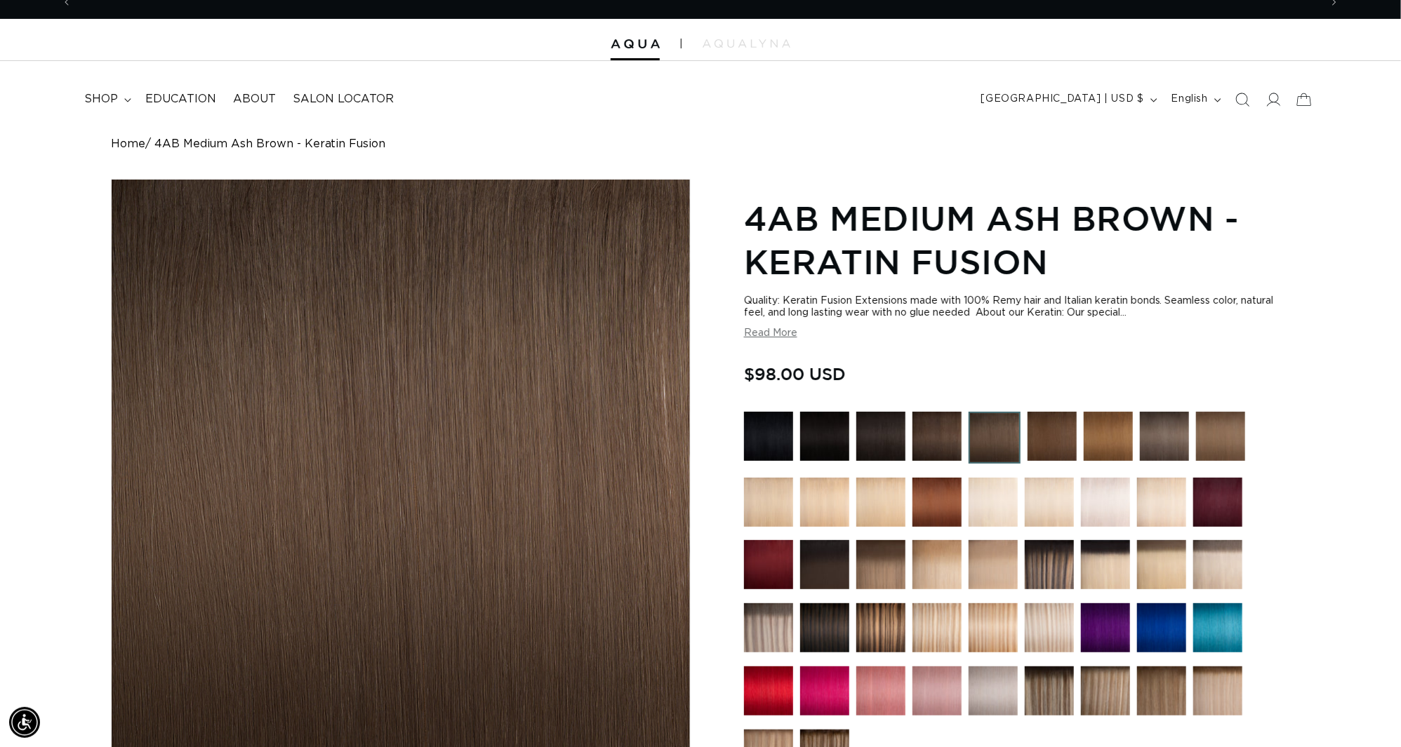
scroll to position [0, 2598]
click at [108, 107] on span "shop" at bounding box center [101, 99] width 34 height 15
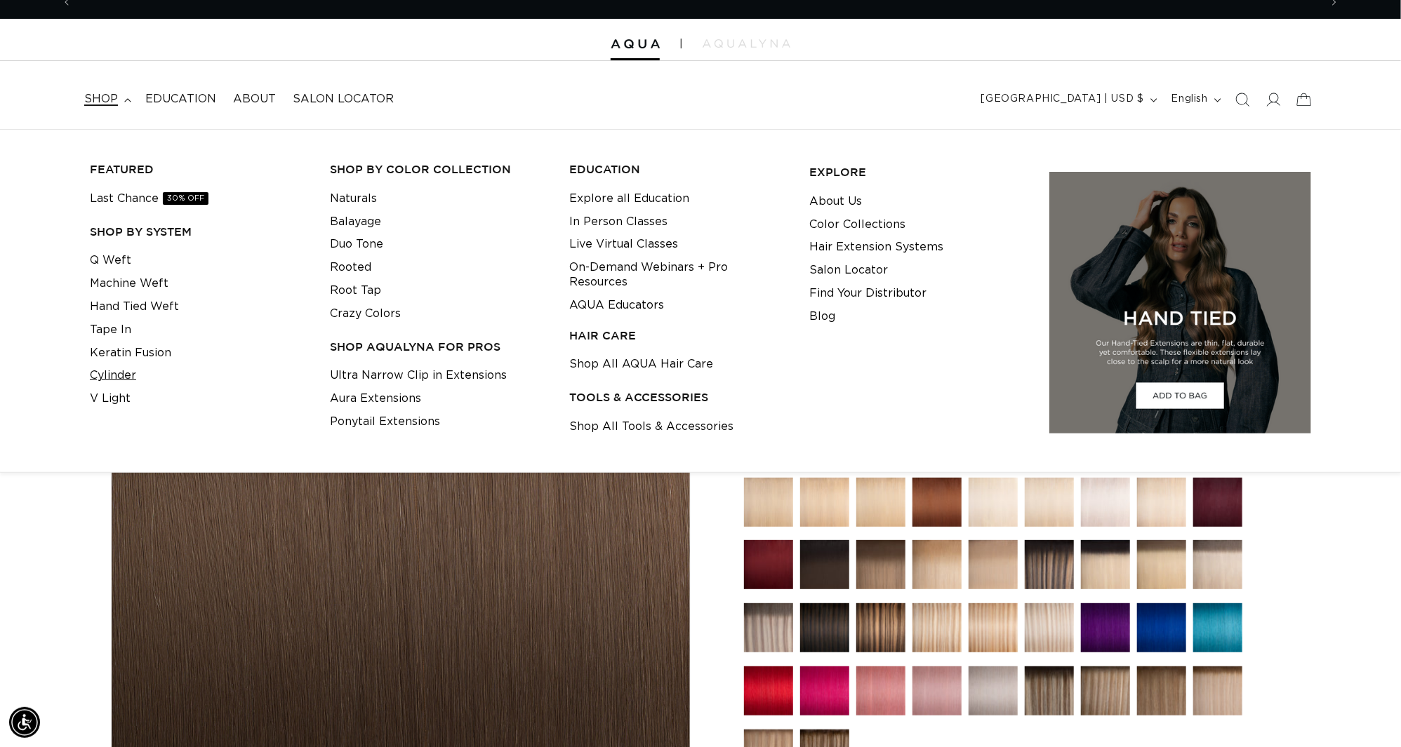
click at [128, 375] on link "Cylinder" at bounding box center [113, 375] width 46 height 23
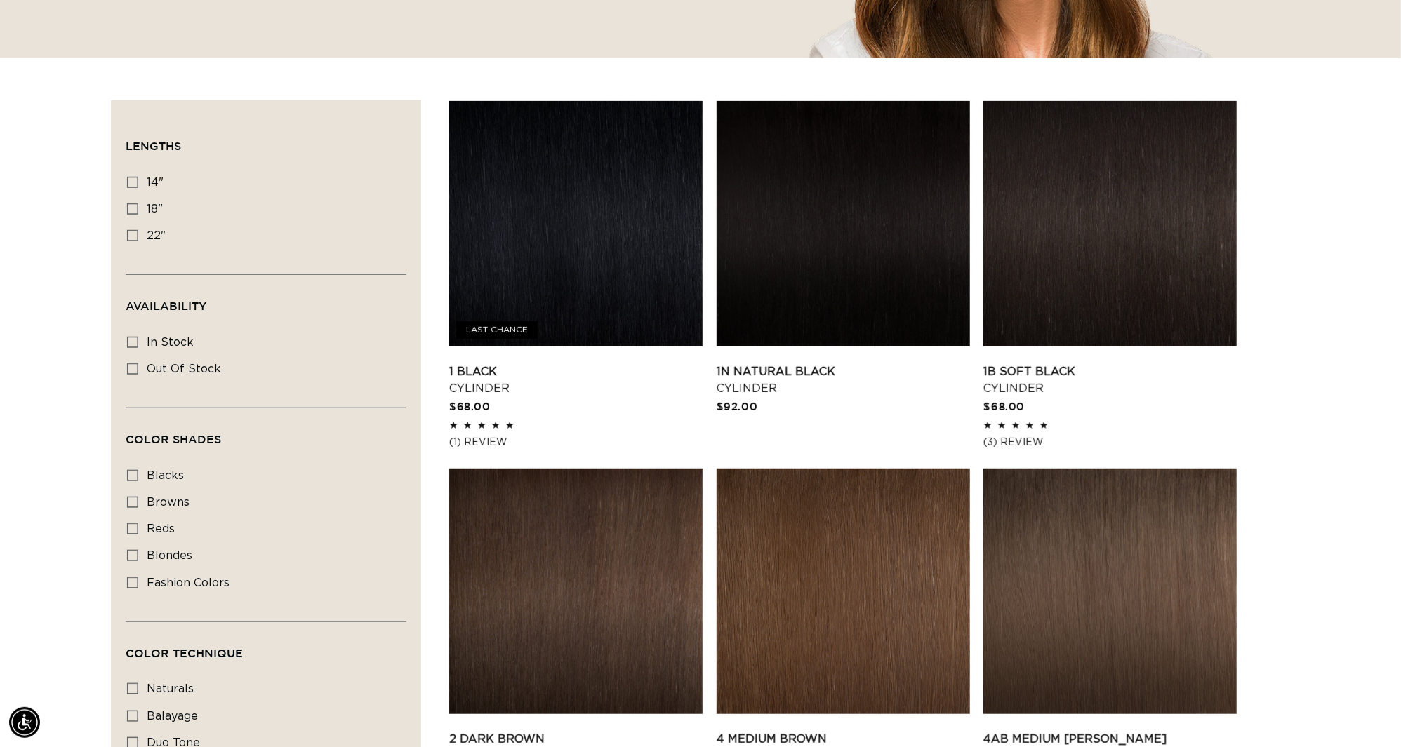
click at [531, 364] on link "1 Black Cylinder" at bounding box center [575, 381] width 253 height 34
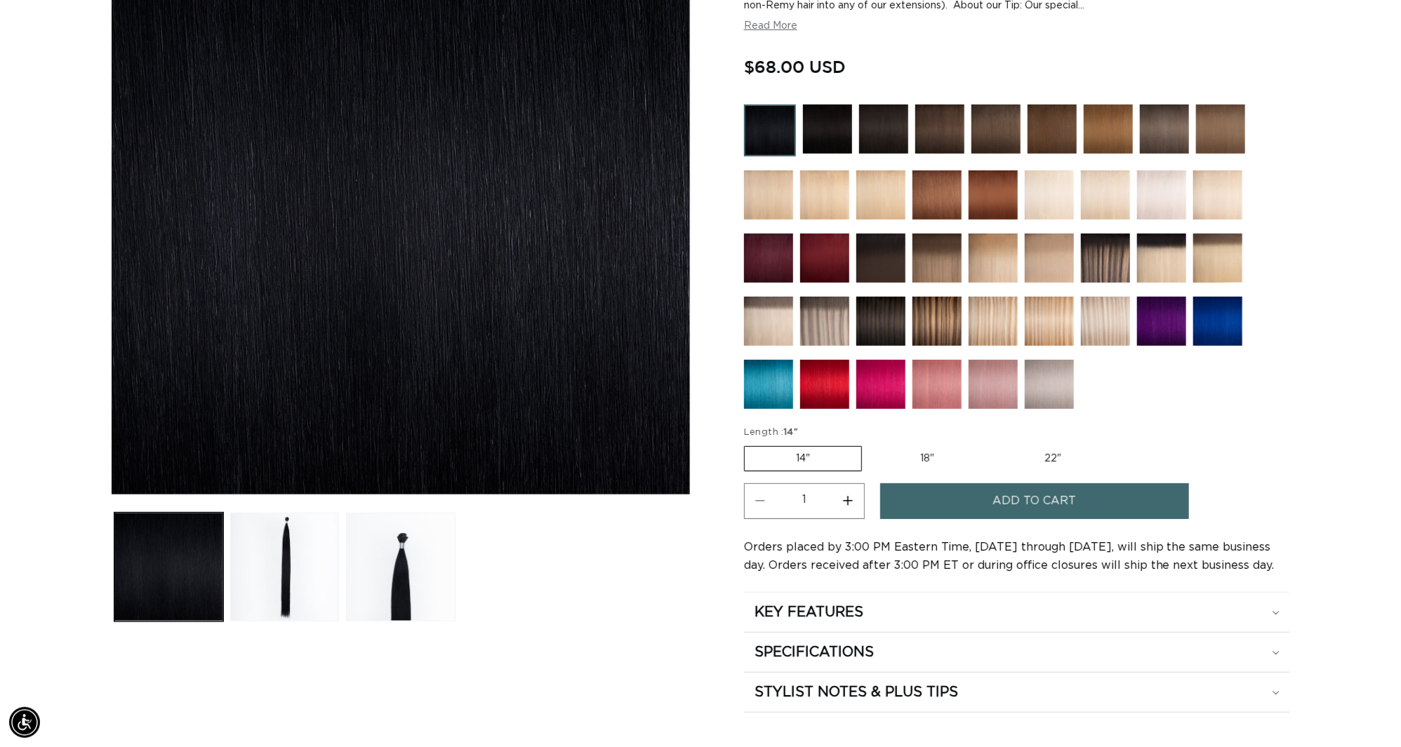
scroll to position [307, 0]
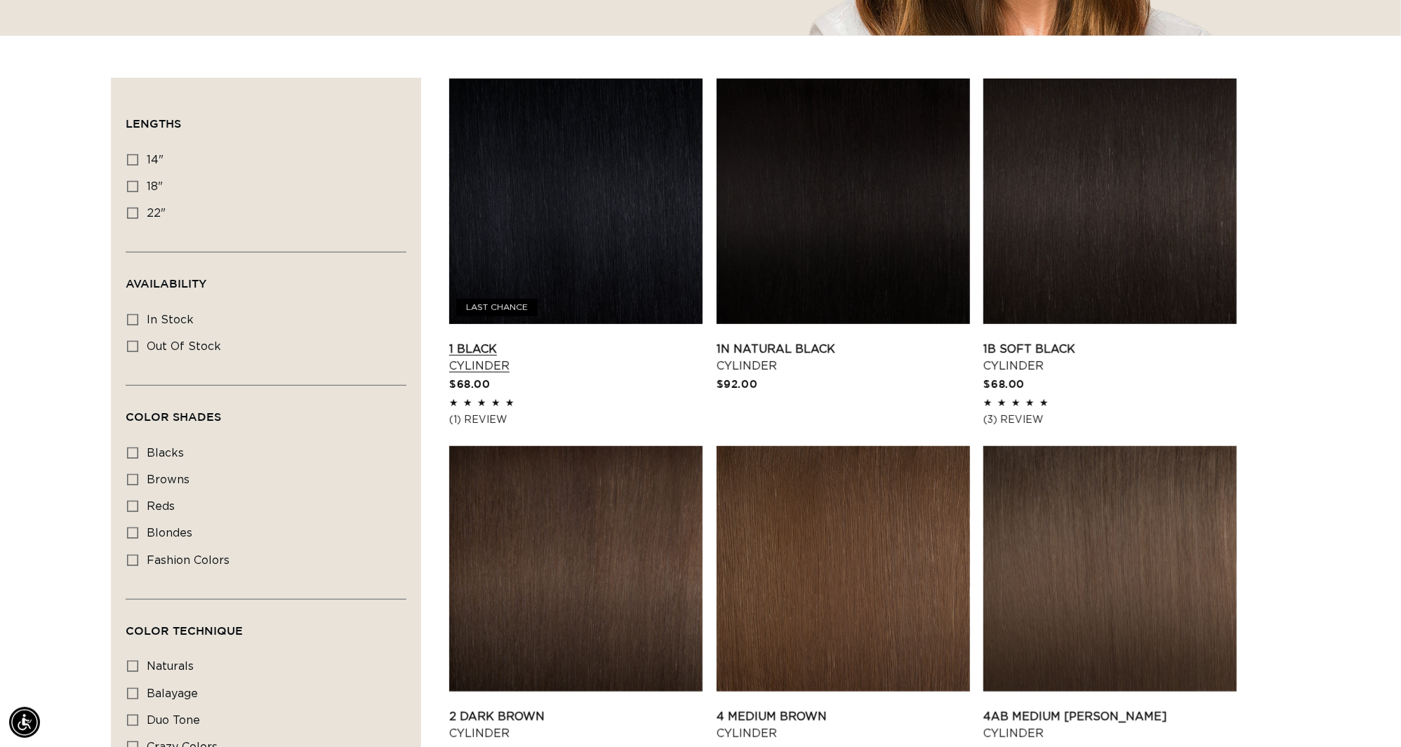
scroll to position [498, 0]
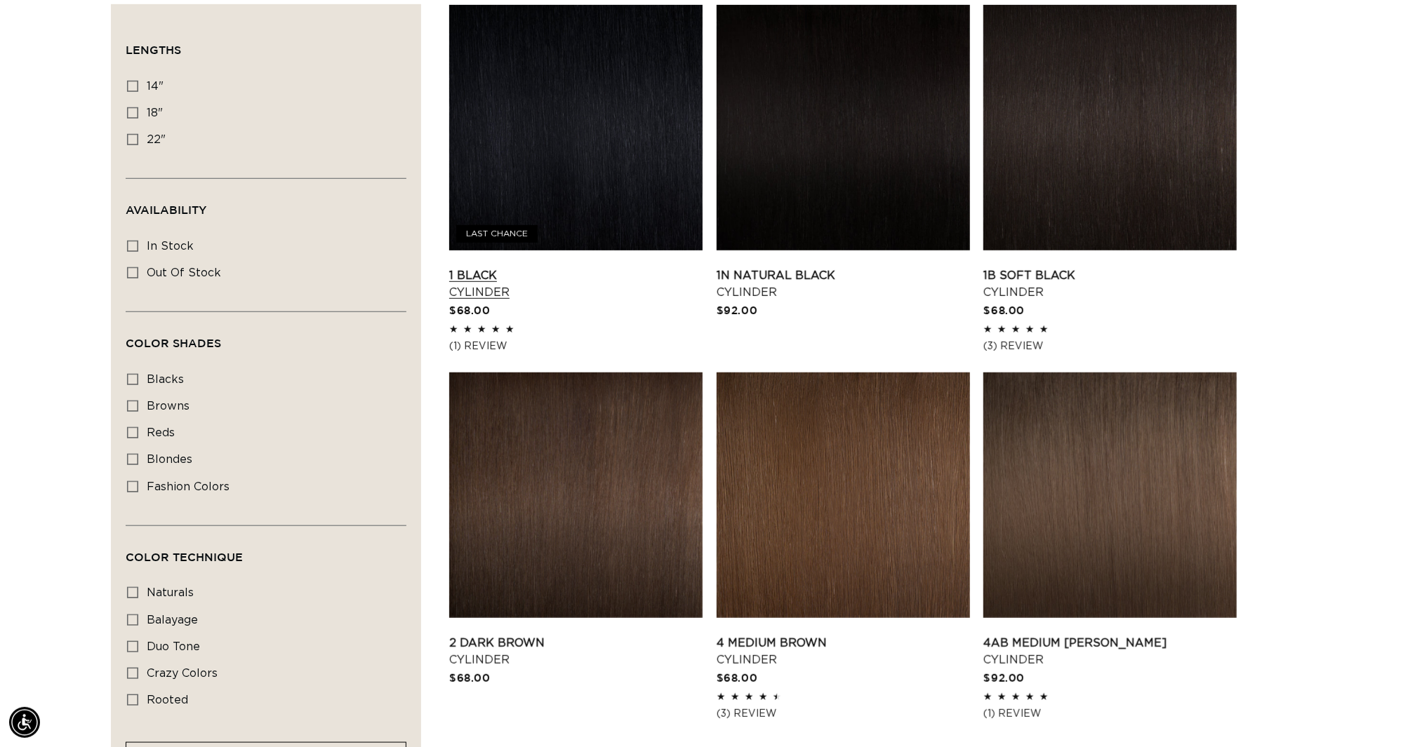
click at [563, 267] on link "1 Black Cylinder" at bounding box center [575, 284] width 253 height 34
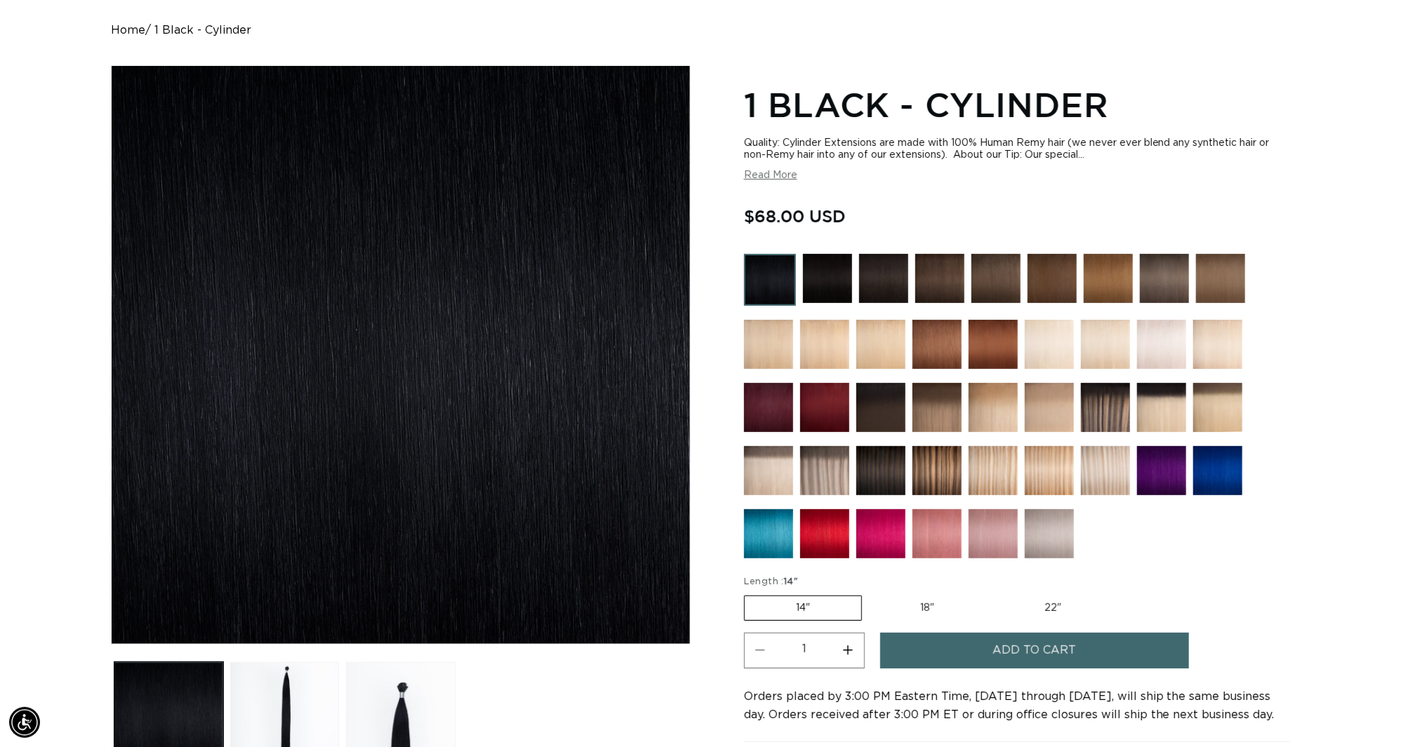
scroll to position [0, 1298]
click at [927, 612] on label "18" Variant sold out or unavailable" at bounding box center [927, 609] width 117 height 24
click at [870, 594] on input "18" Variant sold out or unavailable" at bounding box center [869, 593] width 1 height 1
radio input "true"
click at [809, 613] on label "14" Variant sold out or unavailable" at bounding box center [802, 609] width 117 height 24
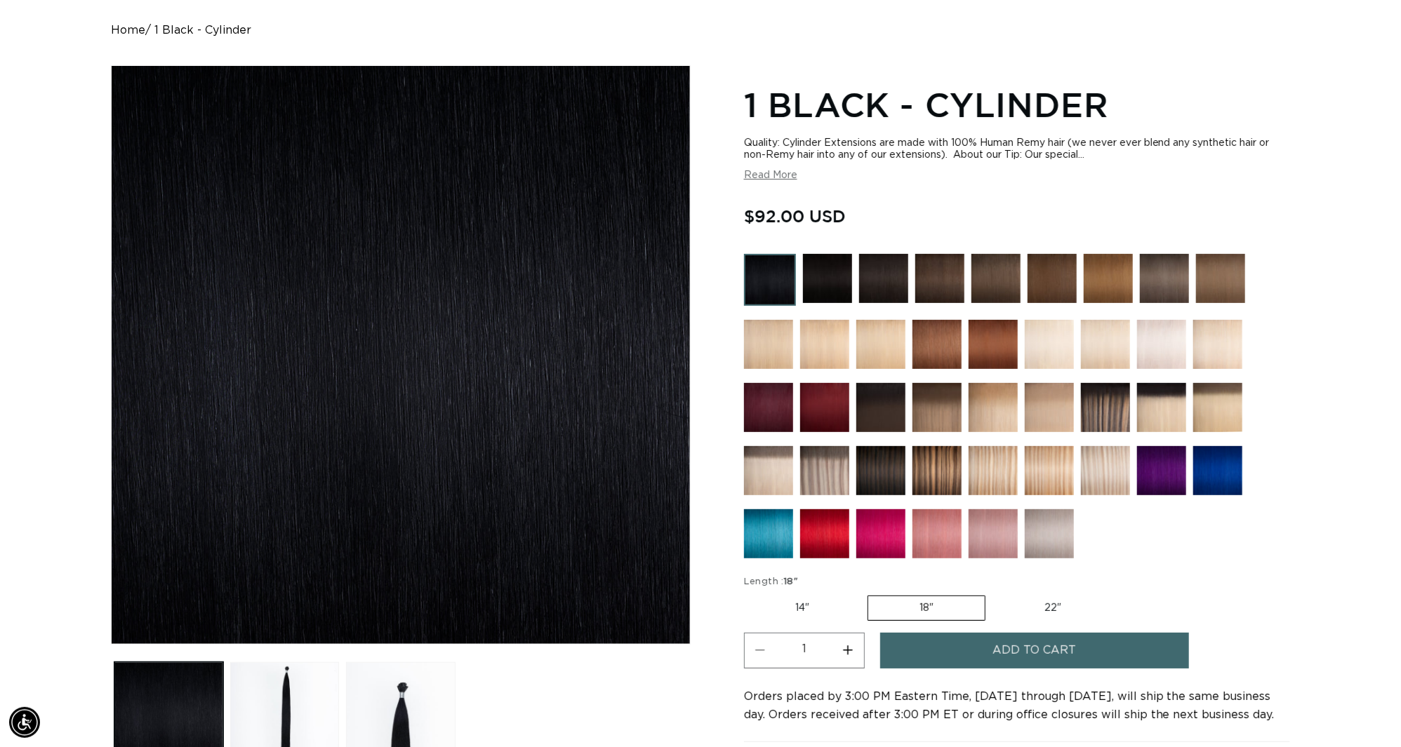
click at [748, 594] on input "14" Variant sold out or unavailable" at bounding box center [747, 593] width 1 height 1
radio input "true"
click at [906, 613] on label "18" Variant sold out or unavailable" at bounding box center [927, 609] width 117 height 24
click at [870, 594] on input "18" Variant sold out or unavailable" at bounding box center [869, 593] width 1 height 1
radio input "true"
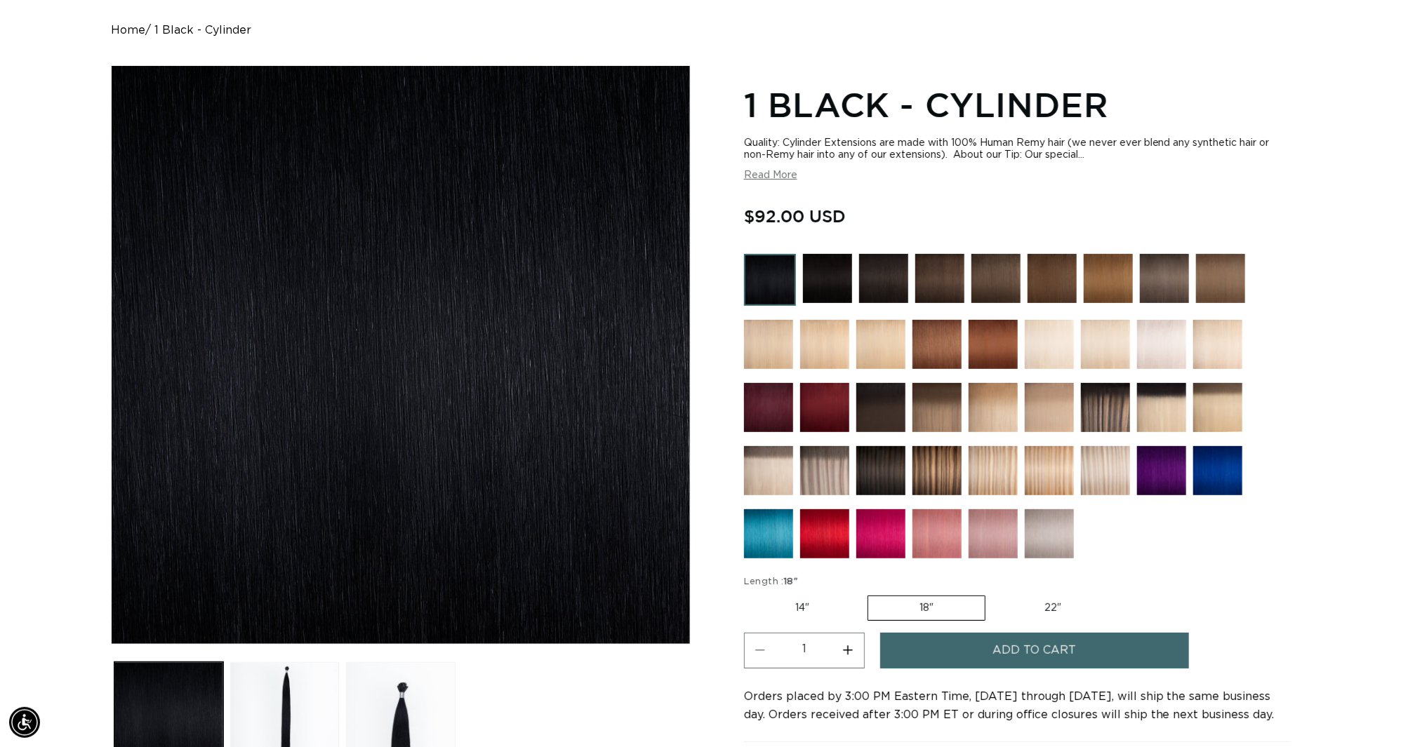
scroll to position [0, 1298]
click at [1044, 620] on label "22" Variant sold out or unavailable" at bounding box center [1052, 609] width 119 height 24
click at [993, 594] on input "22" Variant sold out or unavailable" at bounding box center [992, 593] width 1 height 1
radio input "true"
click at [820, 619] on label "14" Variant sold out or unavailable" at bounding box center [802, 609] width 117 height 24
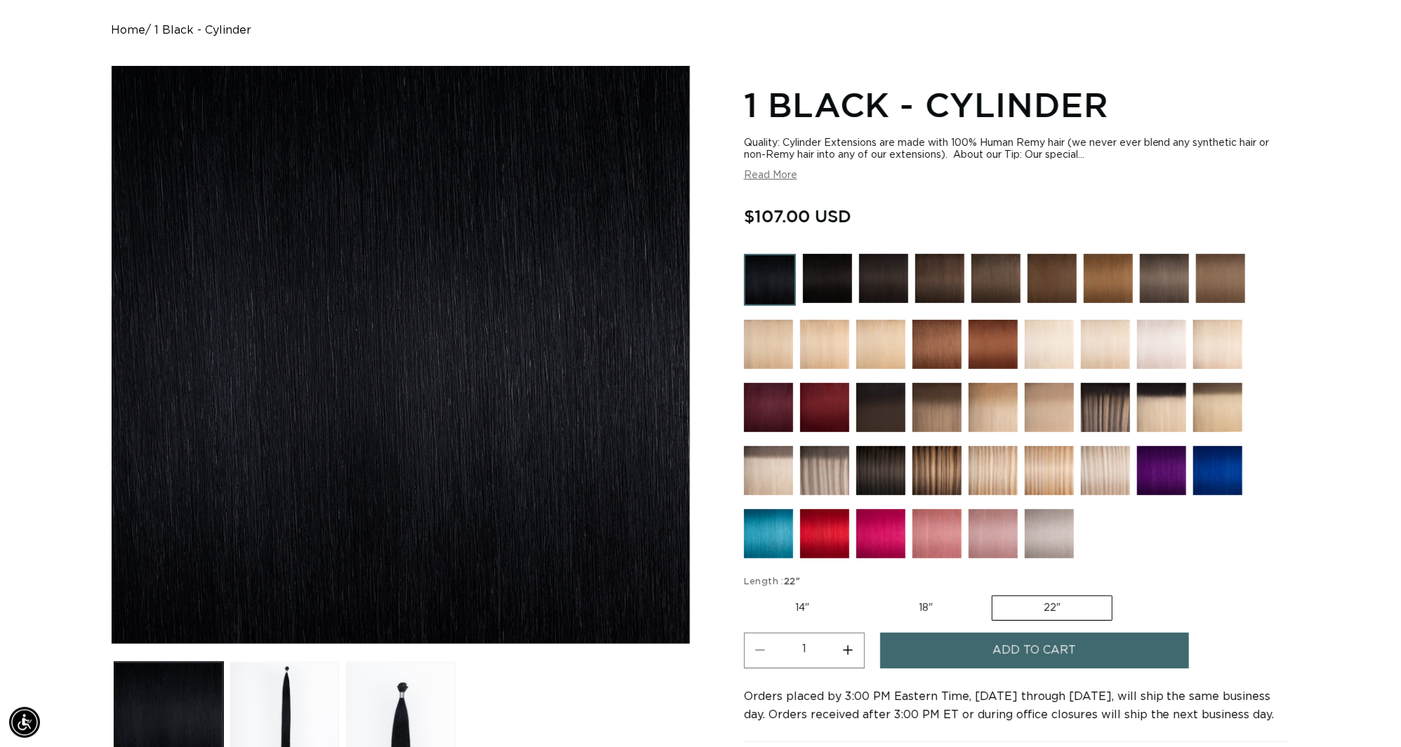
click at [748, 594] on input "14" Variant sold out or unavailable" at bounding box center [747, 593] width 1 height 1
radio input "true"
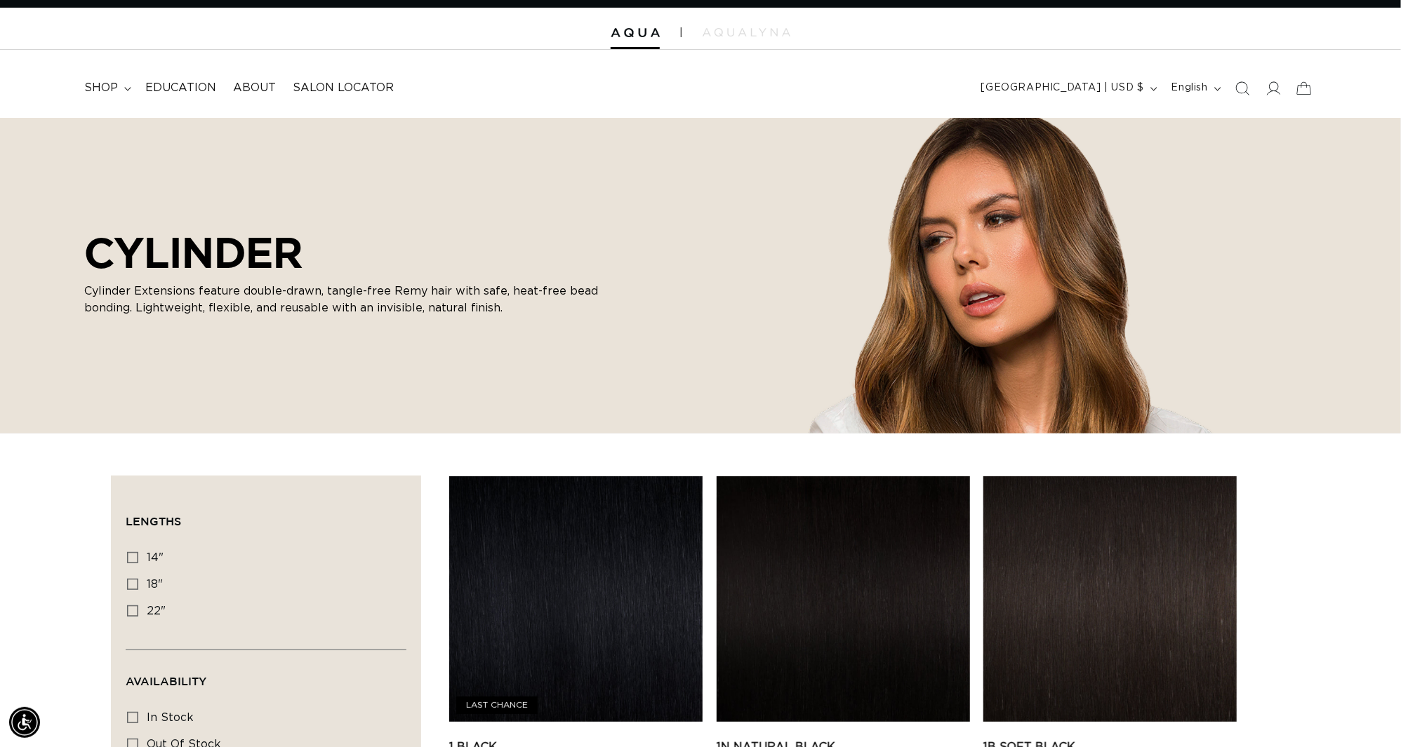
scroll to position [0, 2598]
click at [105, 90] on span "shop" at bounding box center [101, 88] width 34 height 15
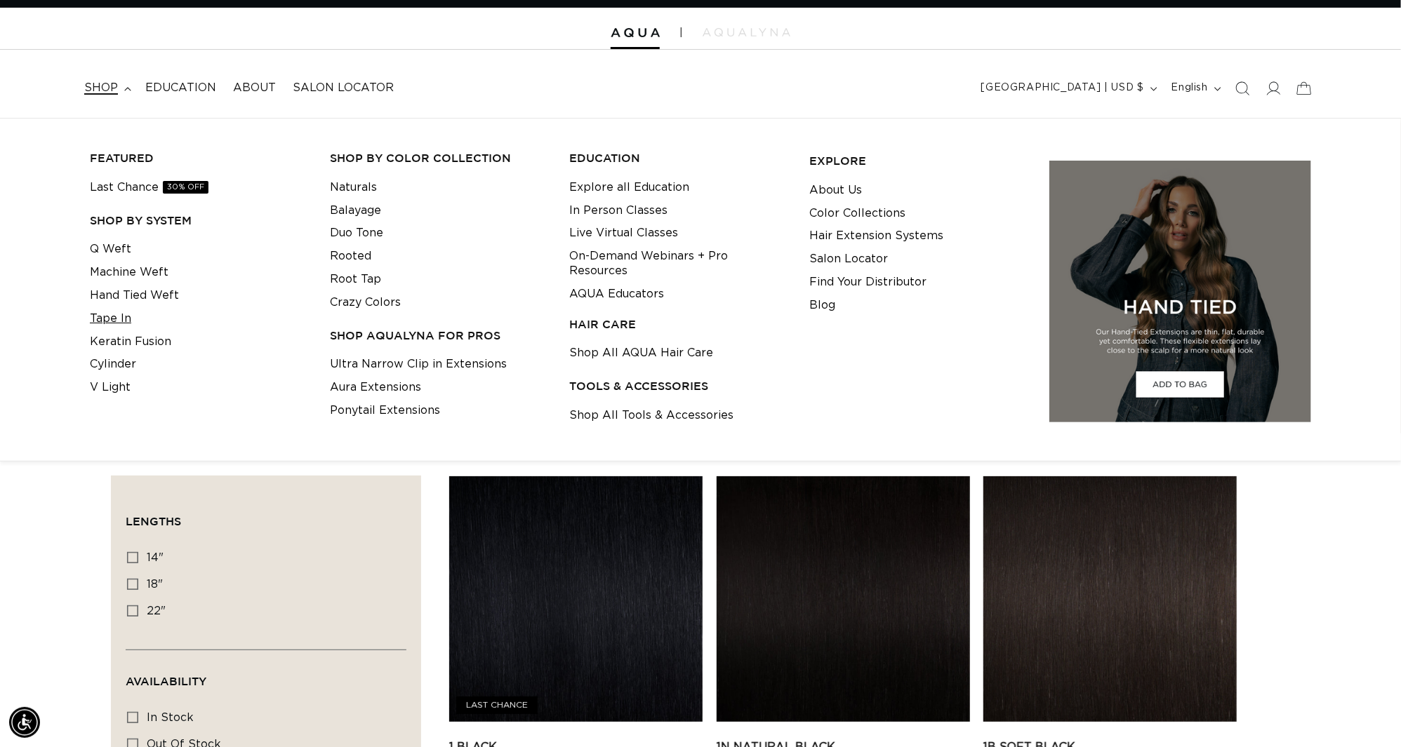
click at [123, 322] on link "Tape In" at bounding box center [110, 318] width 41 height 23
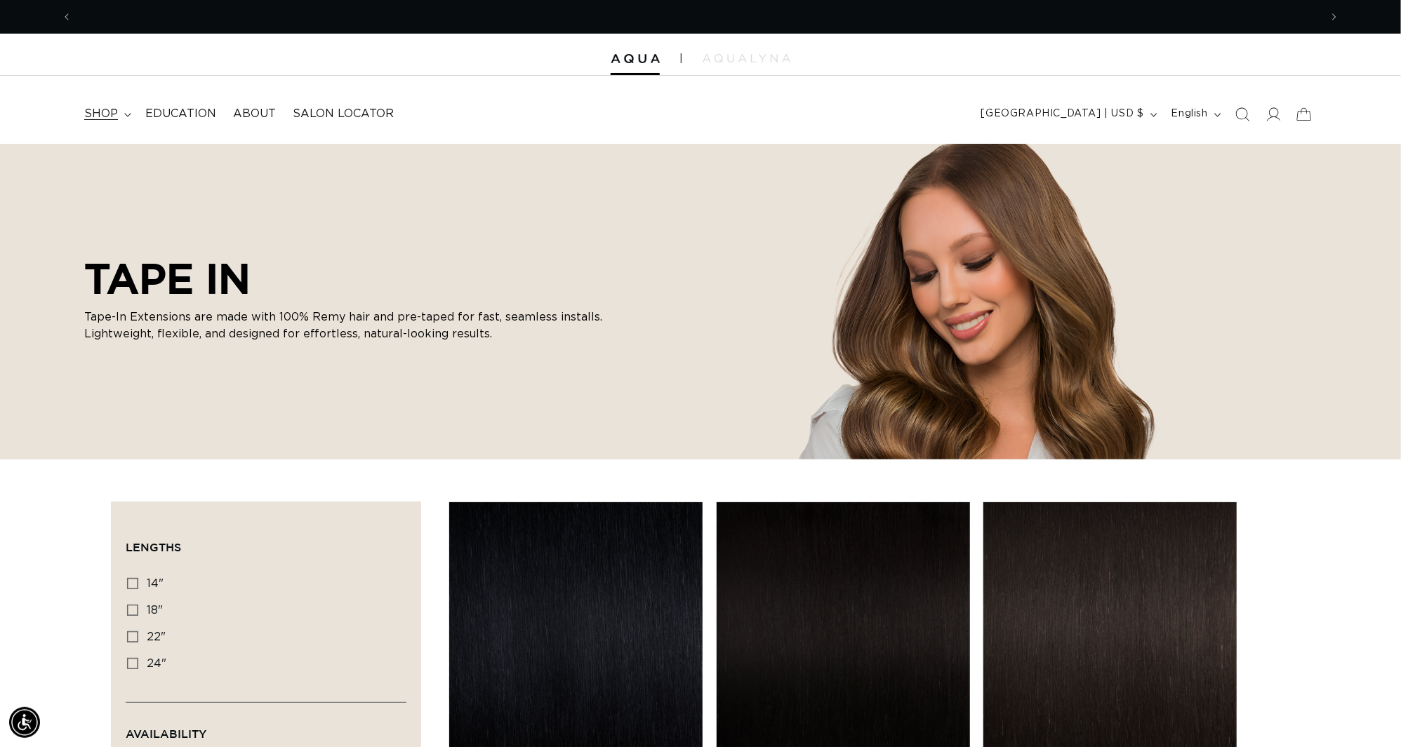
click at [92, 111] on span "shop" at bounding box center [101, 114] width 34 height 15
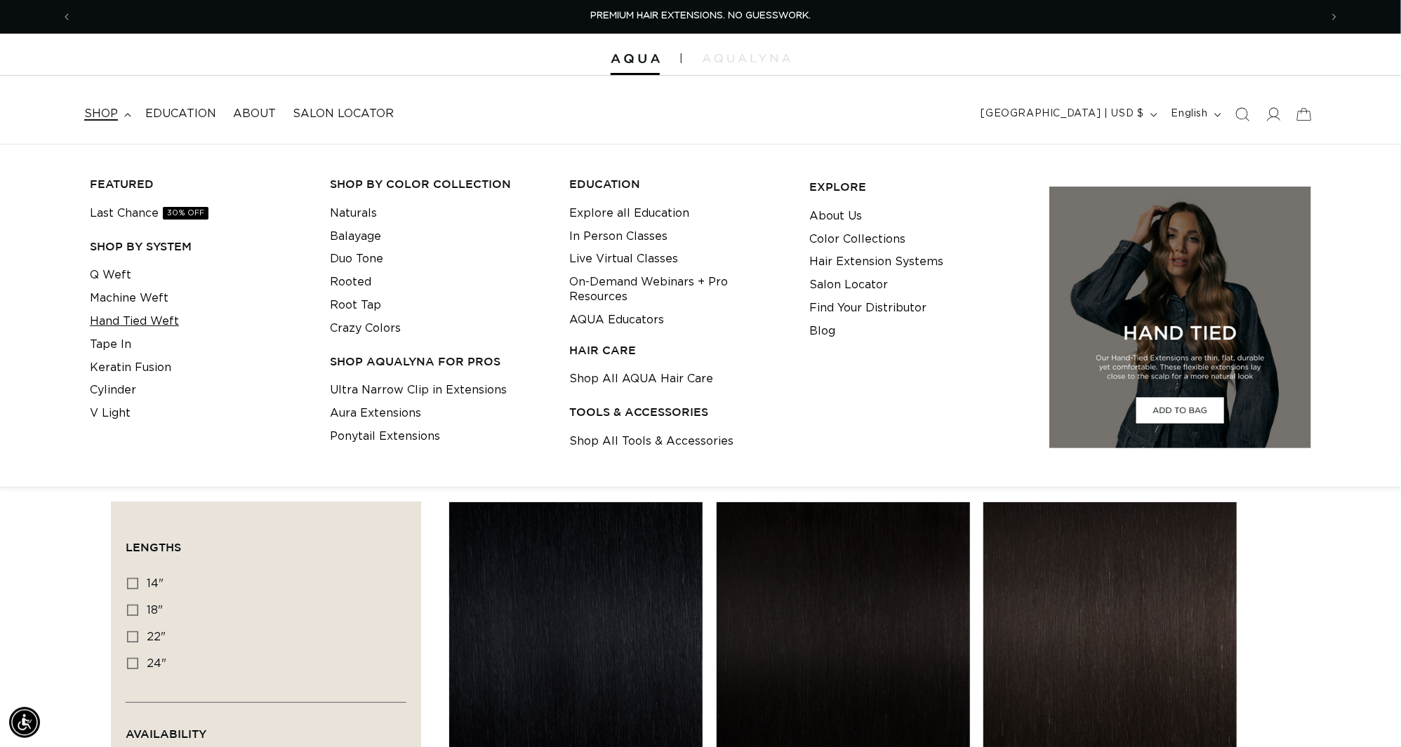
click at [125, 324] on link "Hand Tied Weft" at bounding box center [134, 321] width 89 height 23
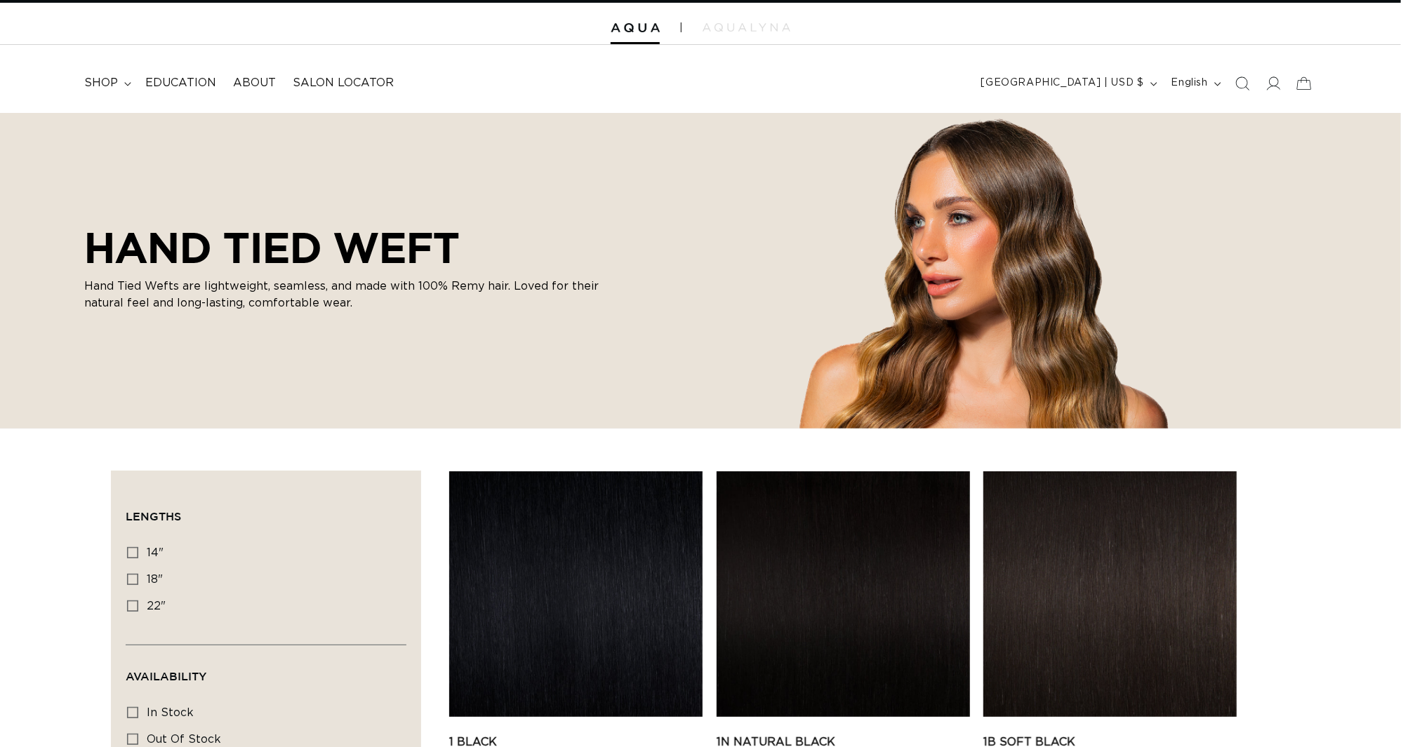
scroll to position [371, 0]
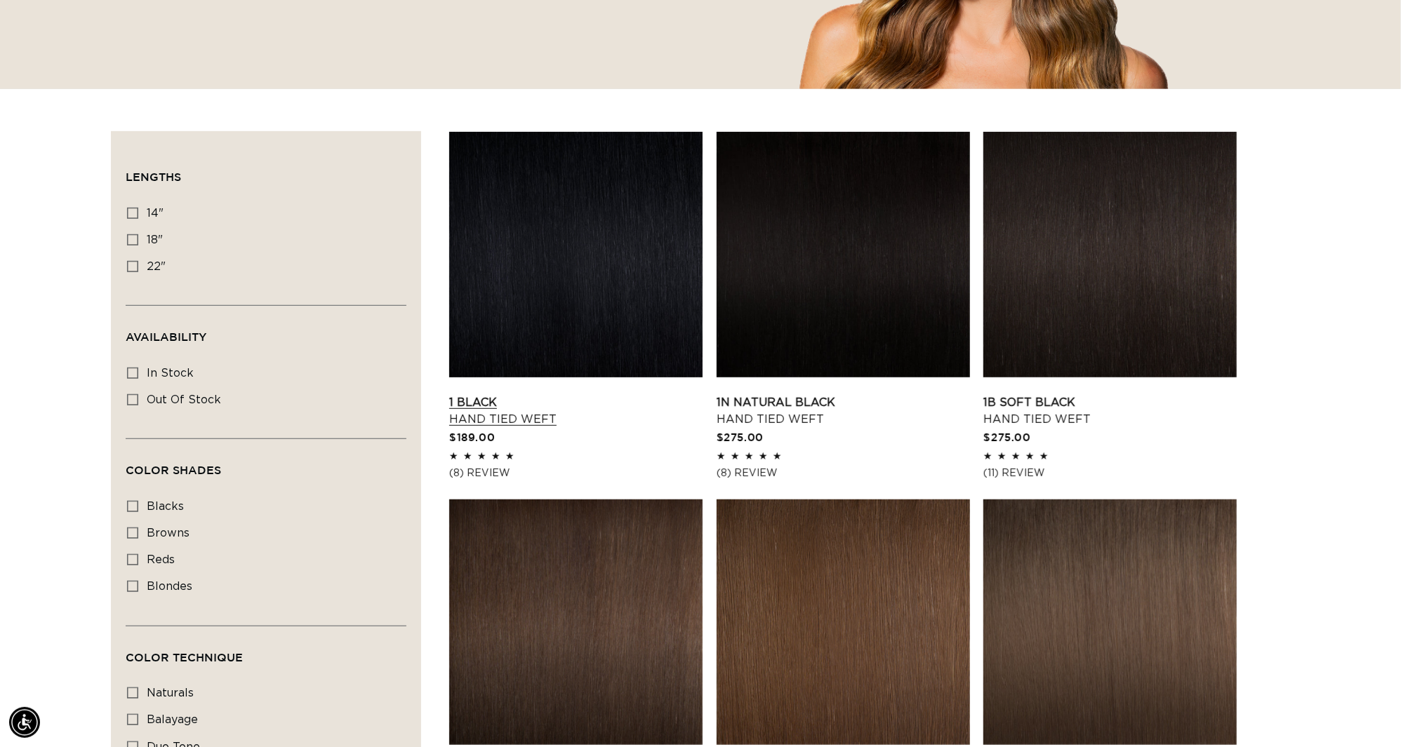
click at [544, 394] on link "1 Black Hand Tied Weft" at bounding box center [575, 411] width 253 height 34
click at [825, 394] on link "1N Natural Black Hand Tied Weft" at bounding box center [843, 411] width 253 height 34
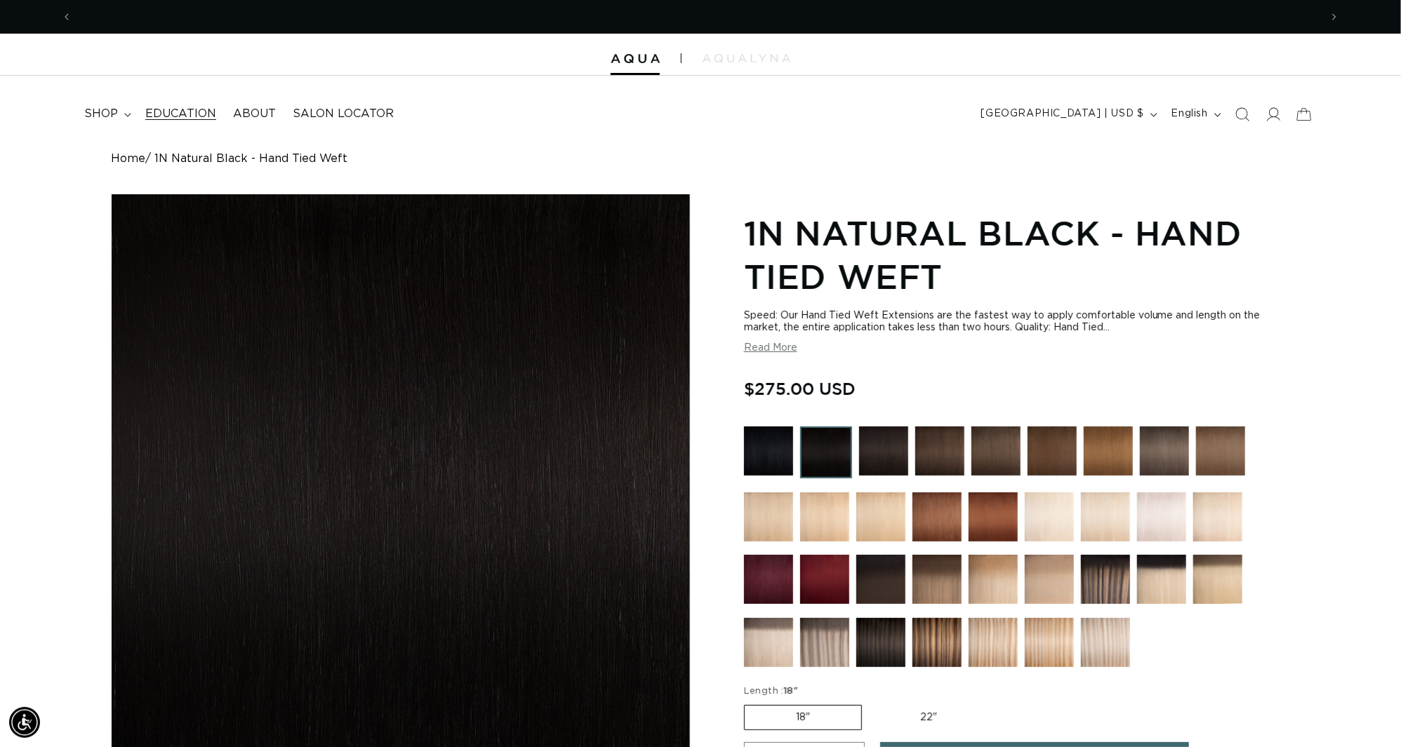
scroll to position [0, 1298]
click at [118, 115] on span "shop" at bounding box center [101, 114] width 34 height 15
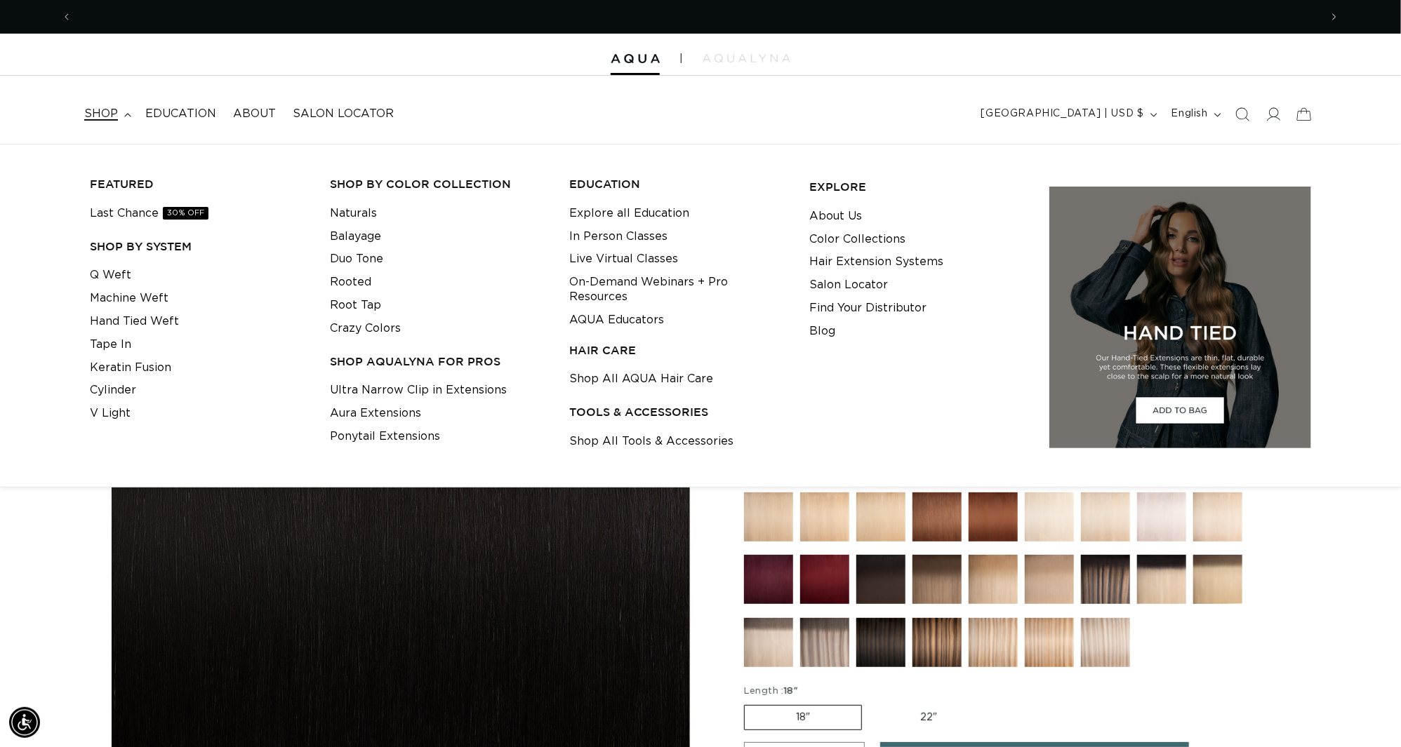
scroll to position [0, 2598]
click at [135, 302] on link "Machine Weft" at bounding box center [129, 298] width 79 height 23
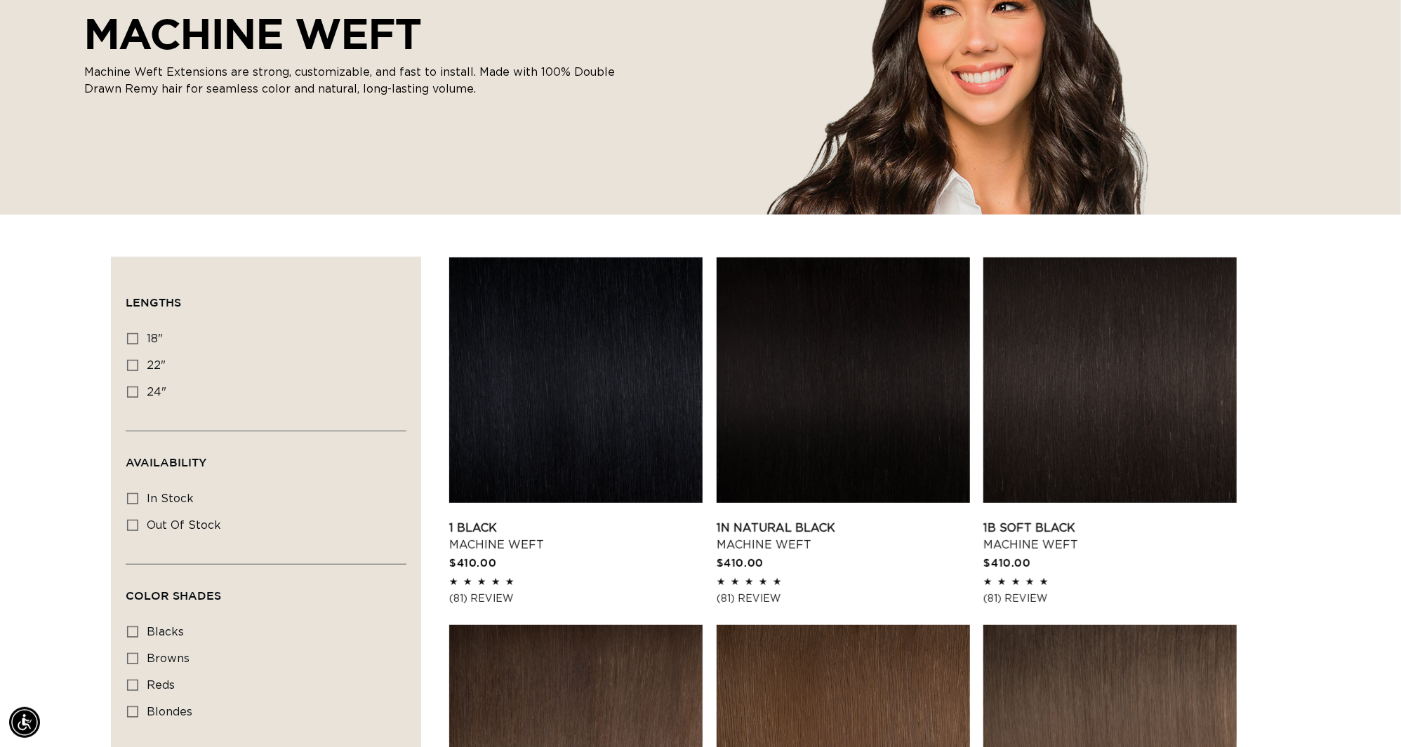
scroll to position [91, 0]
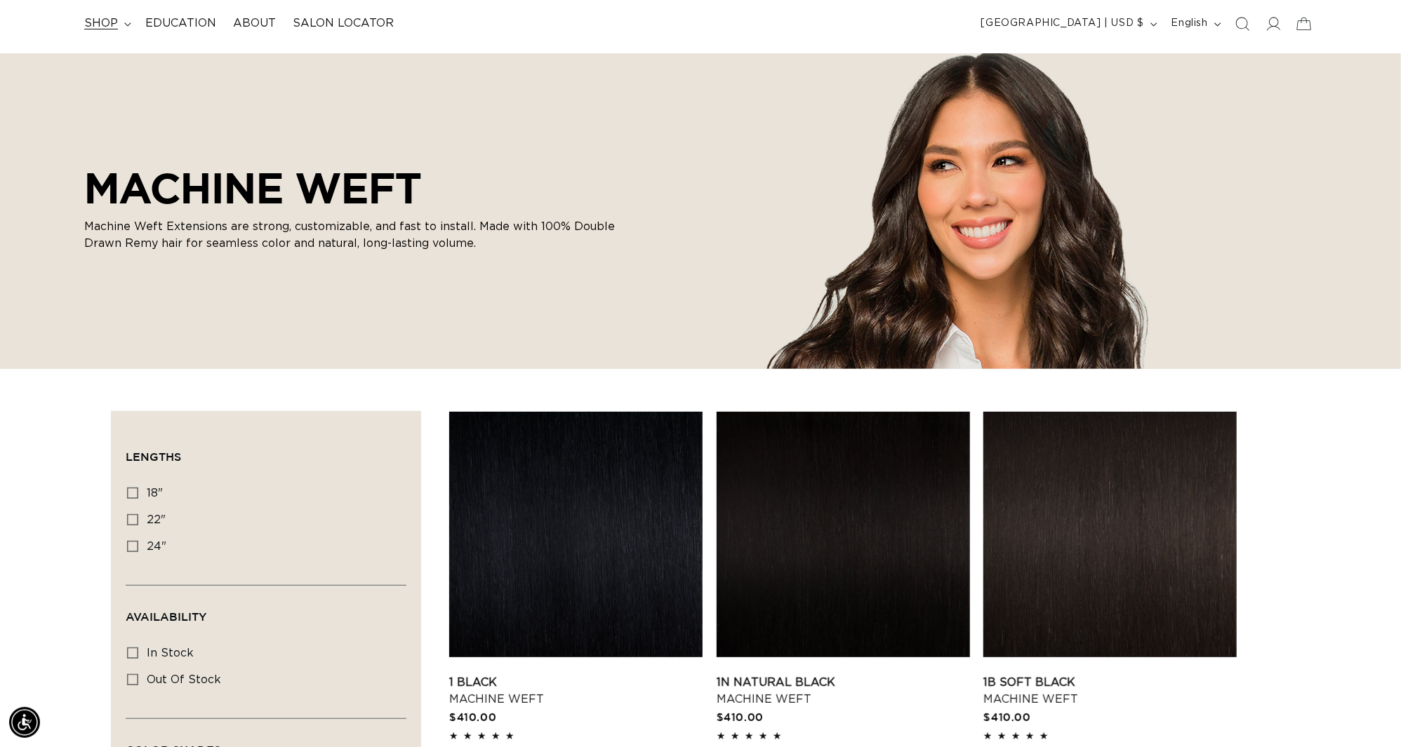
click at [118, 22] on span "shop" at bounding box center [101, 23] width 34 height 15
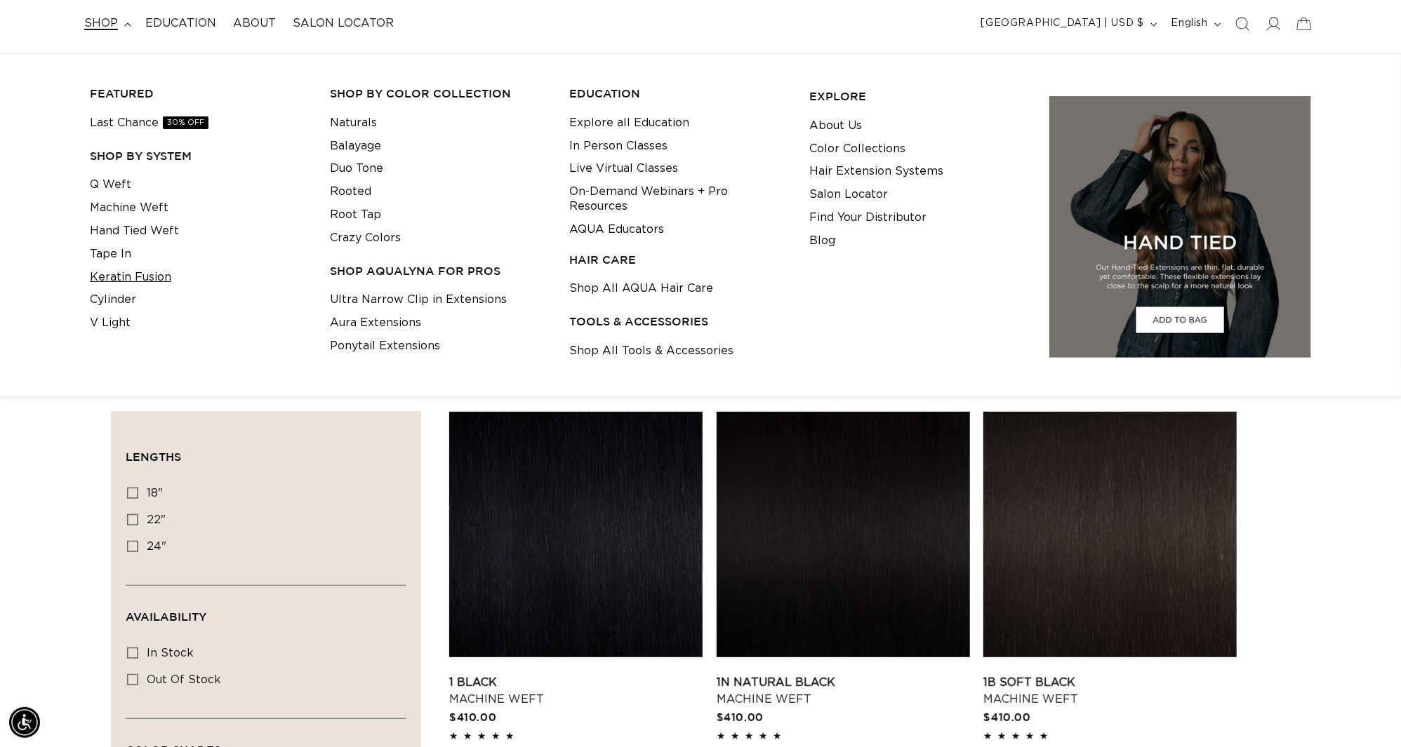
scroll to position [0, 2598]
click at [121, 277] on link "Keratin Fusion" at bounding box center [130, 277] width 81 height 23
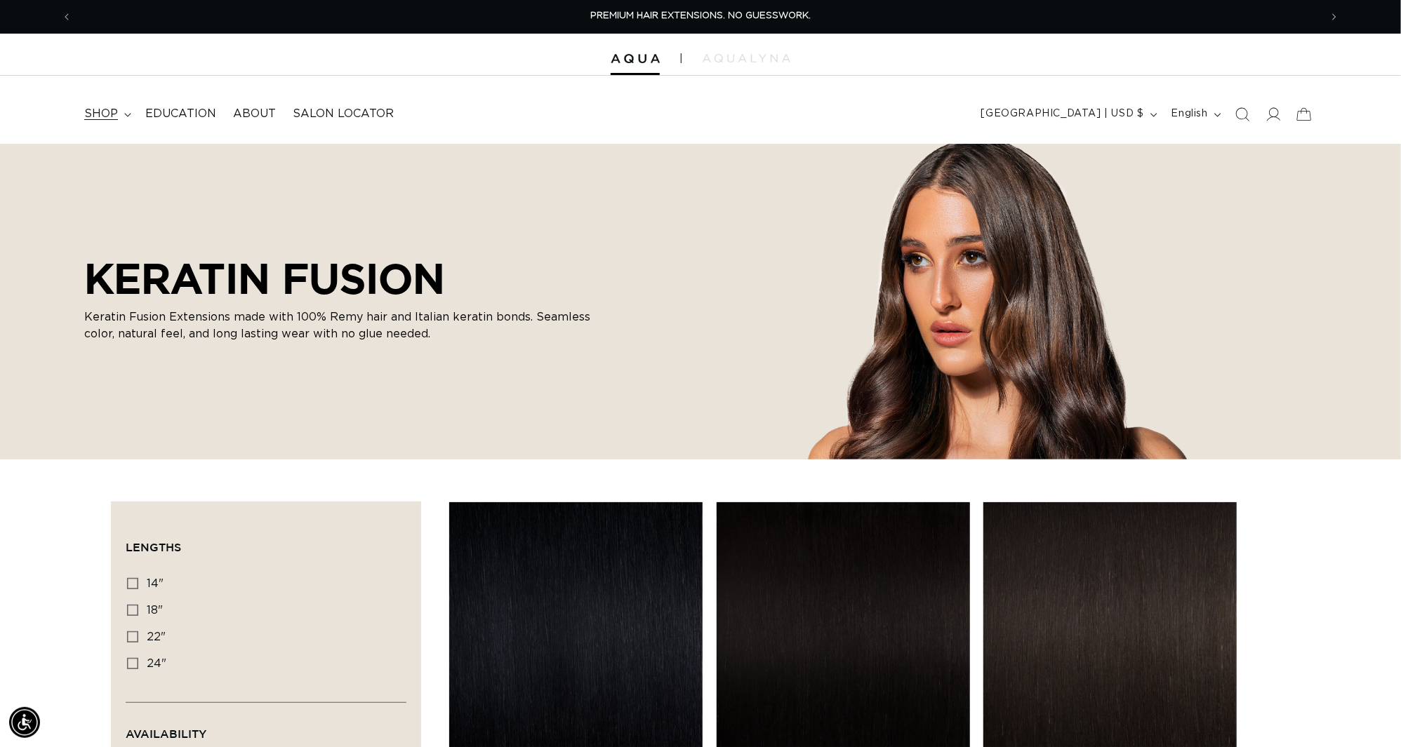
click at [100, 119] on span "shop" at bounding box center [101, 114] width 34 height 15
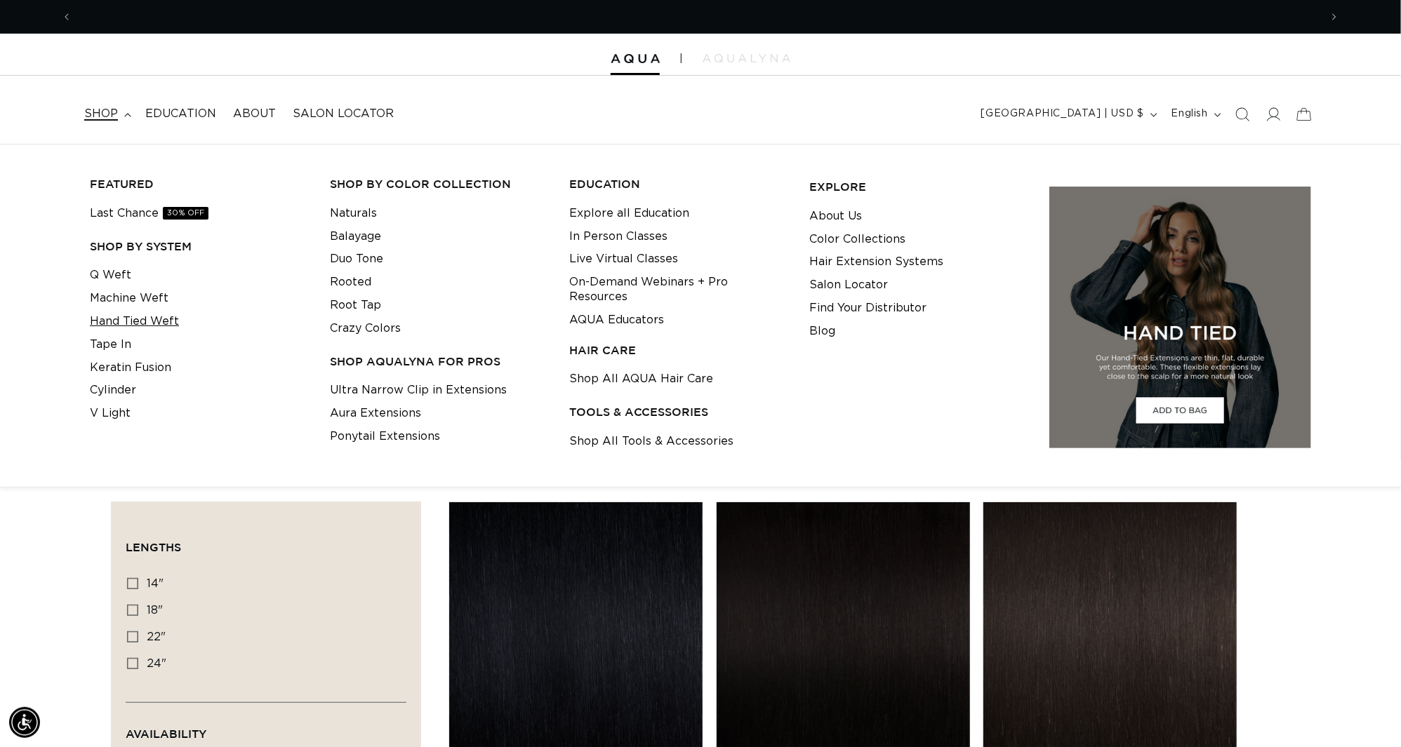
click at [117, 317] on link "Hand Tied Weft" at bounding box center [134, 321] width 89 height 23
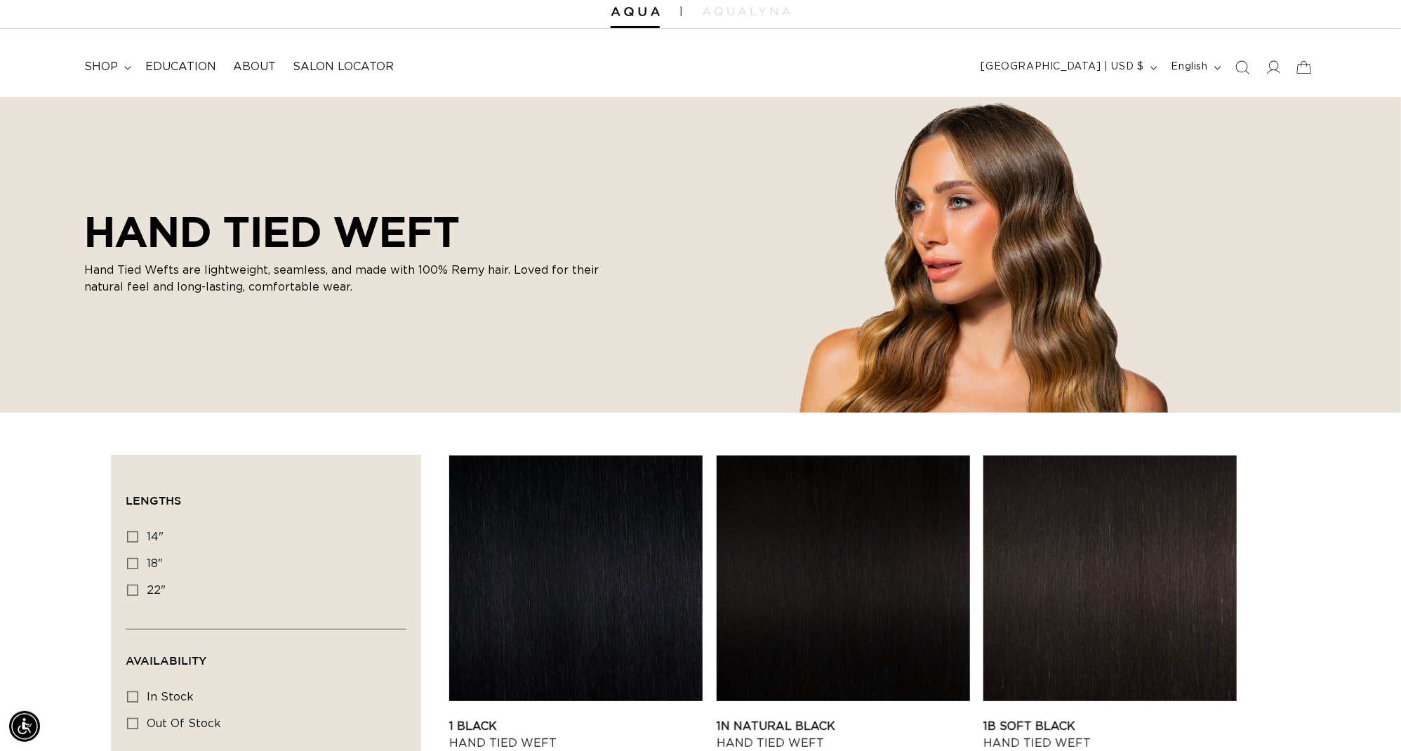
scroll to position [0, 1298]
